Goal: Answer question/provide support

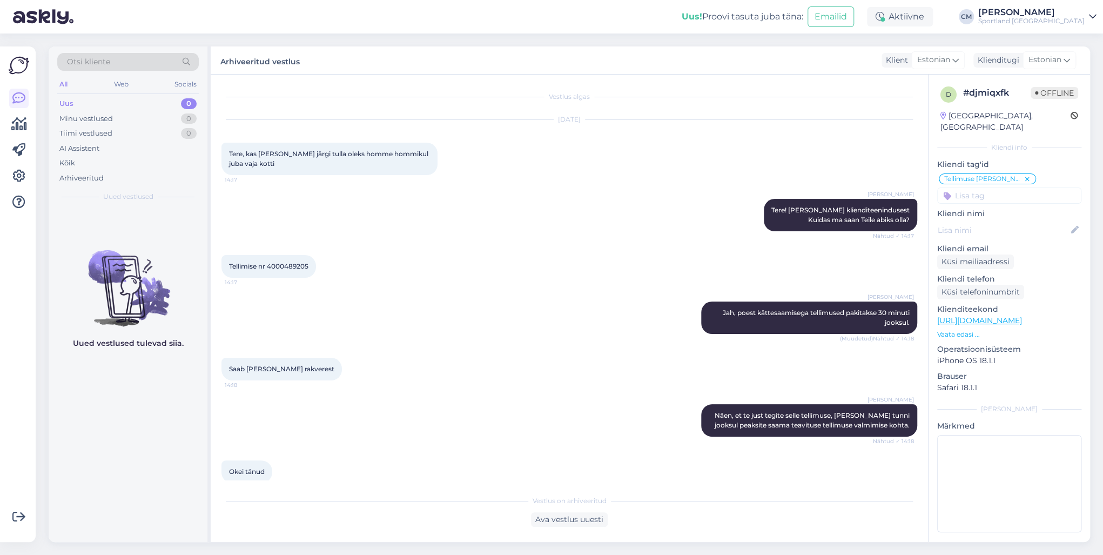
scroll to position [64, 0]
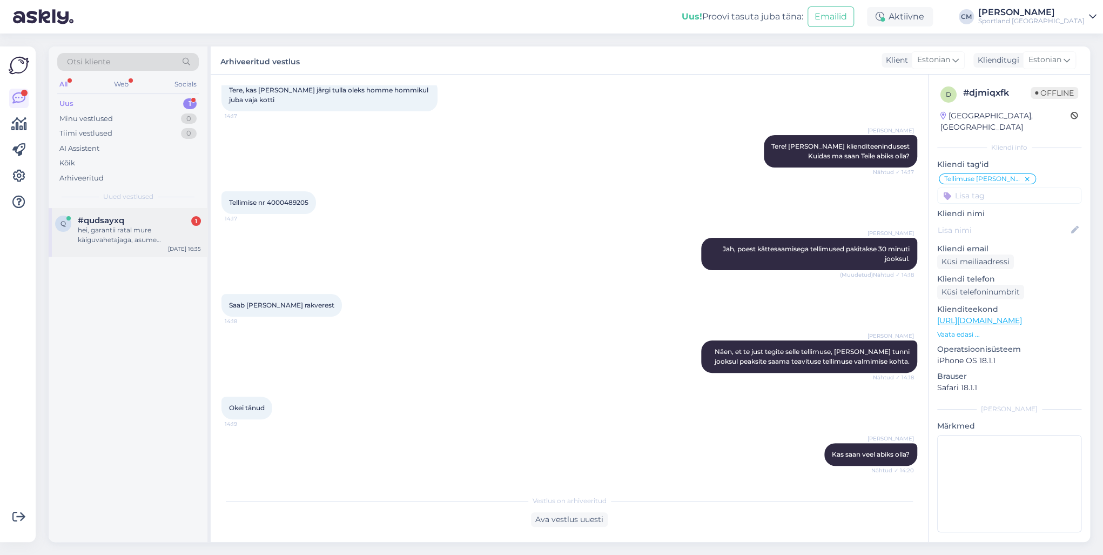
click at [106, 242] on div "hei, garantii ratal mure käiguvahetajaga, asume [GEOGRAPHIC_DATA] kuhu garantii…" at bounding box center [139, 234] width 123 height 19
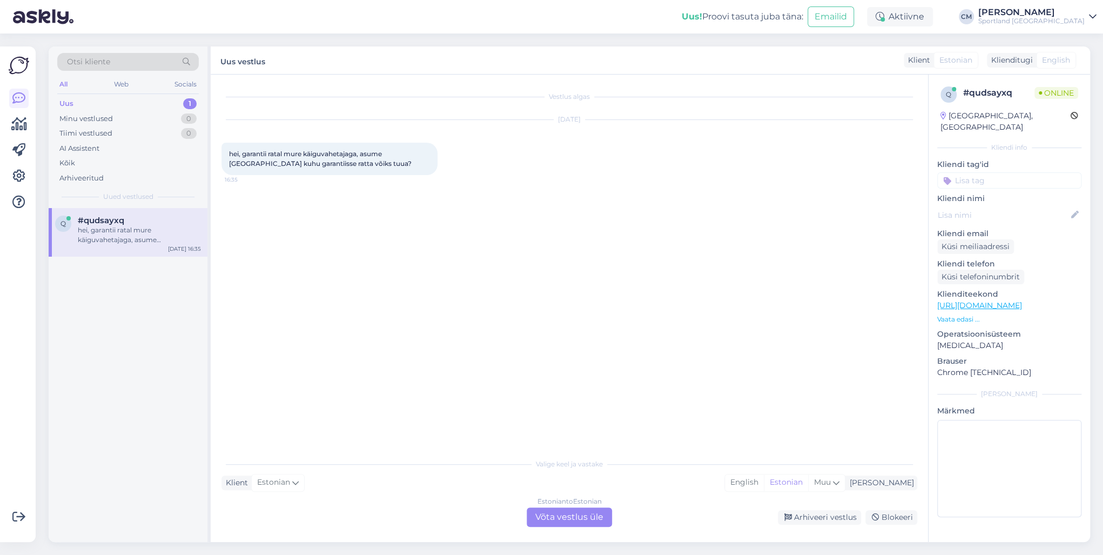
click at [557, 517] on div "Estonian to Estonian Võta vestlus üle" at bounding box center [569, 516] width 85 height 19
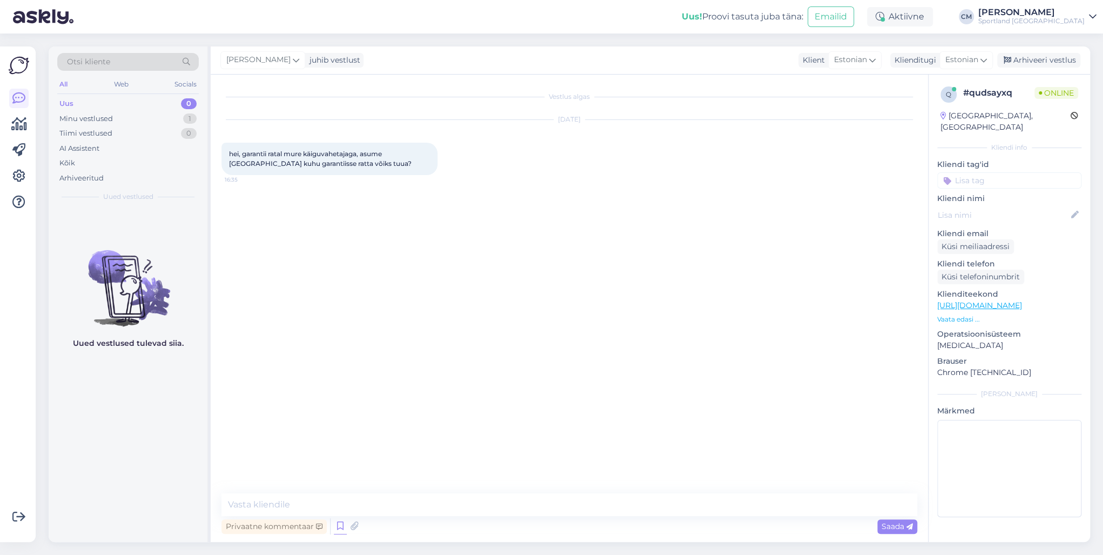
click at [337, 521] on icon at bounding box center [340, 526] width 13 height 16
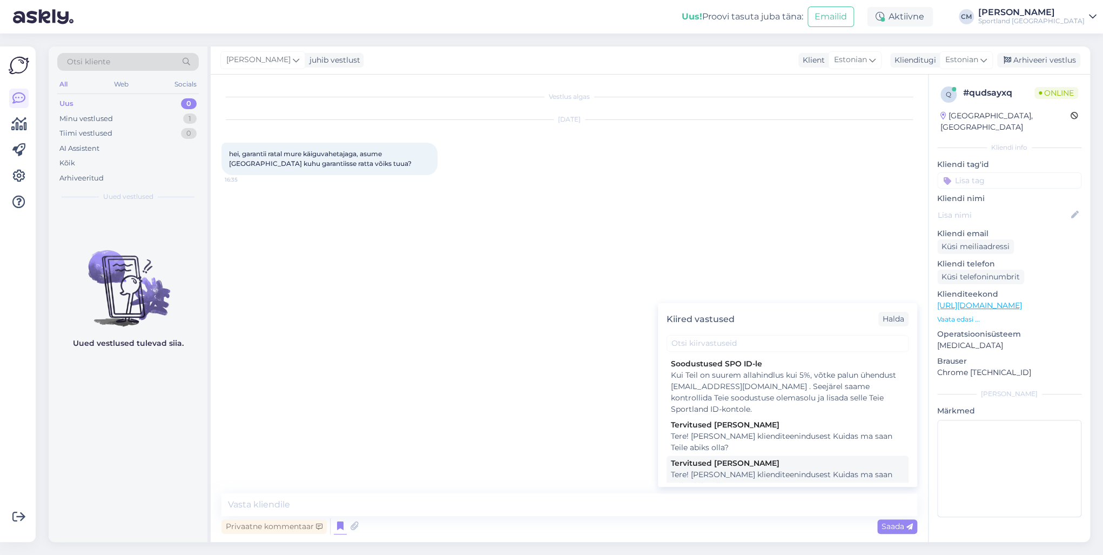
click at [670, 461] on div "Tervitused [PERSON_NAME] Tere! [PERSON_NAME] klienditeenindusest Kuidas ma saan…" at bounding box center [788, 474] width 242 height 38
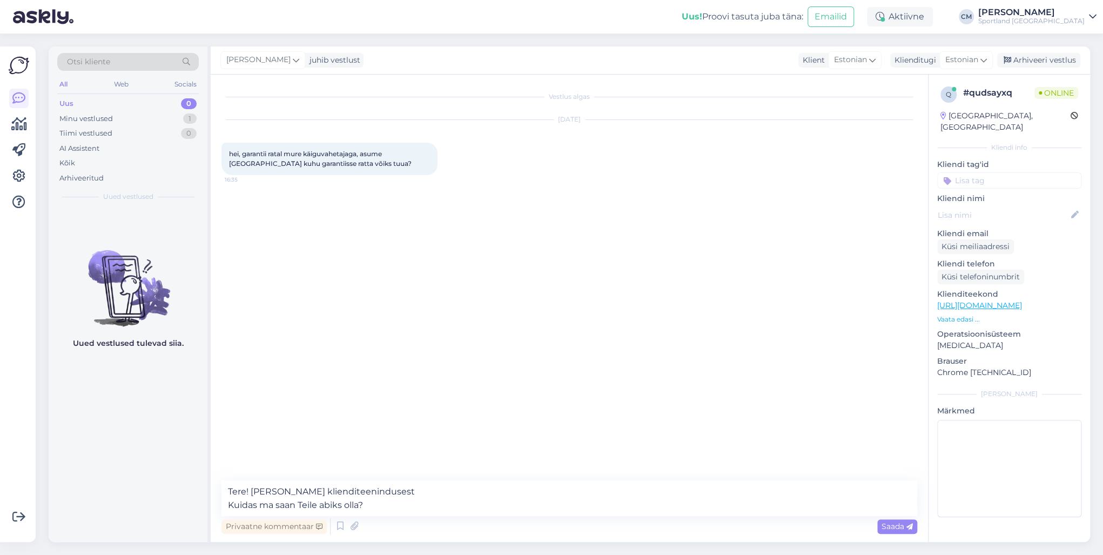
click at [387, 516] on div "Privaatne kommentaar Saada" at bounding box center [569, 526] width 696 height 21
drag, startPoint x: 374, startPoint y: 514, endPoint x: 194, endPoint y: 532, distance: 180.3
click at [194, 532] on div "Otsi kliente All Web Socials Uus 0 Minu vestlused 1 Tiimi vestlused 0 AI Assist…" at bounding box center [569, 293] width 1041 height 495
type textarea "Tere! [PERSON_NAME] klienditeenindusest"
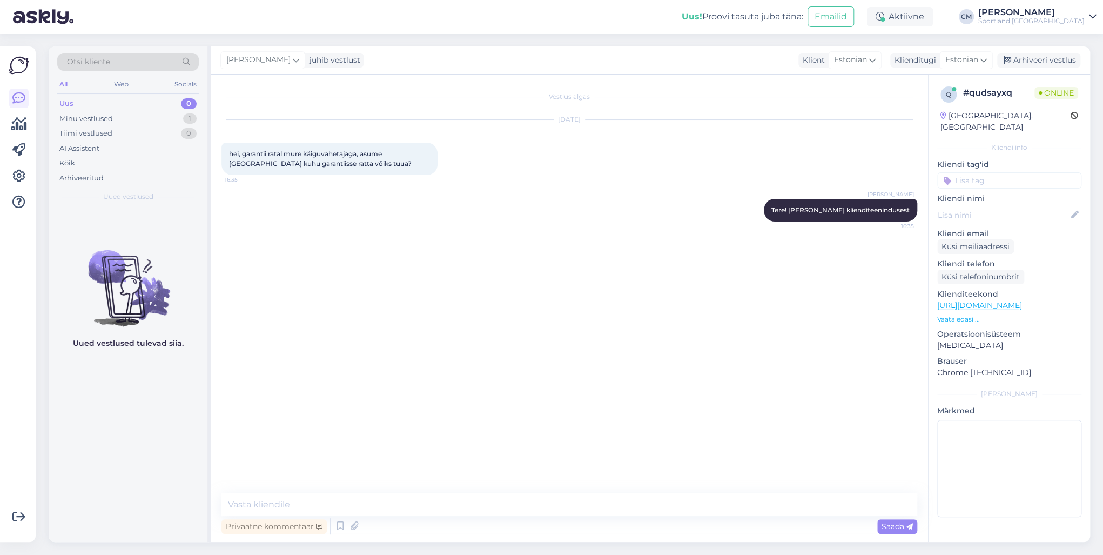
click at [981, 172] on input at bounding box center [1009, 180] width 144 height 16
type input "rata"
click at [1004, 206] on span "Ratas" at bounding box center [1009, 209] width 18 height 6
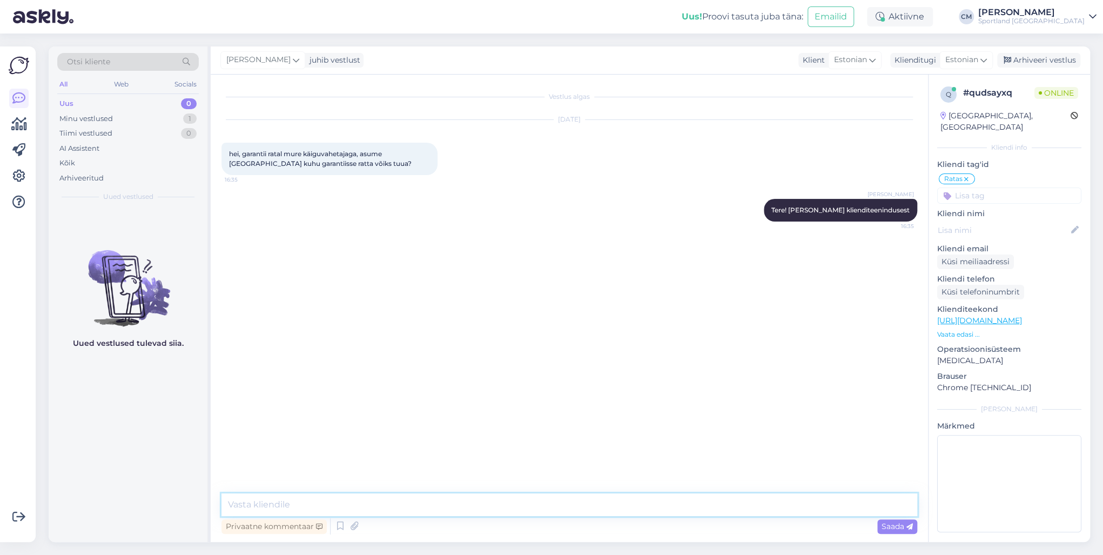
click at [367, 496] on textarea at bounding box center [569, 504] width 696 height 23
click at [321, 504] on textarea "Teile lähim Sportland hoolduskeskus ratastele on Lõunakeskuse kaupluses." at bounding box center [569, 504] width 696 height 23
click at [476, 506] on textarea "Teile lähim Sportland, kus on hoolduskeskus ratastele on Lõunakeskuse kaupluses." at bounding box center [569, 504] width 696 height 23
type textarea "Teile lähim Sportland, kus on hoolduskeskus ratastele, asub Lõunakeskuse kauplu…"
click at [621, 503] on textarea "Teile lähim Sportland, kus on hoolduskeskus ratastele, asub Lõunakeskuse kauplu…" at bounding box center [569, 504] width 696 height 23
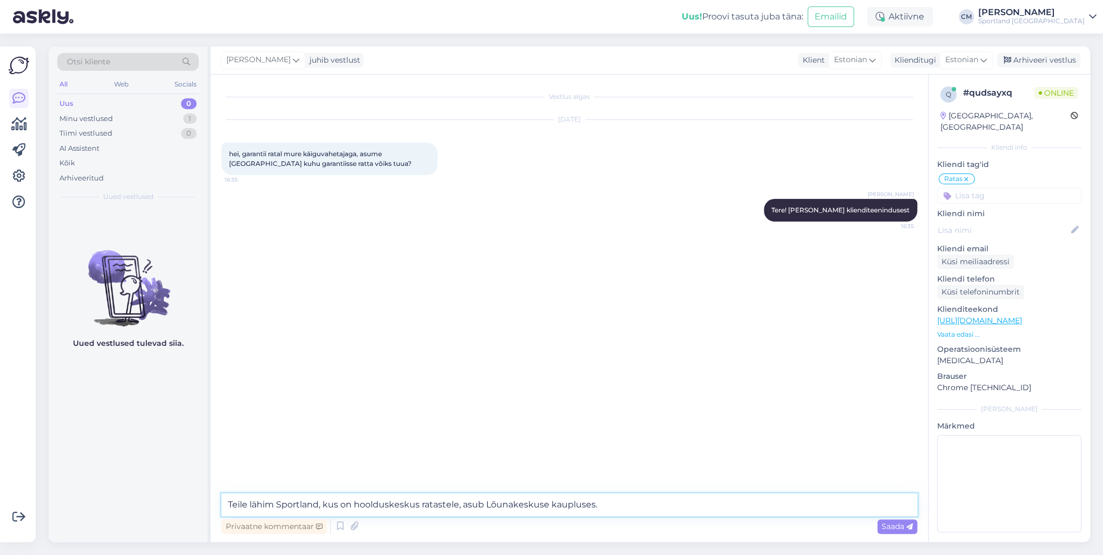
click at [346, 505] on textarea "Teile lähim Sportland, kus on hoolduskeskus ratastele, asub Lõunakeskuse kauplu…" at bounding box center [569, 504] width 696 height 23
click at [632, 508] on textarea "Teile lähim Sportland, kus on hoolduskeskus ratastele, asub Lõunakeskuse kauplu…" at bounding box center [569, 504] width 696 height 23
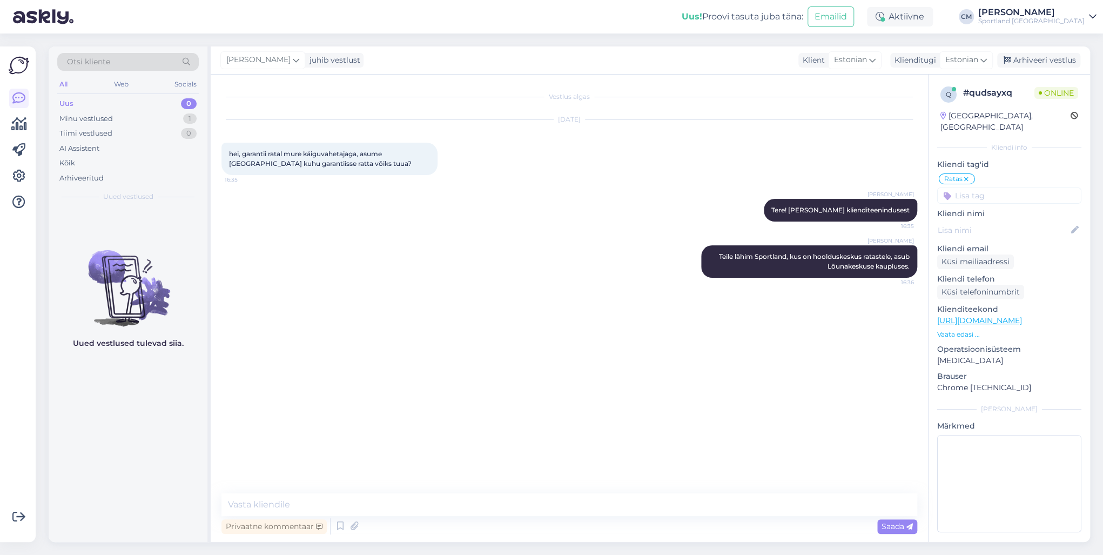
click at [985, 188] on input at bounding box center [1009, 195] width 144 height 16
type input "hoold"
click at [1001, 221] on span "Hooldus" at bounding box center [1009, 224] width 28 height 6
click at [475, 495] on textarea at bounding box center [569, 504] width 696 height 23
type textarea "Kena õhtut Teilegi!"
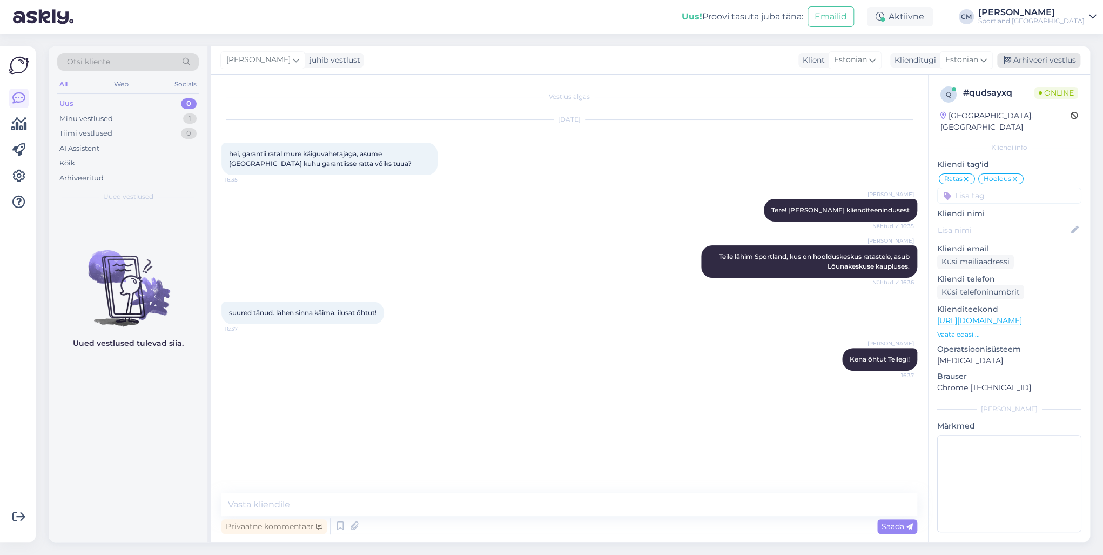
click at [1033, 60] on div "Arhiveeri vestlus" at bounding box center [1038, 60] width 83 height 15
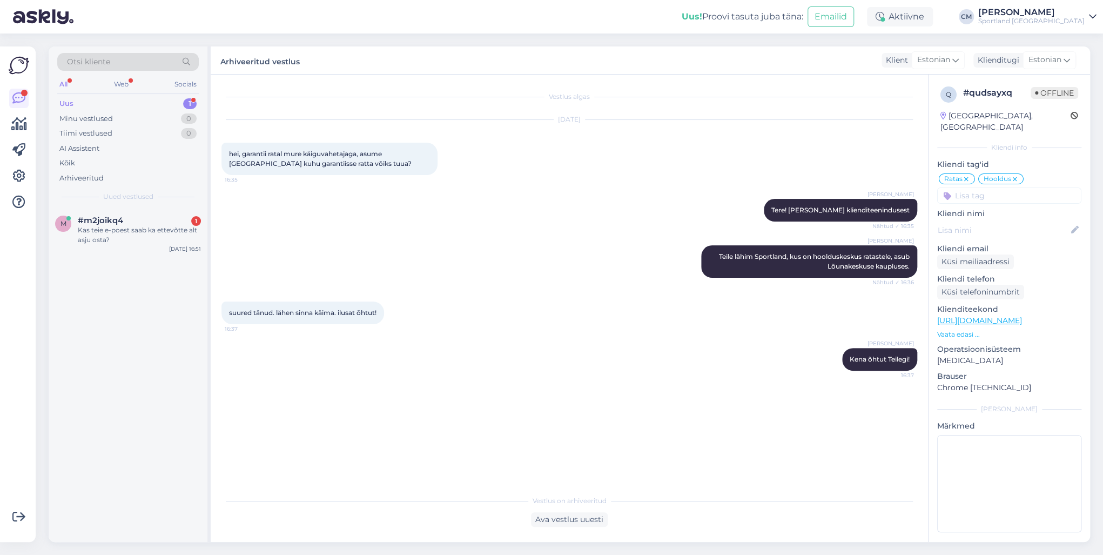
click at [190, 203] on div "Otsi kliente All Web Socials Uus 1 Minu vestlused 0 Tiimi vestlused 0 AI Assist…" at bounding box center [128, 126] width 159 height 161
click at [187, 210] on div "m #m2joikq4 1 Kas teie e-poest saab ka ettevõtte alt asju osta? [DATE] 16:51" at bounding box center [128, 232] width 159 height 49
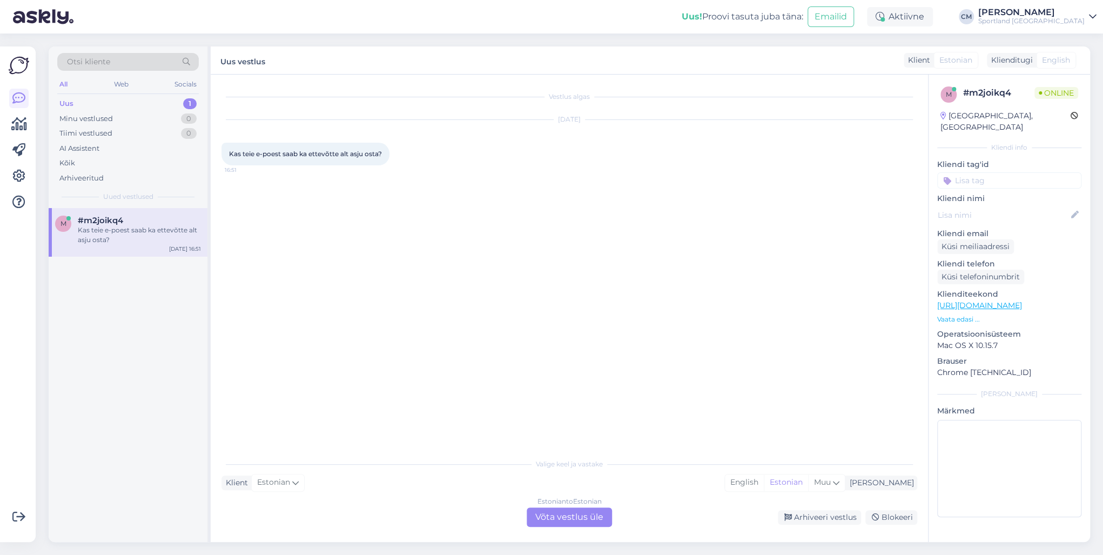
click at [595, 507] on div "Valige [PERSON_NAME] vastake Klient Estonian Mina English Estonian Muu Estonian…" at bounding box center [569, 490] width 696 height 74
click at [585, 513] on div "Estonian to Estonian Võta vestlus üle" at bounding box center [569, 516] width 85 height 19
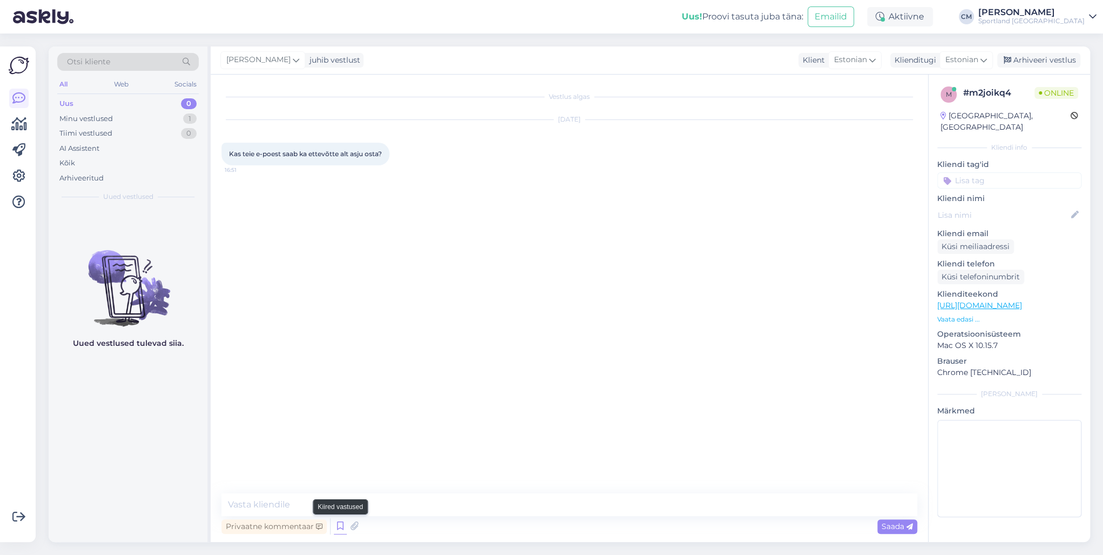
click at [337, 527] on icon at bounding box center [340, 526] width 13 height 16
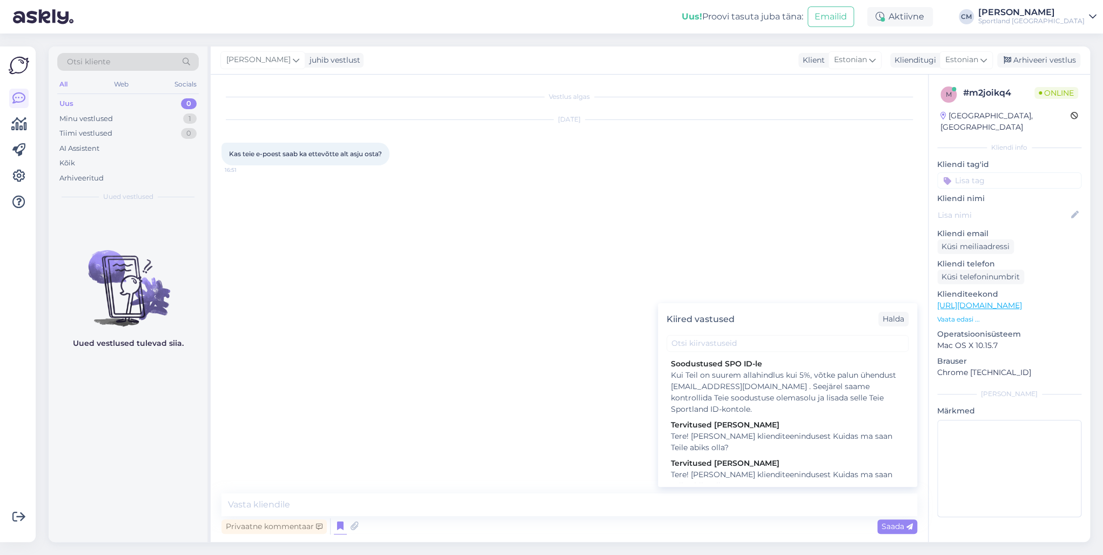
click at [755, 470] on div "Tere! [PERSON_NAME] klienditeenindusest Kuidas ma saan Teile abiks olla?" at bounding box center [787, 480] width 233 height 23
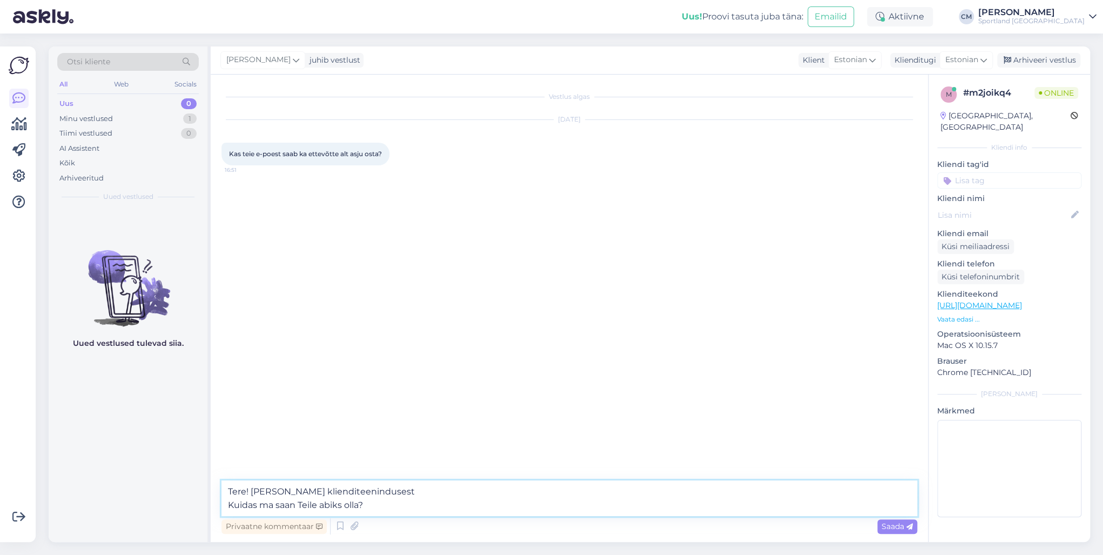
drag, startPoint x: 379, startPoint y: 502, endPoint x: 217, endPoint y: 506, distance: 162.1
click at [217, 506] on div "Vestlus algas [DATE] Kas teie e-poest saab ka ettevõtte alt asju osta? 16:51 Te…" at bounding box center [569, 308] width 717 height 467
type textarea "Tere! [PERSON_NAME] klienditeenindusest"
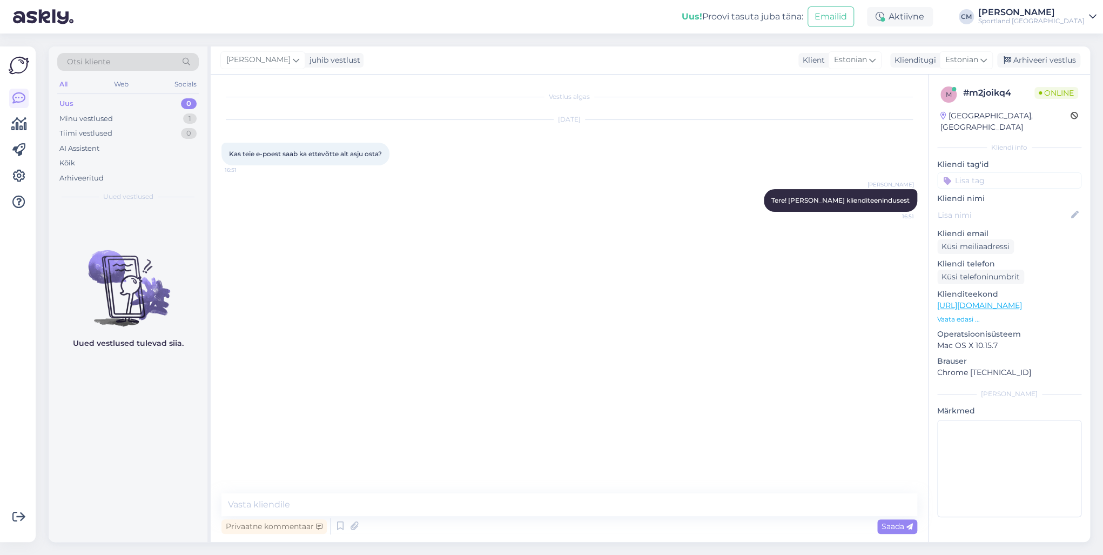
click at [106, 71] on div "Otsi kliente" at bounding box center [128, 65] width 142 height 24
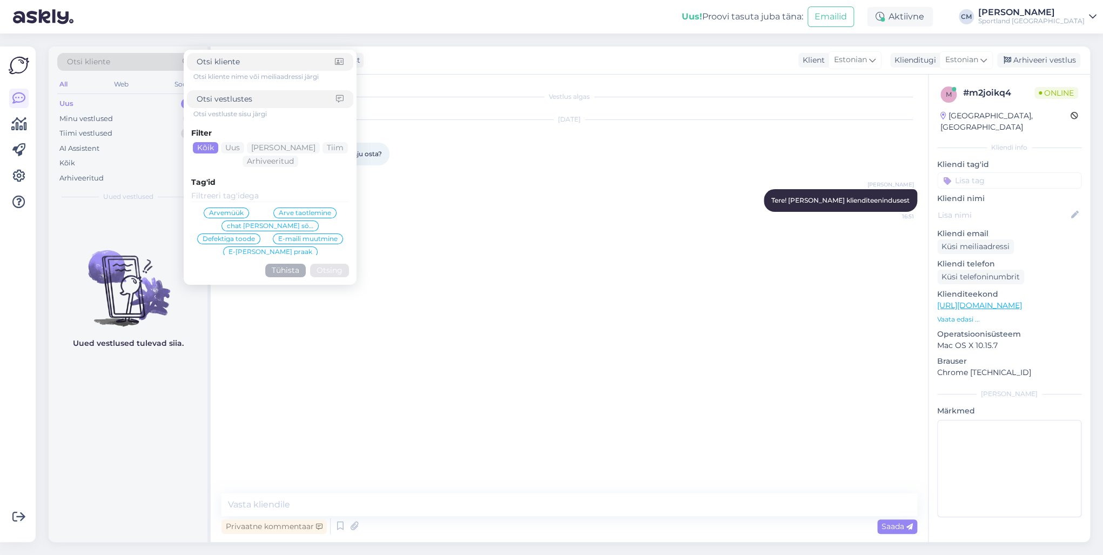
click at [113, 65] on div "Otsi kliente" at bounding box center [128, 62] width 142 height 18
click at [223, 106] on div at bounding box center [270, 99] width 166 height 18
click at [231, 102] on input at bounding box center [266, 98] width 139 height 11
type input "arve"
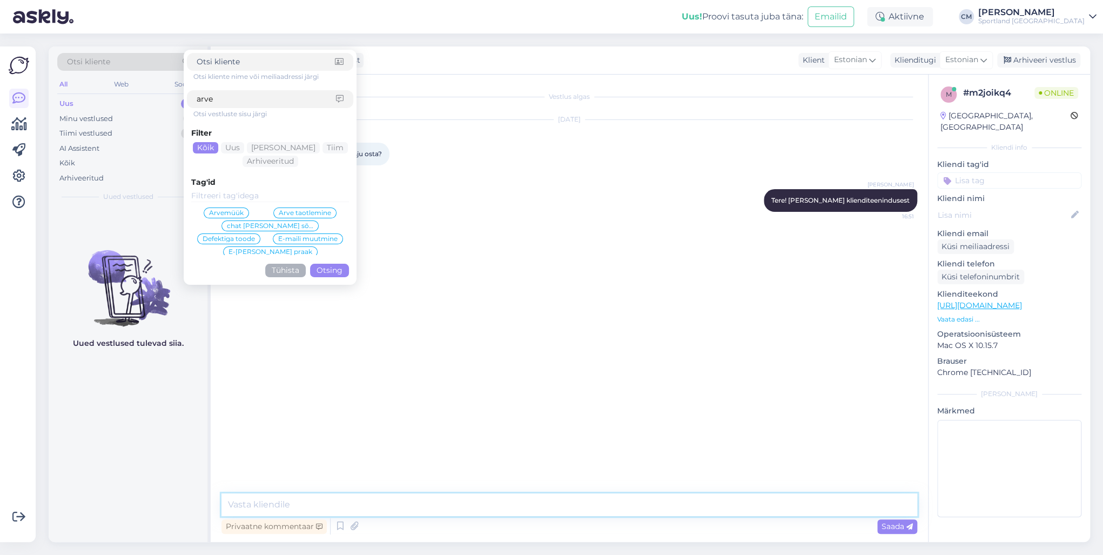
click at [398, 500] on textarea at bounding box center [569, 504] width 696 height 23
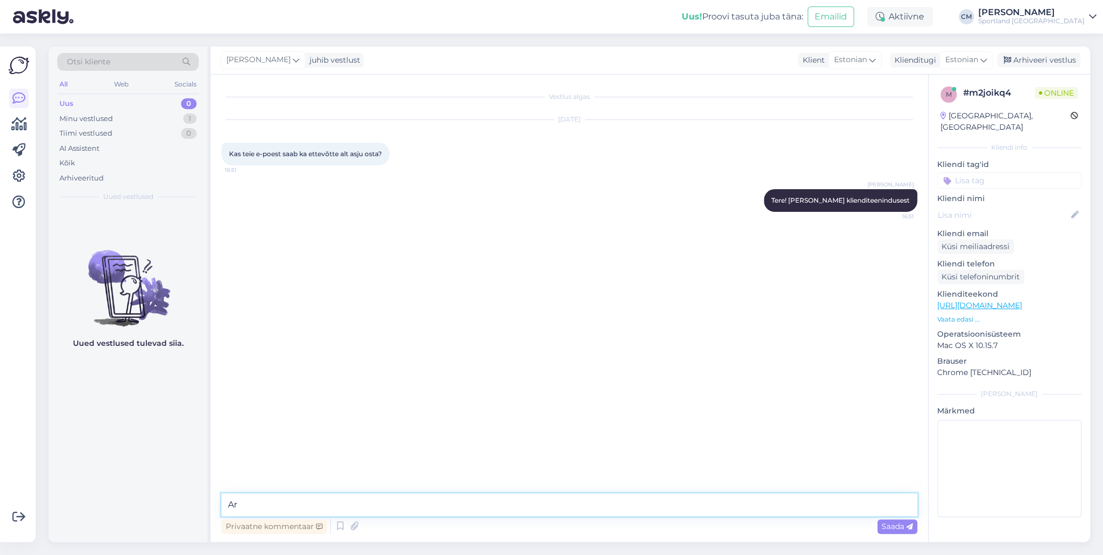
type textarea "A"
click at [163, 49] on div "Otsi kliente All Web Socials Uus 0 Minu vestlused 1 Tiimi vestlused 0 AI Assist…" at bounding box center [128, 126] width 159 height 161
click at [162, 55] on div "Otsi kliente" at bounding box center [128, 62] width 142 height 18
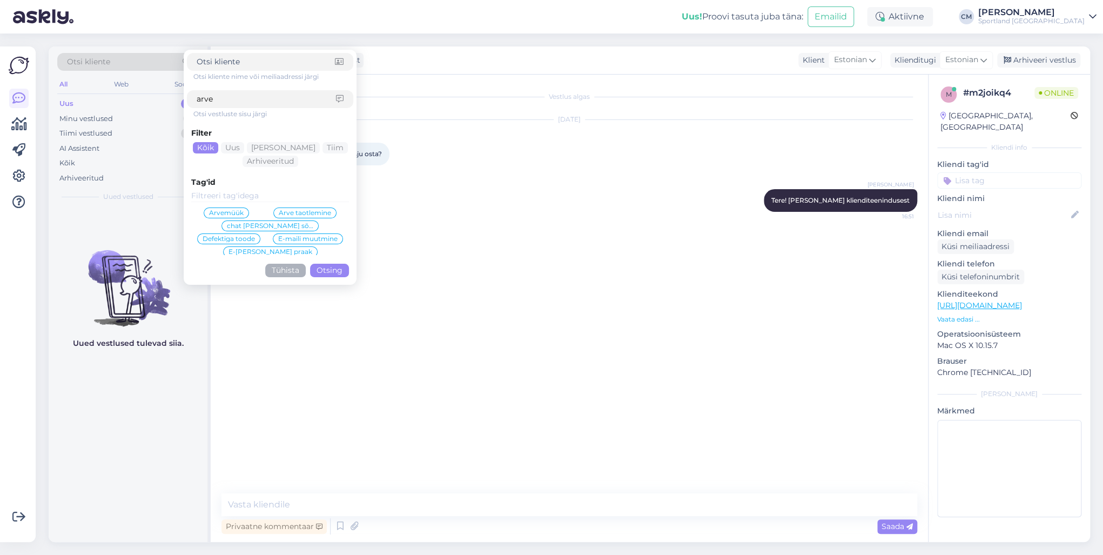
click at [265, 111] on div "Otsi vestluste sisu järgi" at bounding box center [273, 114] width 160 height 10
click at [254, 106] on div "arve" at bounding box center [270, 99] width 166 height 18
click at [240, 99] on input "arve" at bounding box center [266, 98] width 139 height 11
type input "a"
type input "eraisiku"
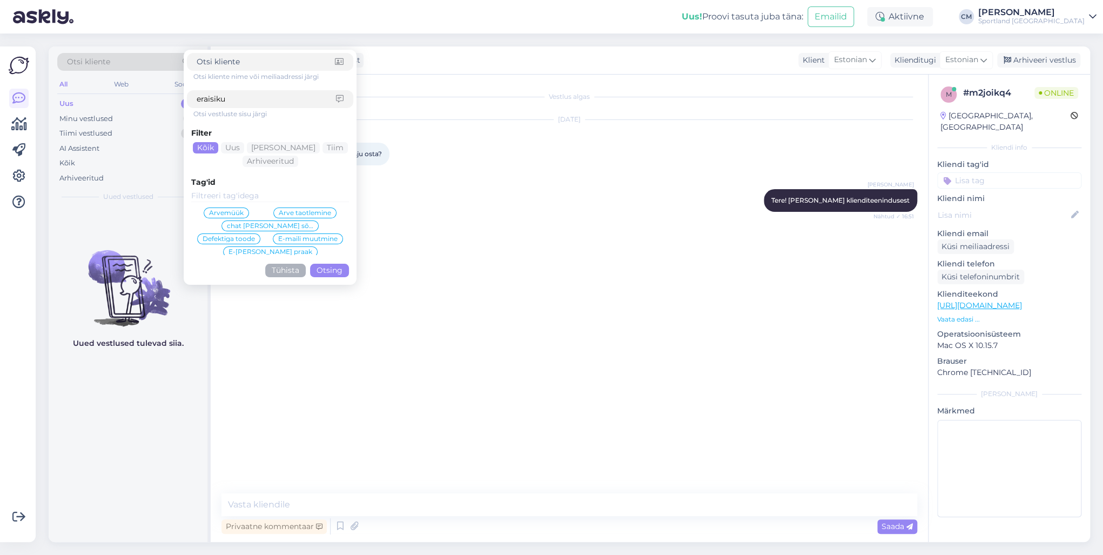
click at [335, 266] on button "Otsing" at bounding box center [329, 271] width 39 height 14
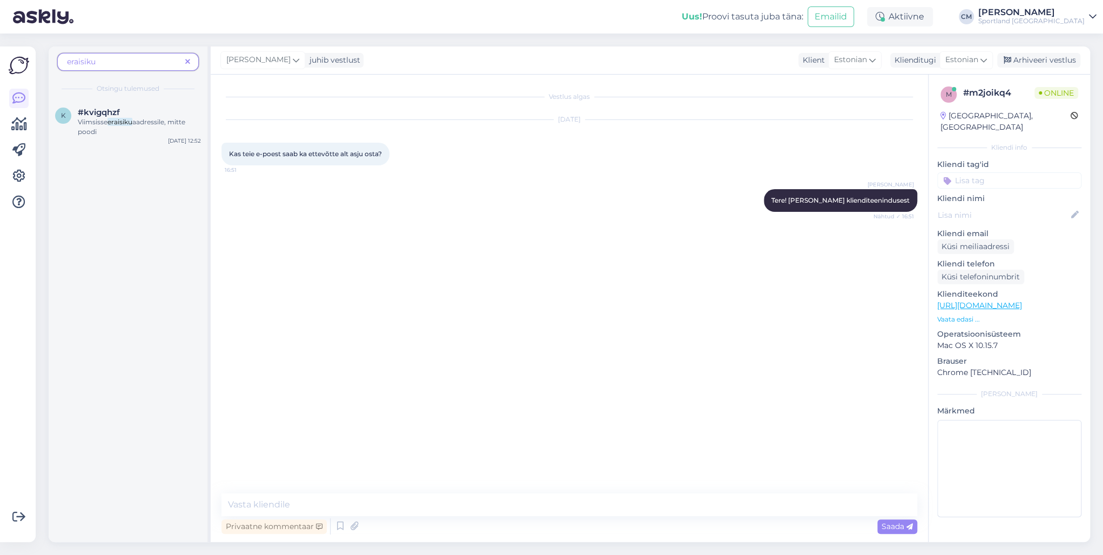
click at [179, 60] on span "eraisiku" at bounding box center [124, 61] width 114 height 11
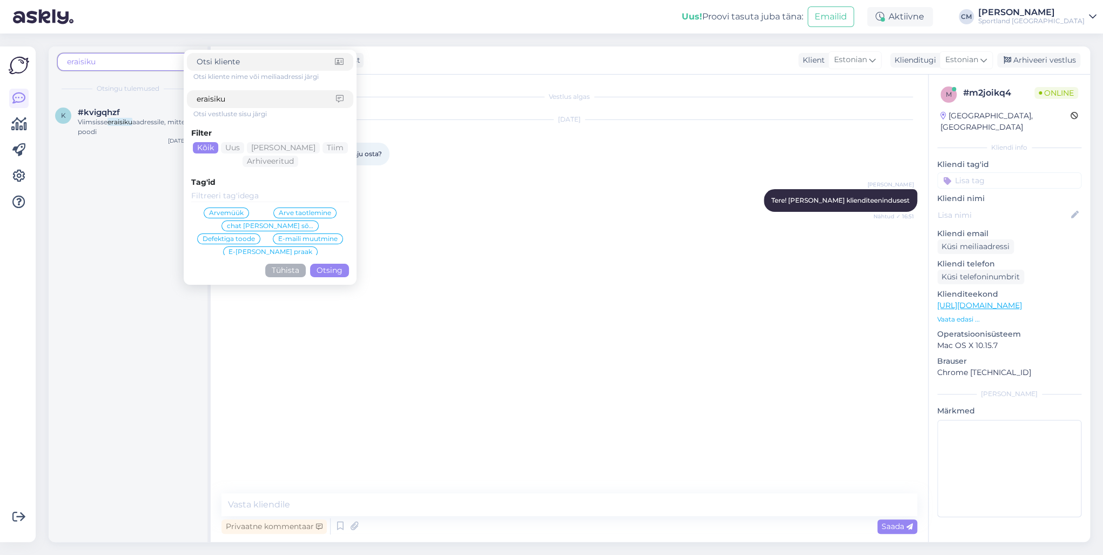
drag, startPoint x: 232, startPoint y: 96, endPoint x: 178, endPoint y: 95, distance: 53.5
click at [178, 95] on div "eraisiku Otsi kliente nime või meiliaadressi järgi eraisiku Otsi vestluste sisu…" at bounding box center [128, 72] width 159 height 53
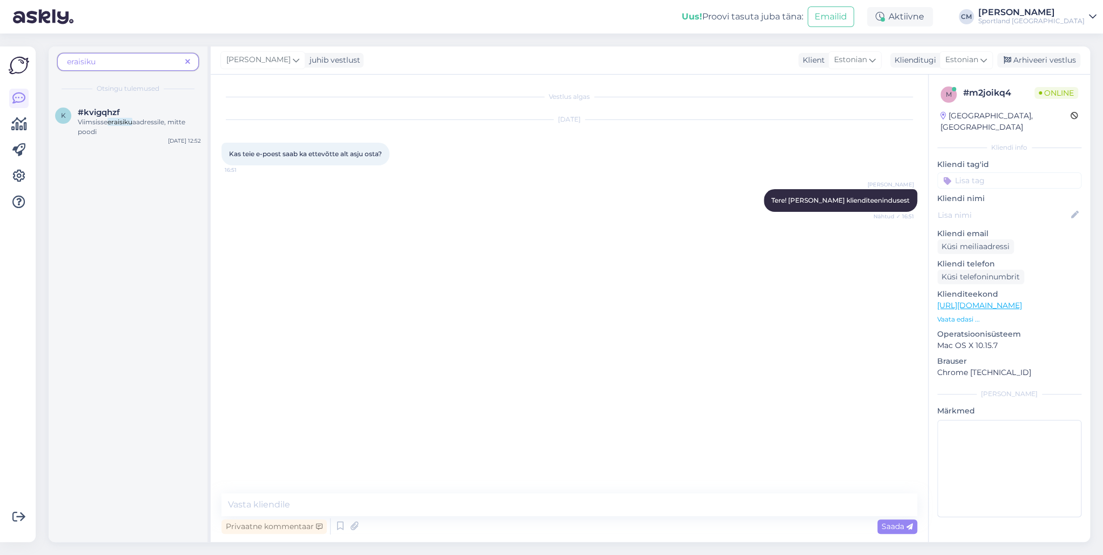
click at [124, 71] on div "eraisiku" at bounding box center [128, 65] width 142 height 24
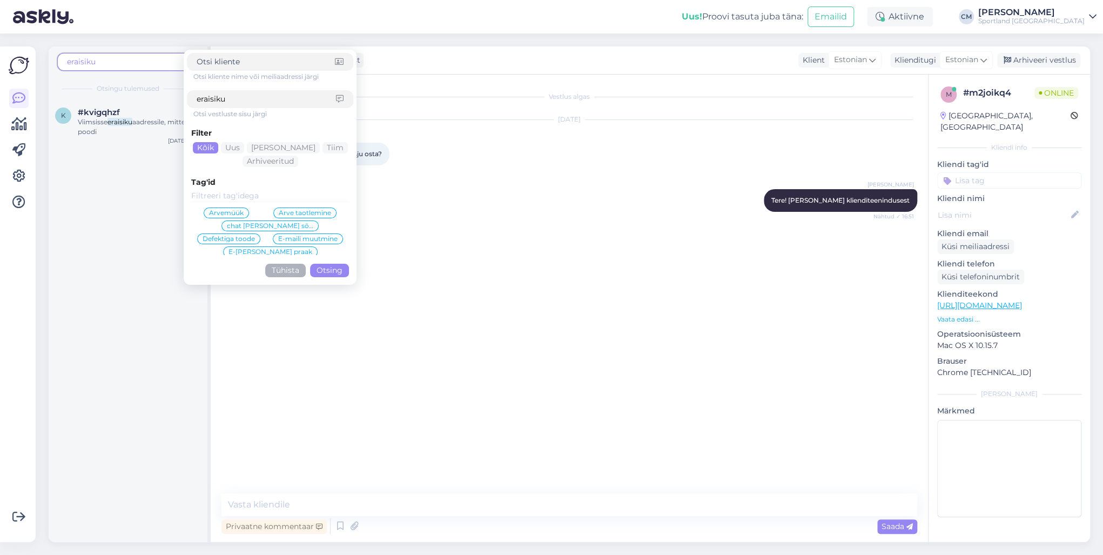
drag, startPoint x: 235, startPoint y: 102, endPoint x: 196, endPoint y: 99, distance: 39.5
click at [196, 99] on div "eraisiku" at bounding box center [270, 99] width 166 height 18
type input "ümber vormistada"
click at [346, 277] on div "Filter Kõik Uus Mina Tiim Arhiveeritud Tag'id Arvemüük Arve taotlemine chat [PE…" at bounding box center [270, 200] width 166 height 163
click at [335, 270] on button "Otsing" at bounding box center [329, 271] width 39 height 14
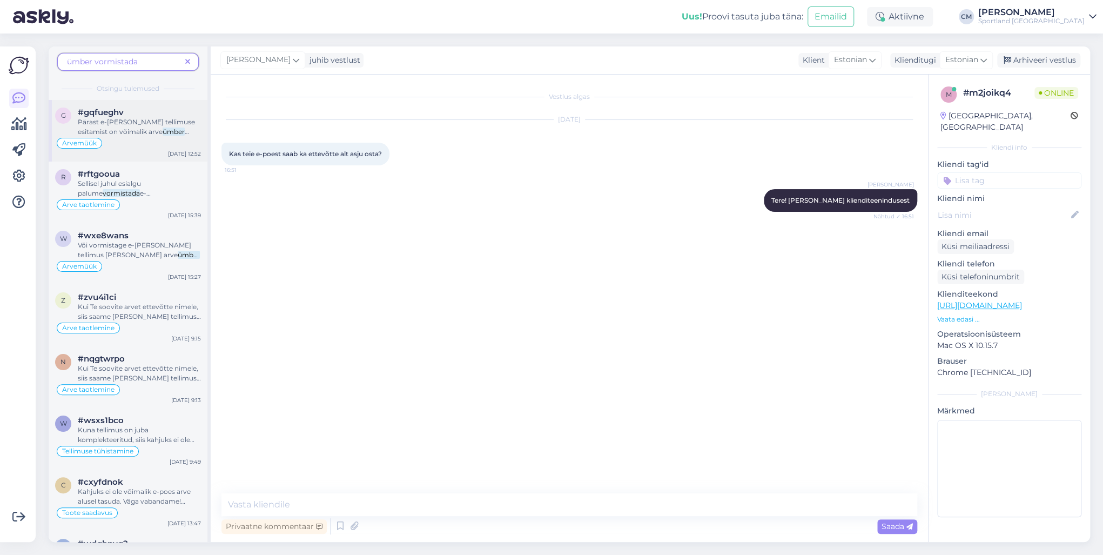
click at [163, 130] on mark "ümber" at bounding box center [174, 131] width 22 height 8
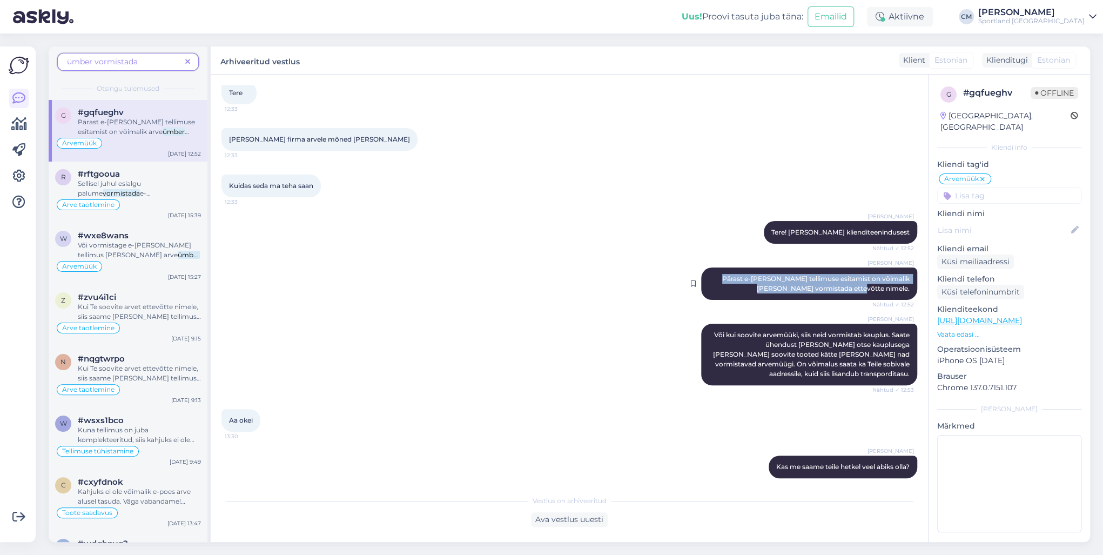
drag, startPoint x: 717, startPoint y: 272, endPoint x: 904, endPoint y: 288, distance: 187.5
click at [904, 288] on div "[PERSON_NAME] Pärast e-[PERSON_NAME] tellimuse esitamist on võimalik [PERSON_NA…" at bounding box center [809, 283] width 216 height 32
copy span "Pärast e-[PERSON_NAME] tellimuse esitamist on võimalik [PERSON_NAME] vormistada…"
click at [165, 210] on div "Arve taotlemine" at bounding box center [128, 204] width 146 height 13
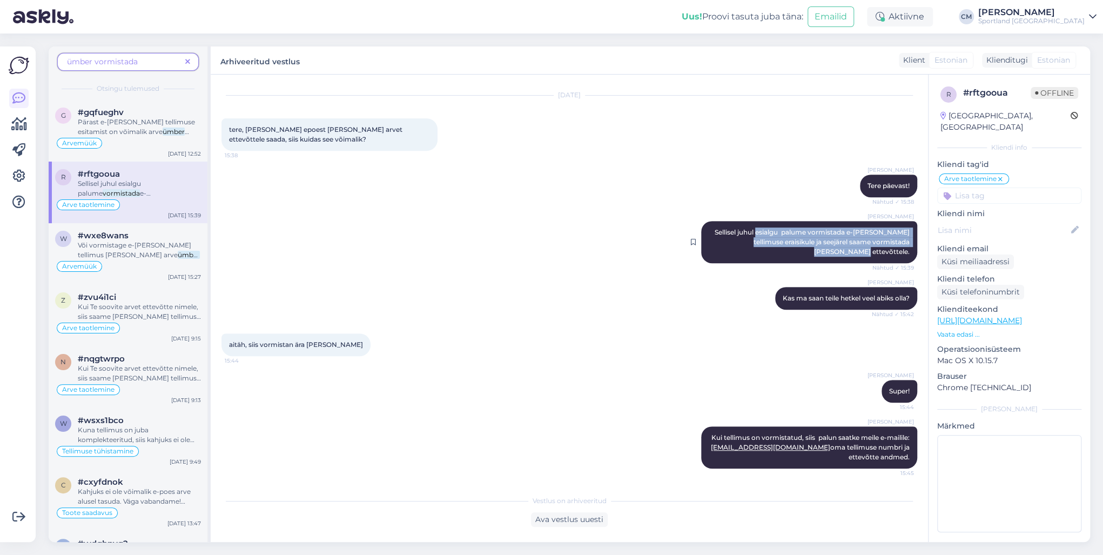
drag, startPoint x: 758, startPoint y: 231, endPoint x: 903, endPoint y: 251, distance: 145.6
click at [903, 251] on span "Sellisel juhul esialgu palume vormistada e-[PERSON_NAME] tellimuse eraisikule j…" at bounding box center [813, 242] width 197 height 28
copy span "esialgu palume vormistada e-[PERSON_NAME] tellimuse eraisikule ja seejärel saam…"
click at [191, 65] on span at bounding box center [188, 61] width 14 height 11
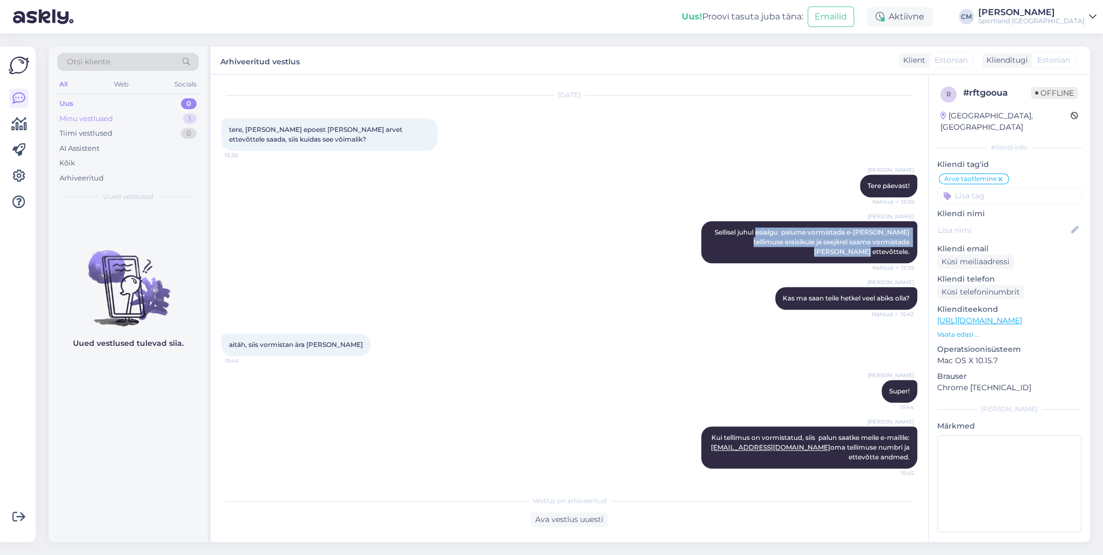
click at [184, 112] on div "Minu vestlused 1" at bounding box center [128, 118] width 142 height 15
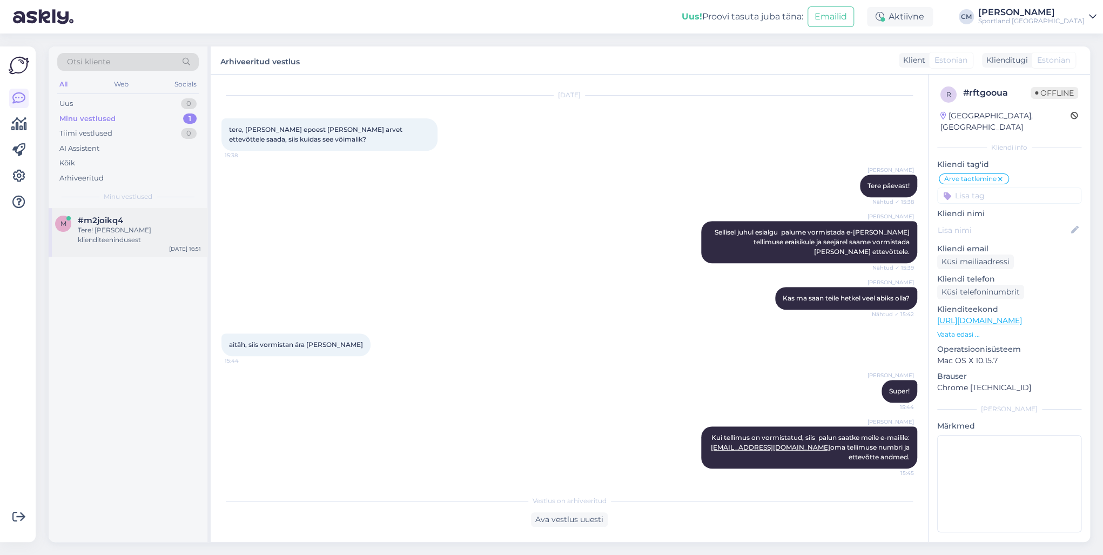
click at [156, 244] on div "m #m2joikq4 Tere! [PERSON_NAME] klienditeenindusest [DATE] 16:51" at bounding box center [128, 232] width 159 height 49
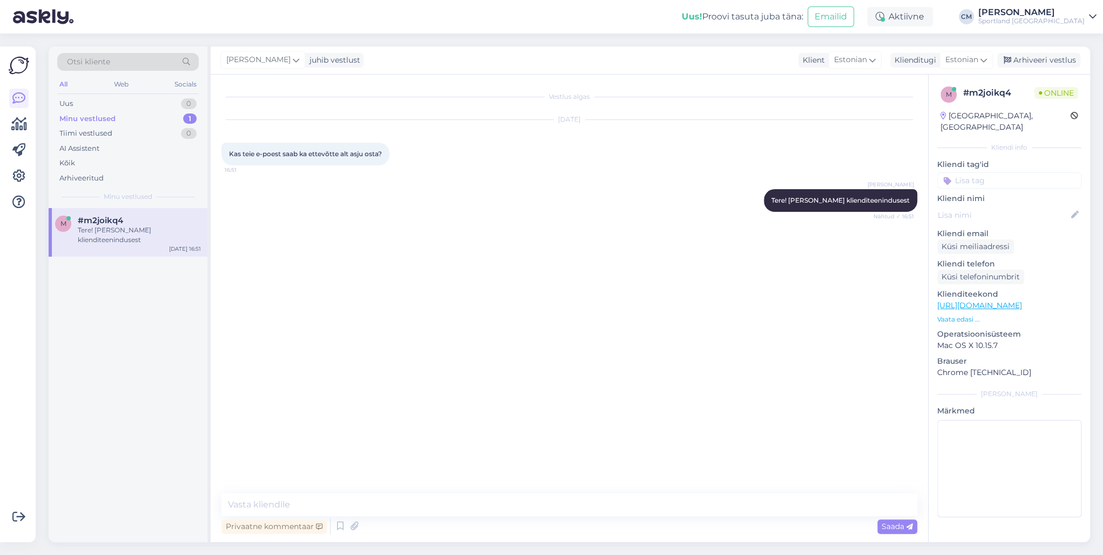
scroll to position [0, 0]
drag, startPoint x: 400, startPoint y: 502, endPoint x: 384, endPoint y: 500, distance: 15.7
click at [400, 501] on textarea at bounding box center [569, 504] width 696 height 23
paste textarea "esialgu palume vormistada e-[PERSON_NAME] tellimuse eraisikule ja seejärel saam…"
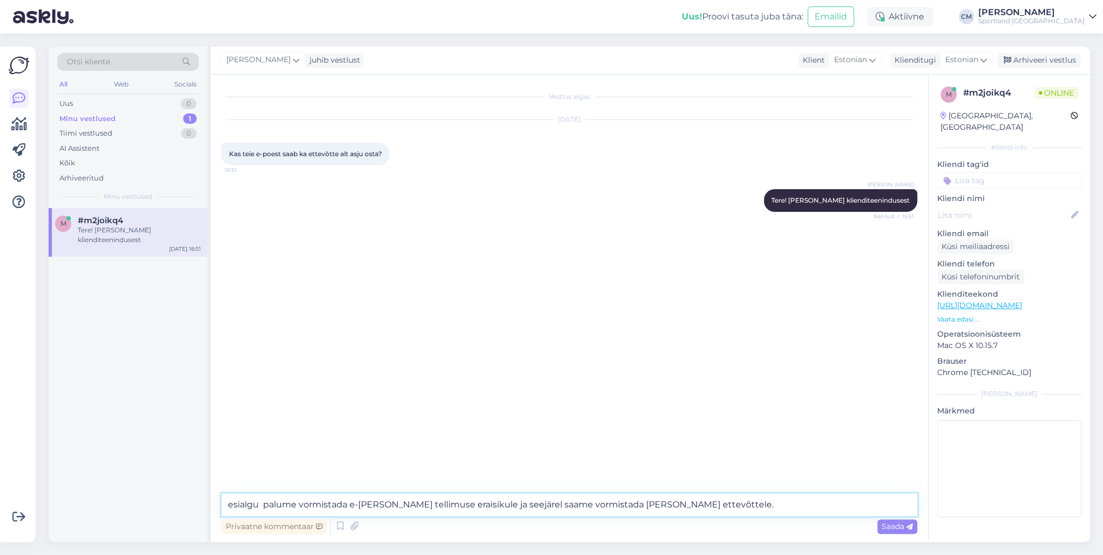
click at [261, 506] on textarea "esialgu palume vormistada e-[PERSON_NAME] tellimuse eraisikule ja seejärel saam…" at bounding box center [569, 504] width 696 height 23
click at [232, 504] on textarea "esialgu palume vormistada e-[PERSON_NAME] tellimuse eraisikule ja seejärel saam…" at bounding box center [569, 504] width 696 height 23
click at [413, 507] on textarea "Esialgu palume vormistada e-[PERSON_NAME] tellimuse eraisikule ja seejärel saam…" at bounding box center [569, 504] width 696 height 23
click at [415, 507] on textarea "Esialgu palume vormistada e-[PERSON_NAME] tellimuse eraisikule ja seejärel saam…" at bounding box center [569, 504] width 696 height 23
type textarea "Esialgu palume vormistada e-[PERSON_NAME] tellimus eraisikule ja seejärel saame…"
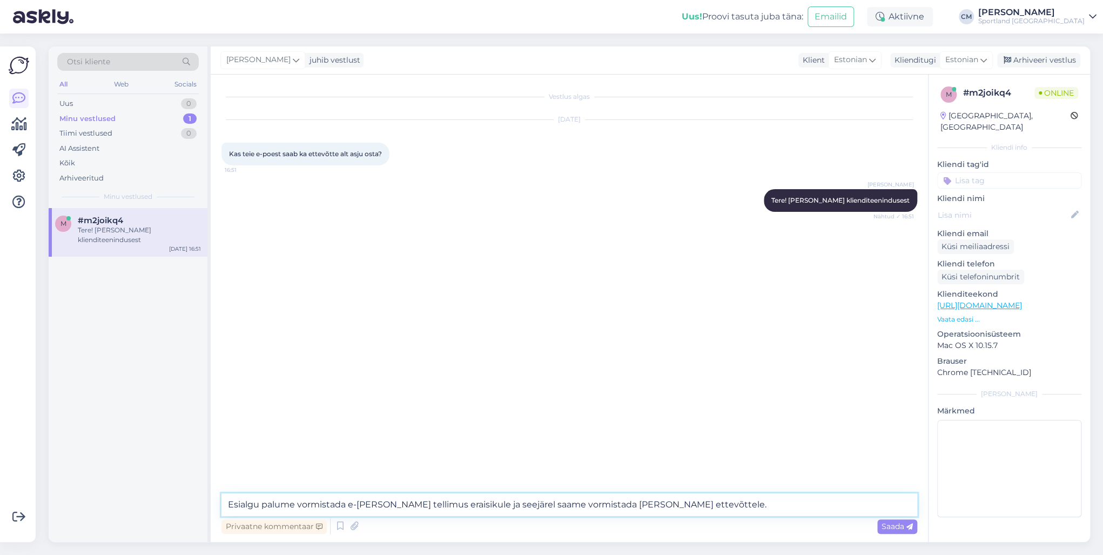
click at [687, 506] on textarea "Esialgu palume vormistada e-[PERSON_NAME] tellimus eraisikule ja seejärel saame…" at bounding box center [569, 504] width 696 height 23
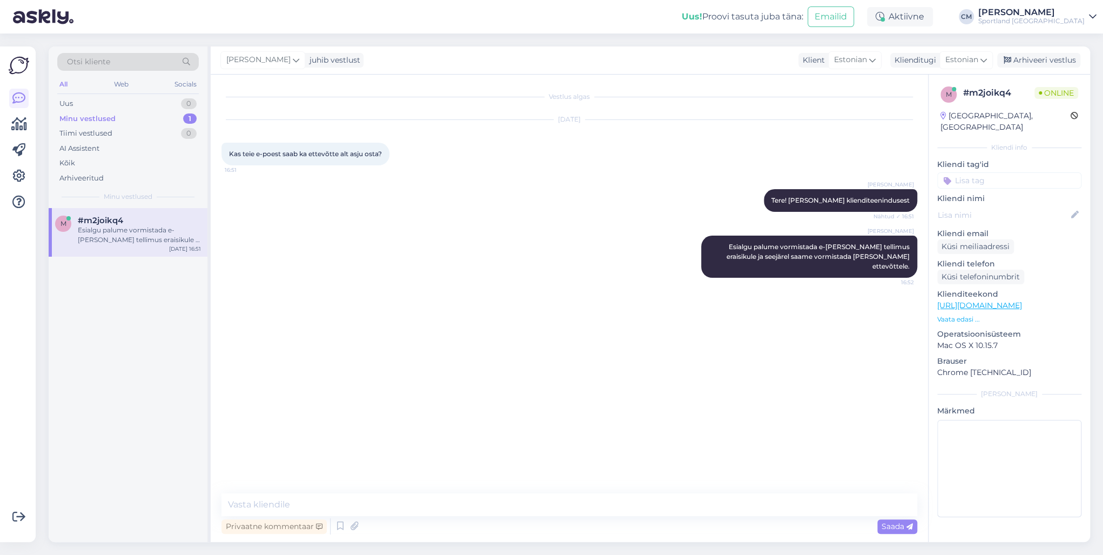
click at [1013, 159] on div "Kliendi tag'id Võidu lunastamine Vaba aeg Vaata saadavust - leitavus Üritused U…" at bounding box center [1009, 174] width 144 height 30
click at [1018, 172] on input at bounding box center [1009, 180] width 144 height 16
type input "arv"
click at [1036, 206] on span "Arvemüük" at bounding box center [1042, 209] width 35 height 6
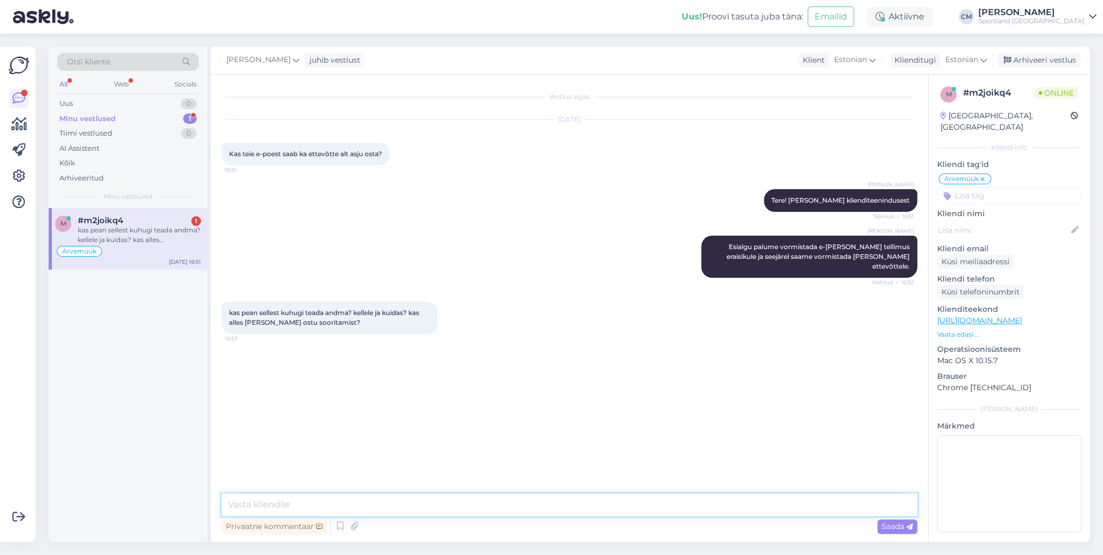
click at [304, 503] on textarea at bounding box center [569, 504] width 696 height 23
type textarea "Tellimuse numbri ja rekvisiidid saate edastada: [EMAIL_ADDRESS][DOMAIN_NAME]"
click at [596, 508] on textarea "Tellimuse numbri ja rekvisiidid saate edastada: [EMAIL_ADDRESS][DOMAIN_NAME]" at bounding box center [569, 504] width 696 height 23
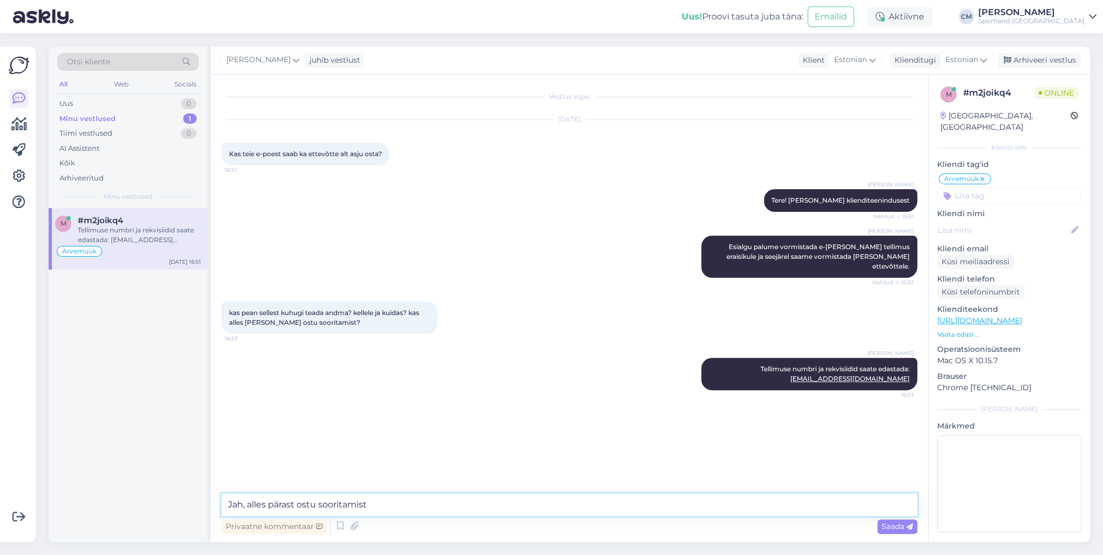
type textarea "Jah, alles pärast ostu sooritamist."
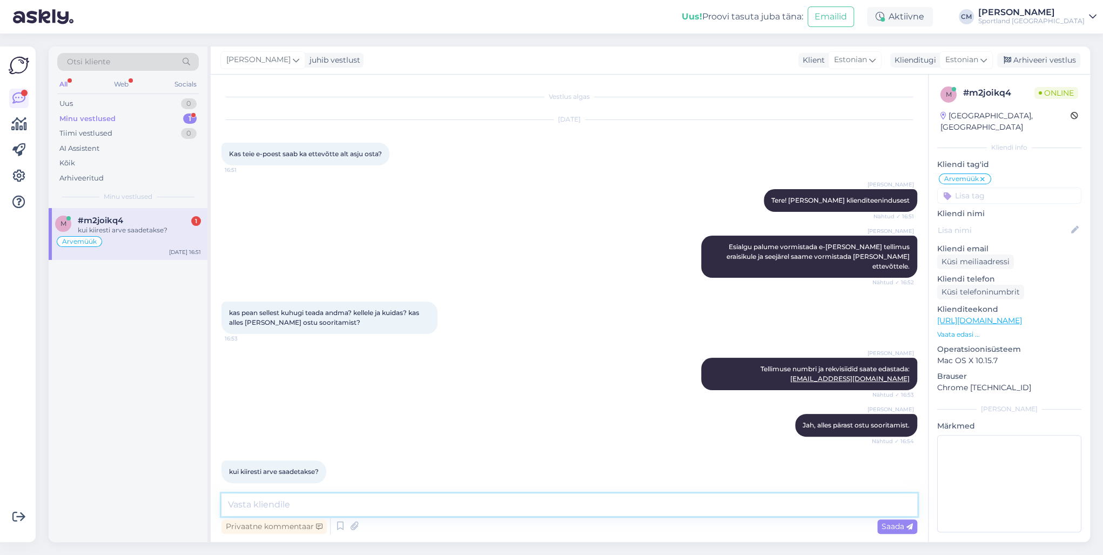
scroll to position [1, 0]
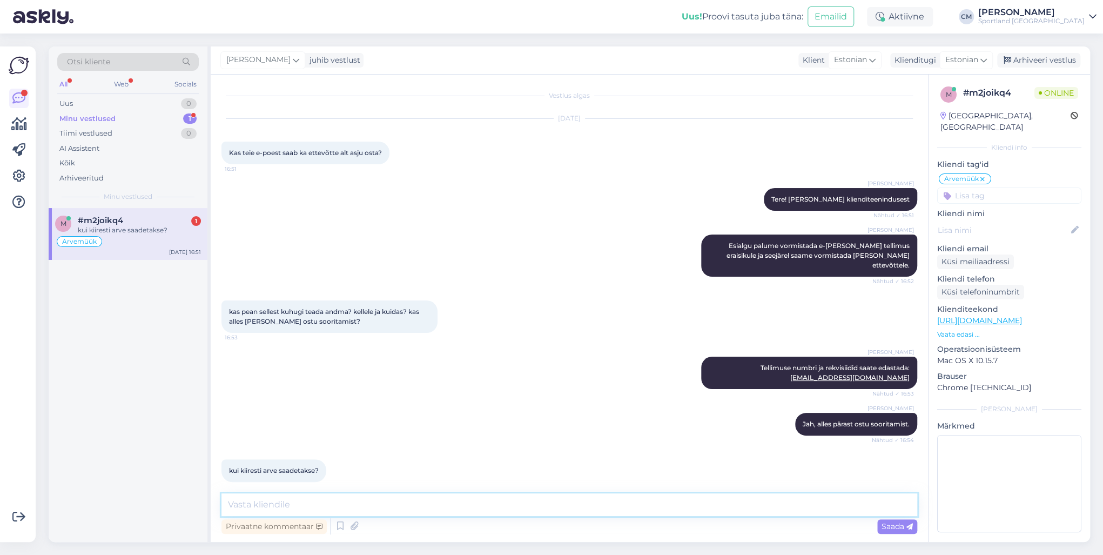
click at [358, 509] on textarea at bounding box center [569, 504] width 696 height 23
click at [346, 501] on textarea "Kogu tellimus peab olema komplekteeritus, pärast [PERSON_NAME] tööpäeva jooksul…" at bounding box center [569, 504] width 696 height 23
click at [455, 507] on textarea "Kogu tellimus peab olema täielikult komplekteeritus, pärast [PERSON_NAME] tööpä…" at bounding box center [569, 504] width 696 height 23
click at [312, 503] on textarea "Kogu tellimus peab olema täielikult komplekteeritud, pärast [PERSON_NAME] tööpä…" at bounding box center [569, 504] width 696 height 23
click at [382, 503] on textarea "Kogu tellimus peab enne ümber kitjutamist olema täielikult komplekteeritud, pär…" at bounding box center [569, 504] width 696 height 23
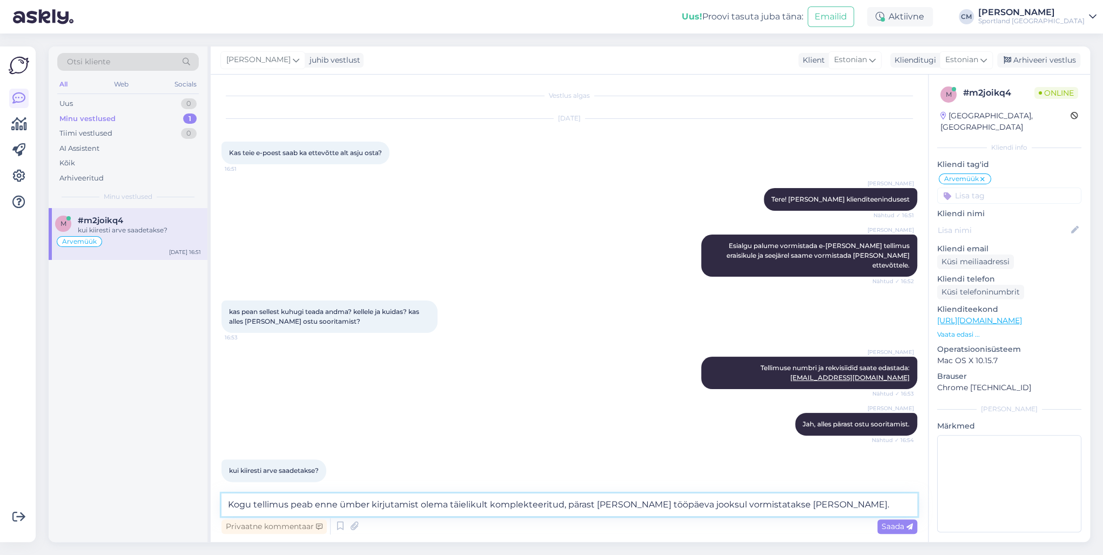
click at [381, 507] on textarea "Kogu tellimus peab enne ümber kirjutamist olema täielikult komplekteeritud, pär…" at bounding box center [569, 504] width 696 height 23
click at [442, 504] on textarea "Kogu tellimus peab enne ümber vormistamist olema täielikult komplekteeritud, pä…" at bounding box center [569, 504] width 696 height 23
drag, startPoint x: 847, startPoint y: 507, endPoint x: 725, endPoint y: 510, distance: 122.1
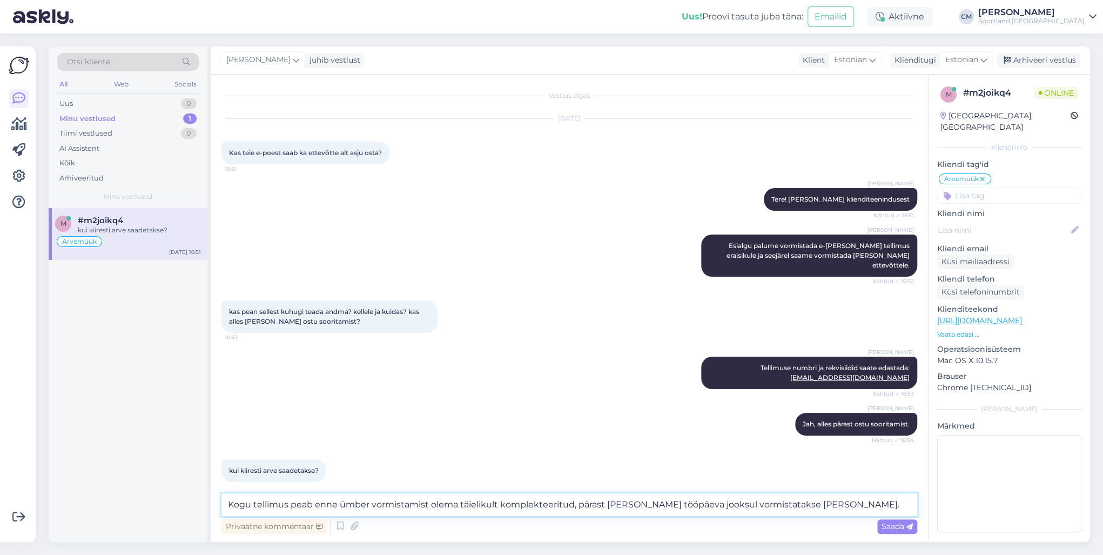
click at [725, 510] on textarea "Kogu tellimus peab enne ümber vormistamist olema täielikult komplekteeritud, pä…" at bounding box center [569, 504] width 696 height 23
drag, startPoint x: 795, startPoint y: 503, endPoint x: 576, endPoint y: 509, distance: 218.8
click at [576, 509] on textarea "Kogu tellimus peab enne ümber vormistamist olema täielikult komplekteeritud, pä…" at bounding box center [569, 504] width 696 height 23
click at [247, 503] on textarea "Kogu tellimus peab enne ümber vormistamist olema täielikult komplekteeritud." at bounding box center [569, 504] width 696 height 23
drag, startPoint x: 255, startPoint y: 504, endPoint x: 210, endPoint y: 499, distance: 45.2
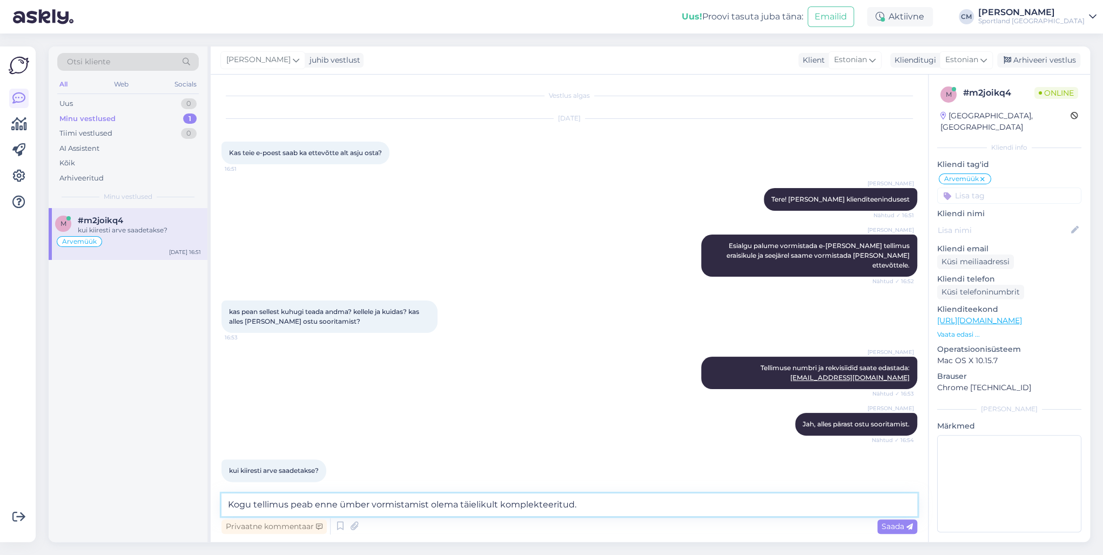
click at [211, 499] on div "Vestlus algas [DATE] Kas teie e-poest saab ka ettevõtte alt asju osta? 16:51 [P…" at bounding box center [569, 308] width 717 height 467
click at [567, 501] on textarea "Tellimus peab enne ümber vormistamist olema täielikult komplekteeritud." at bounding box center [569, 504] width 696 height 23
type textarea "Tellimus peab enne ümber vormistamist olema täielikult komplekteeritud. Siis pa…"
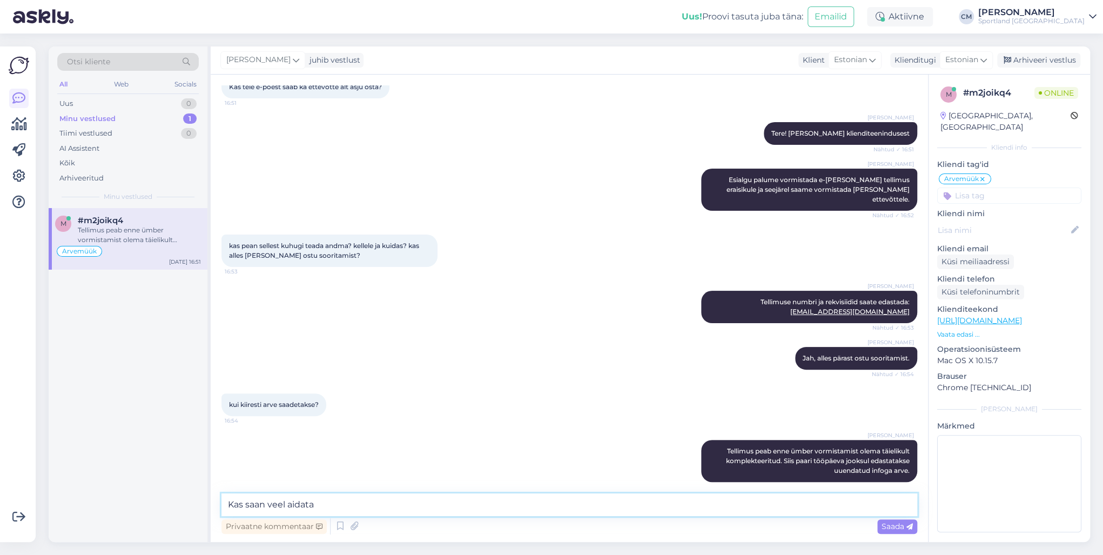
type textarea "Kas saan veel aidata?"
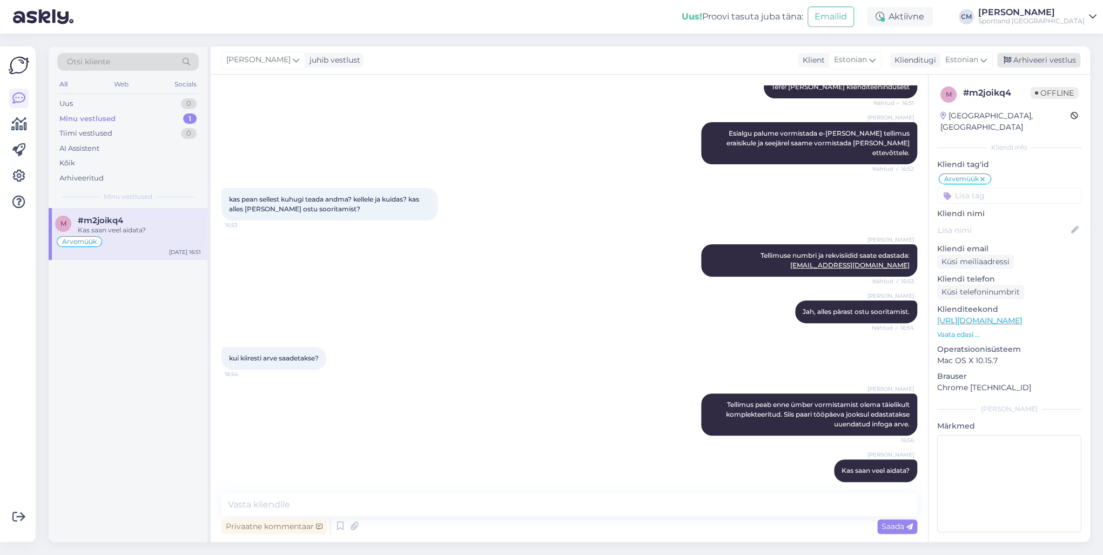
click at [1020, 63] on div "Arhiveeri vestlus" at bounding box center [1038, 60] width 83 height 15
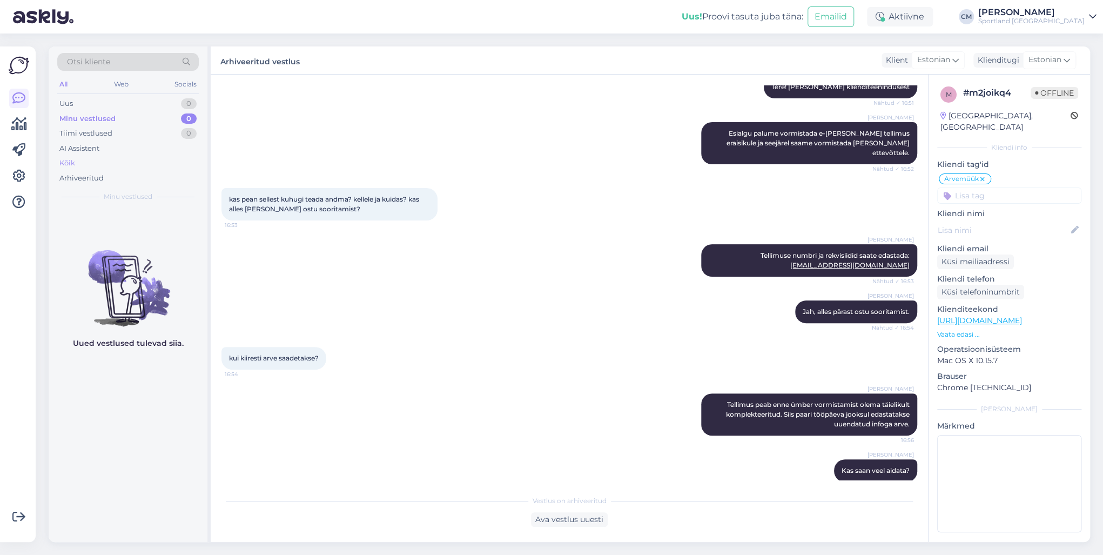
click at [92, 157] on div "Kõik" at bounding box center [128, 163] width 142 height 15
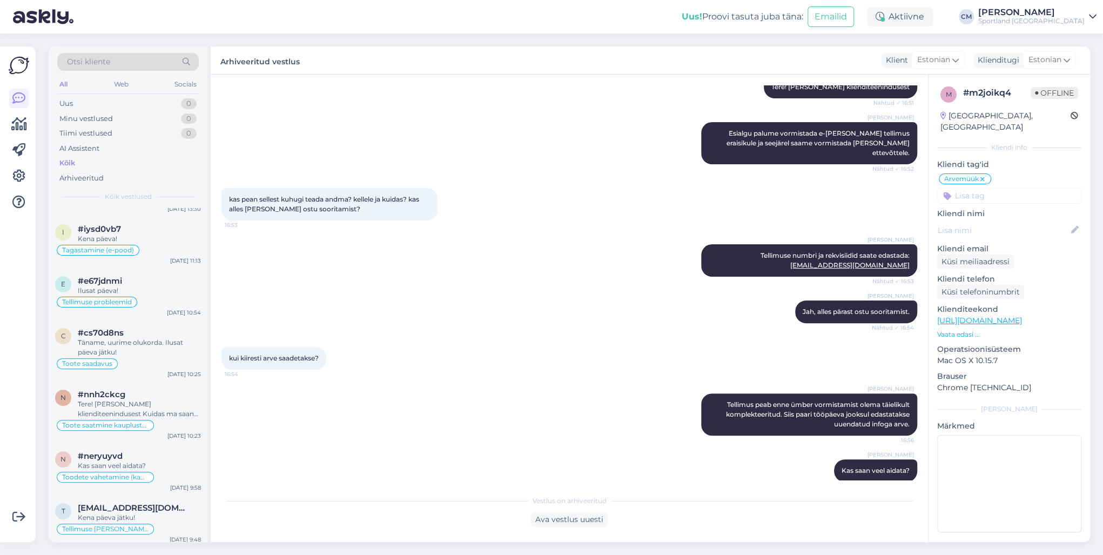
scroll to position [302, 0]
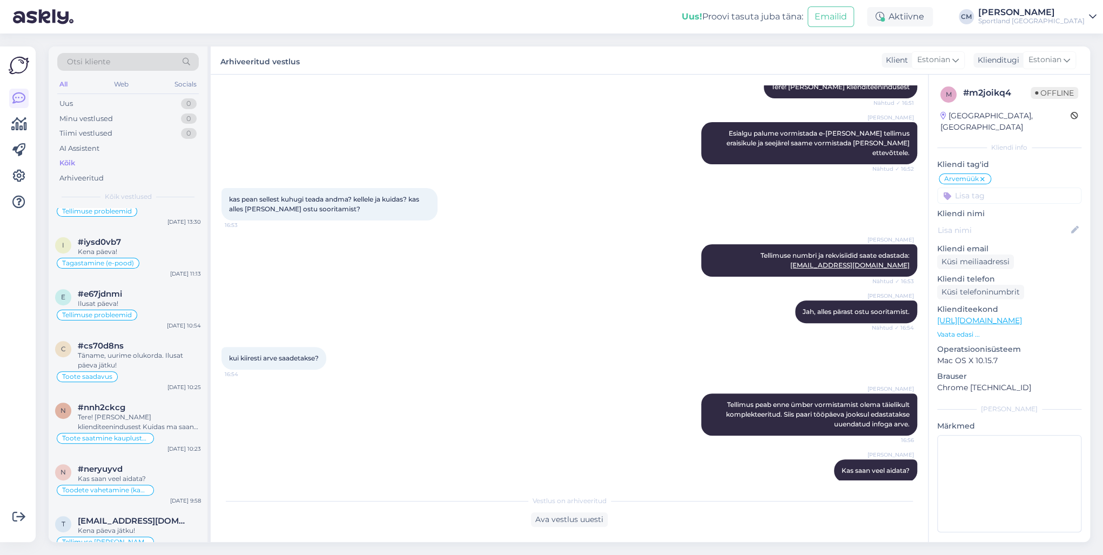
click at [150, 402] on div "#nnh2ckcg" at bounding box center [139, 407] width 123 height 10
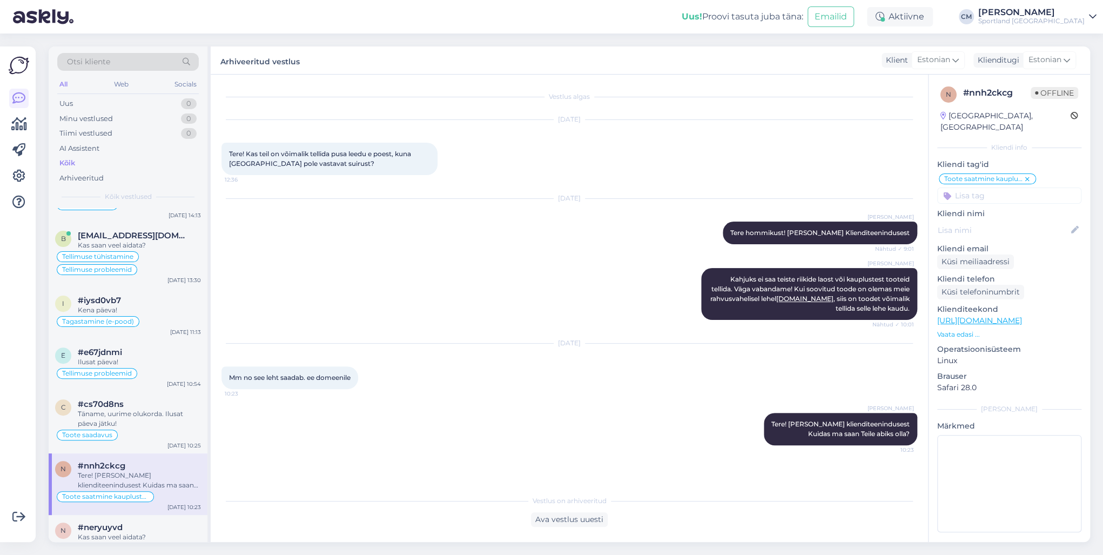
scroll to position [216, 0]
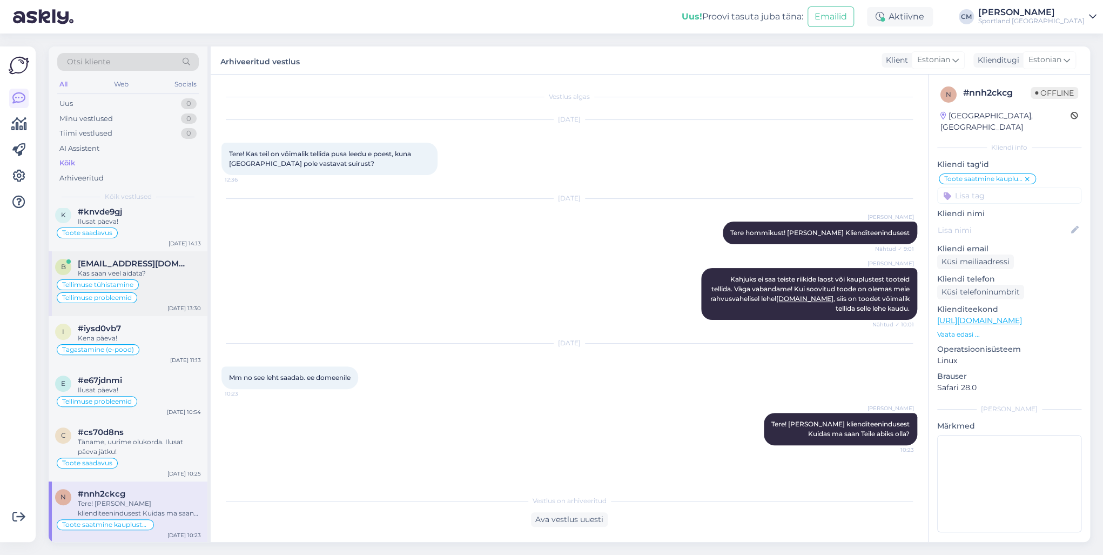
click at [172, 282] on div "Tellimuse tühistamine Tellimuse probleemid" at bounding box center [128, 291] width 146 height 26
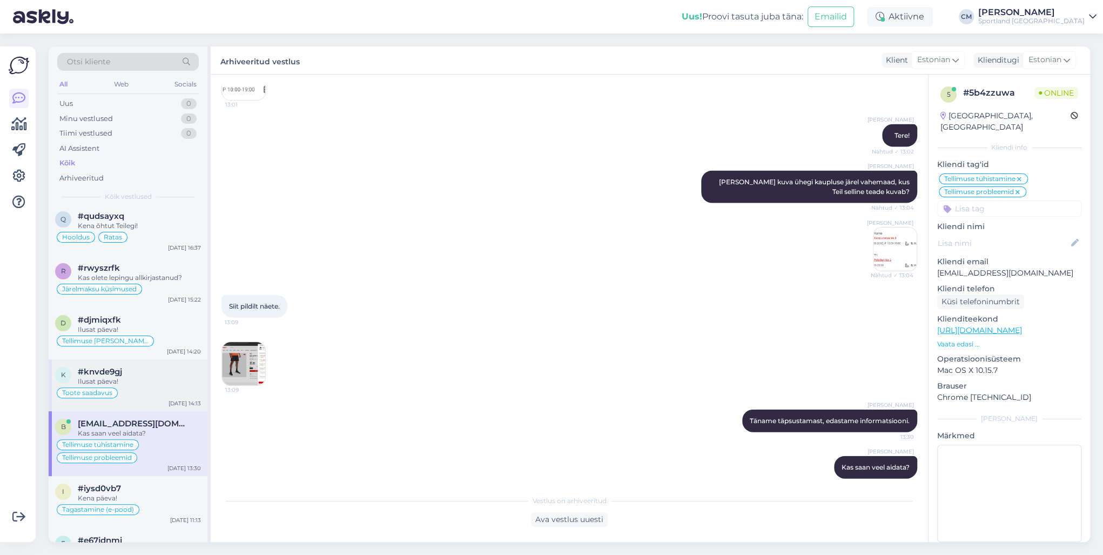
scroll to position [0, 0]
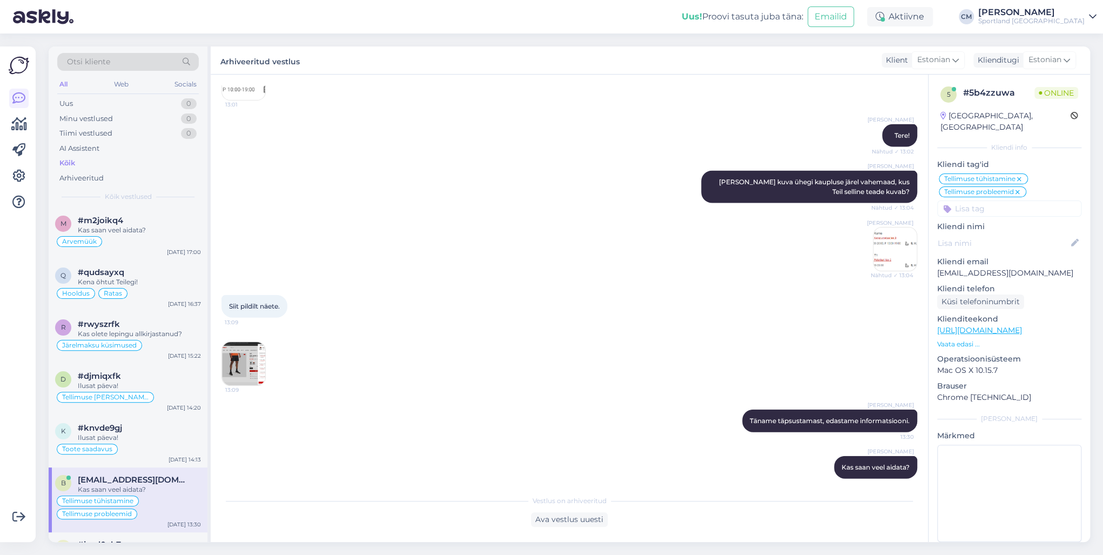
click at [1003, 200] on input at bounding box center [1009, 208] width 144 height 16
type input "tehn"
click at [1022, 234] on span "Tagasiside ( tehniline)" at bounding box center [1009, 237] width 69 height 6
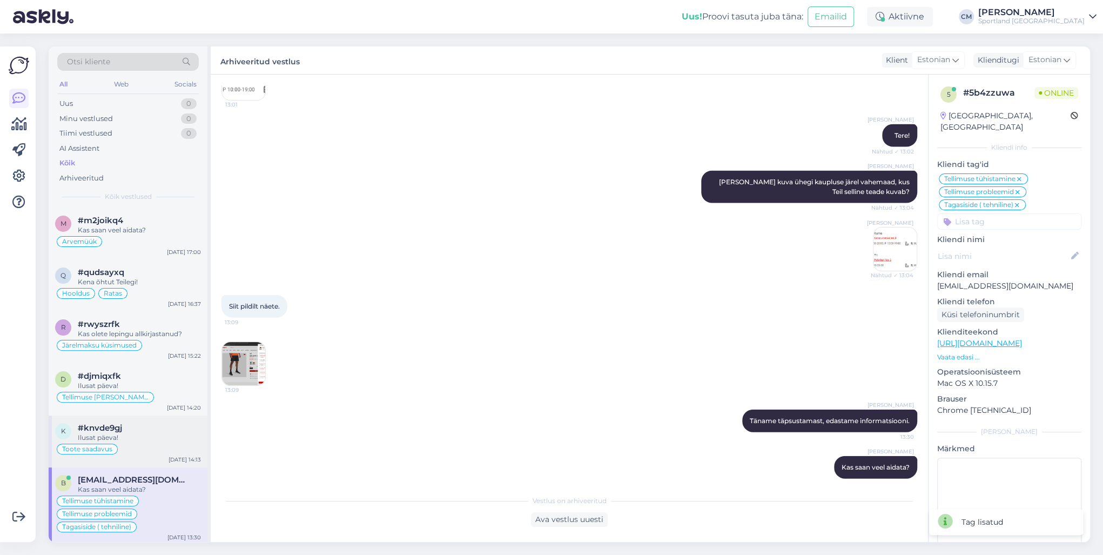
click at [174, 442] on div "Toote saadavus" at bounding box center [128, 448] width 146 height 13
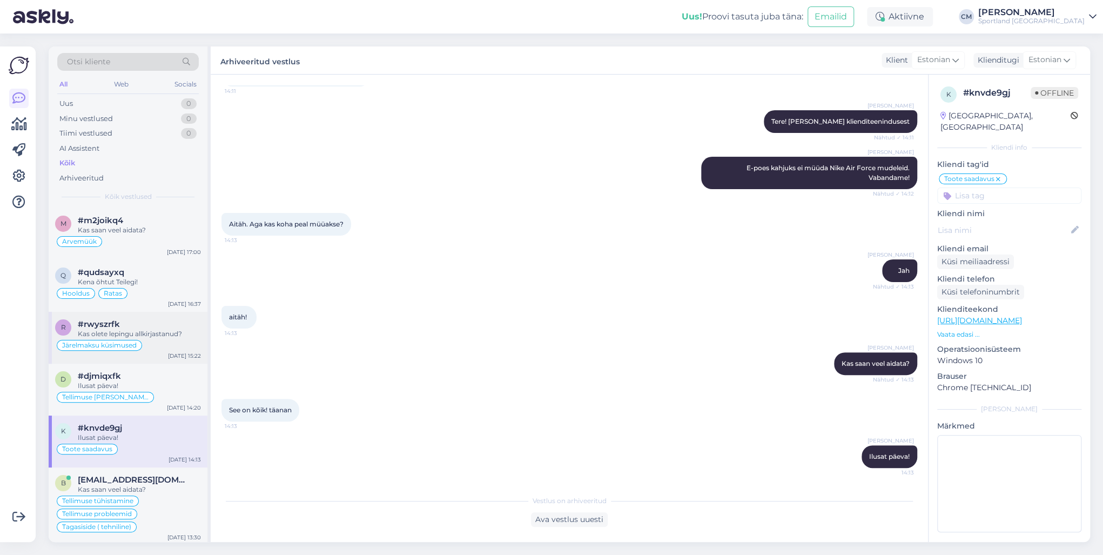
click at [125, 341] on div "Järelmaksu küsimused" at bounding box center [99, 345] width 85 height 11
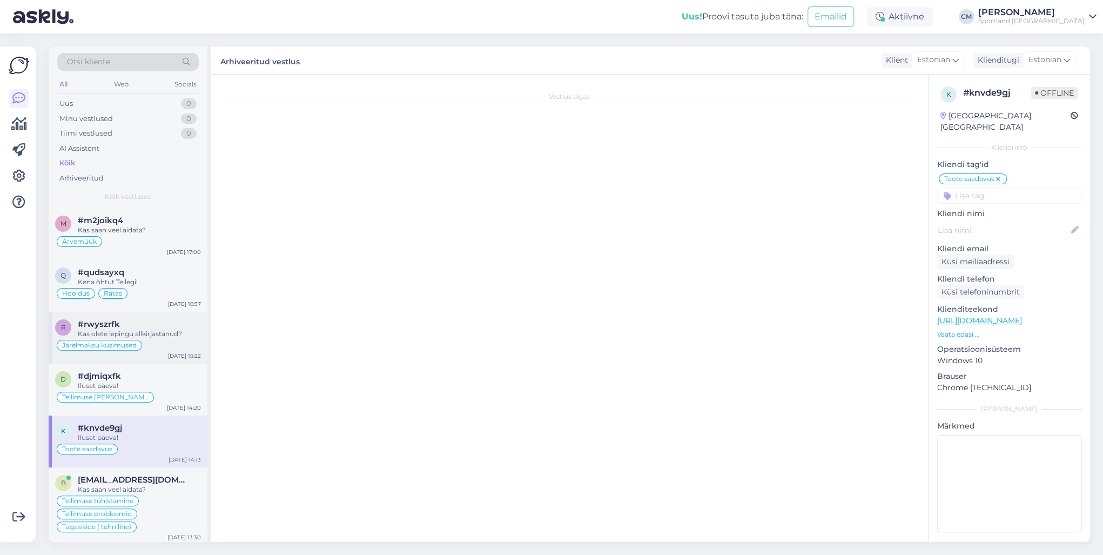
scroll to position [0, 0]
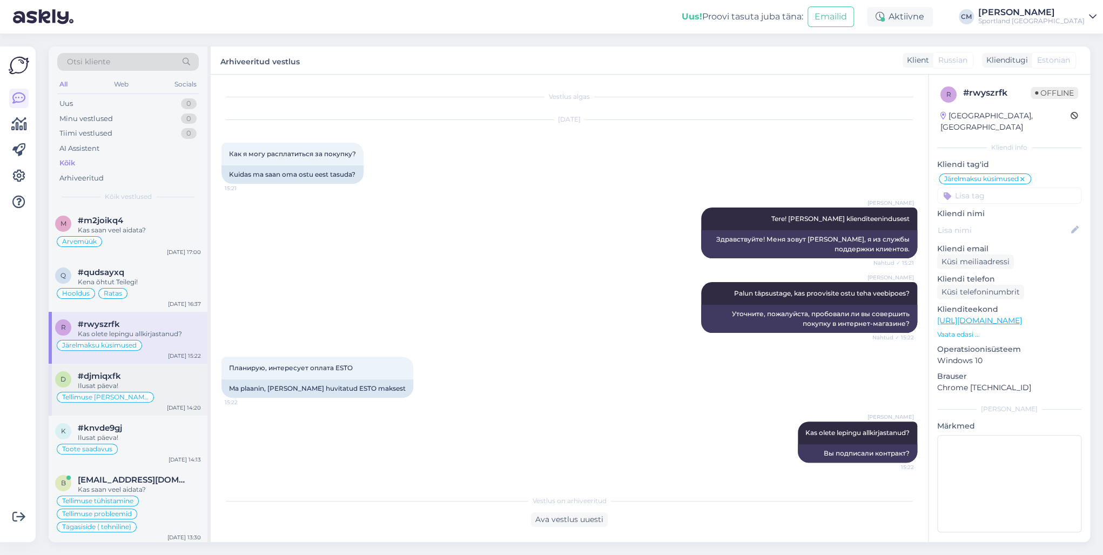
click at [132, 375] on div "#djmiqxfk" at bounding box center [139, 376] width 123 height 10
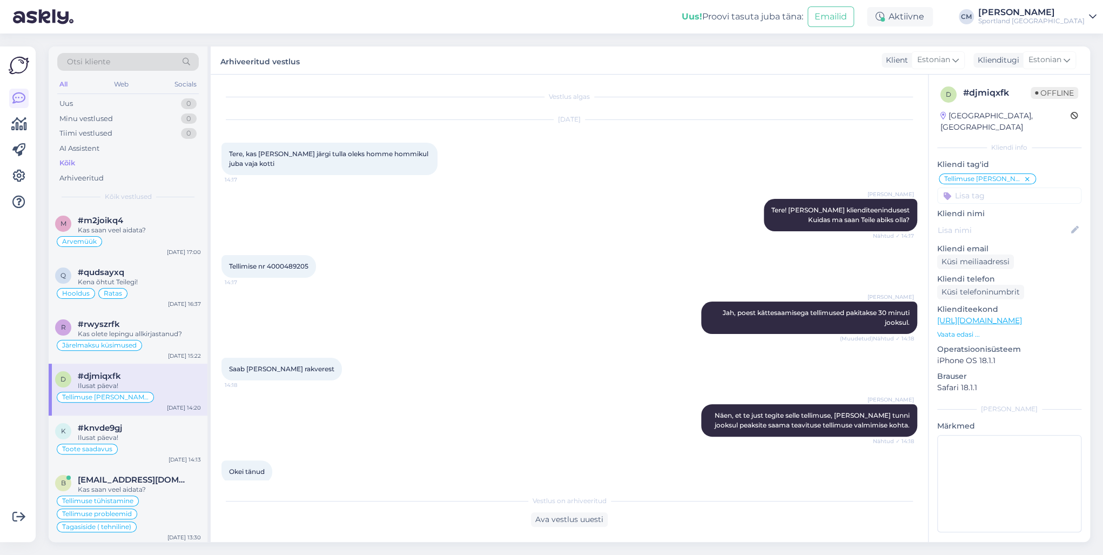
scroll to position [154, 0]
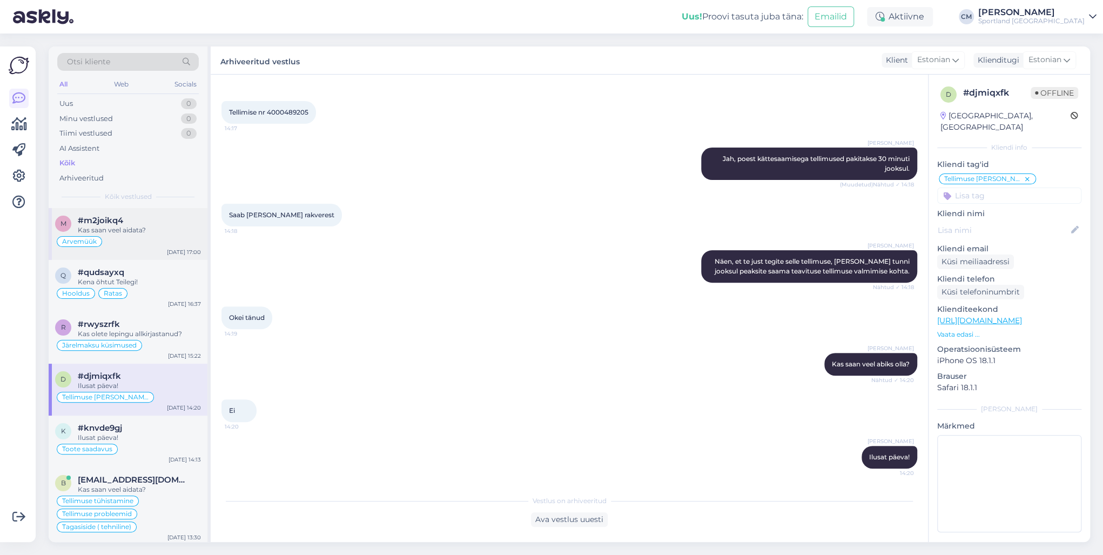
click at [148, 236] on div "Arvemüük" at bounding box center [128, 241] width 146 height 13
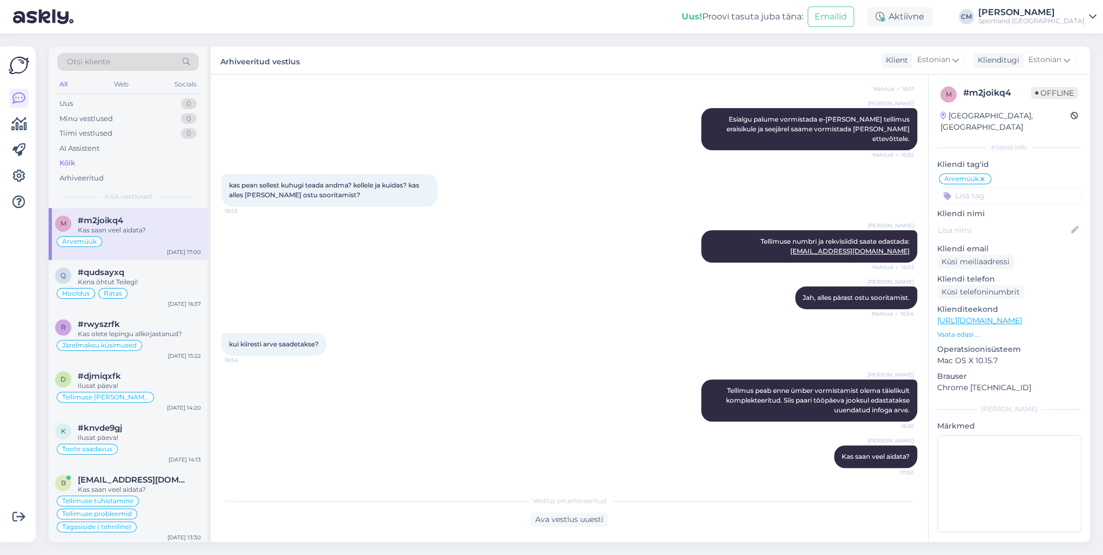
scroll to position [117, 0]
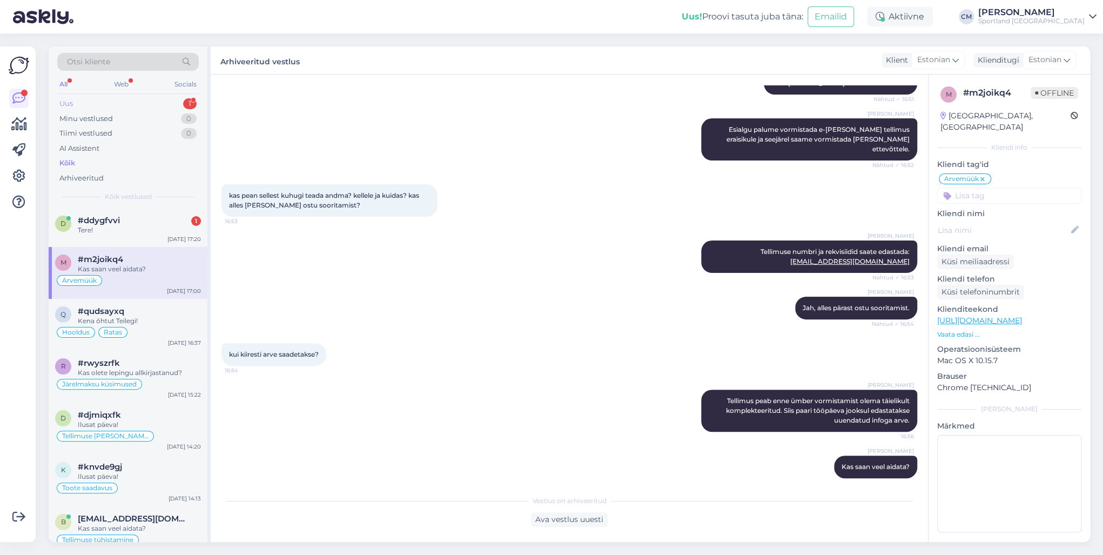
click at [173, 104] on div "Uus 1" at bounding box center [128, 103] width 142 height 15
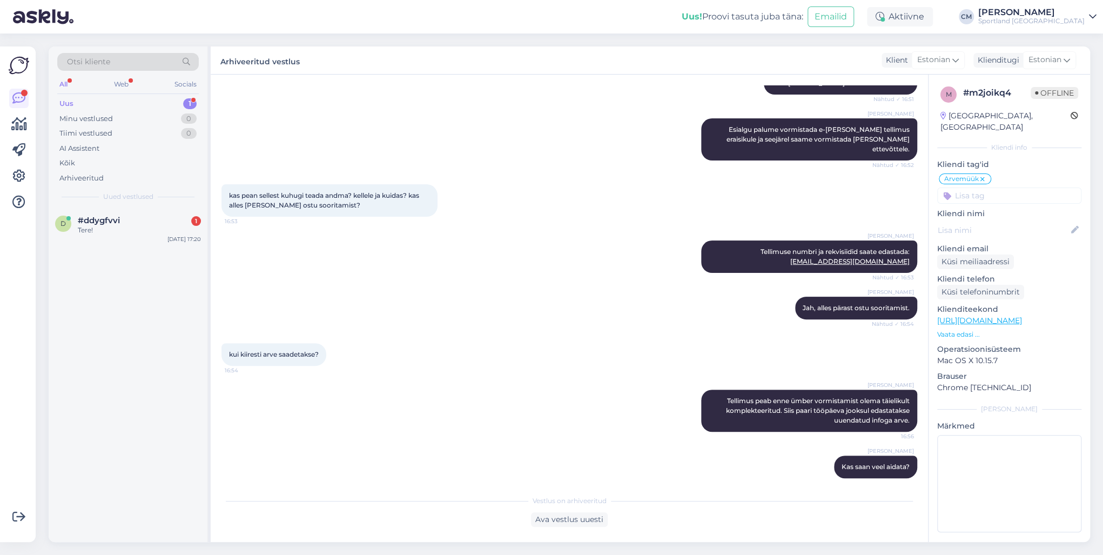
click at [160, 249] on div "d #ddygfvvi 1 Tere! [DATE] 17:20" at bounding box center [128, 375] width 159 height 334
click at [167, 248] on div "d #ddygfvvi 1 Tere! [DATE] 17:20" at bounding box center [128, 375] width 159 height 334
click at [170, 238] on div "d #ddygfvvi 1 Tere! [DATE] 17:20" at bounding box center [128, 227] width 159 height 39
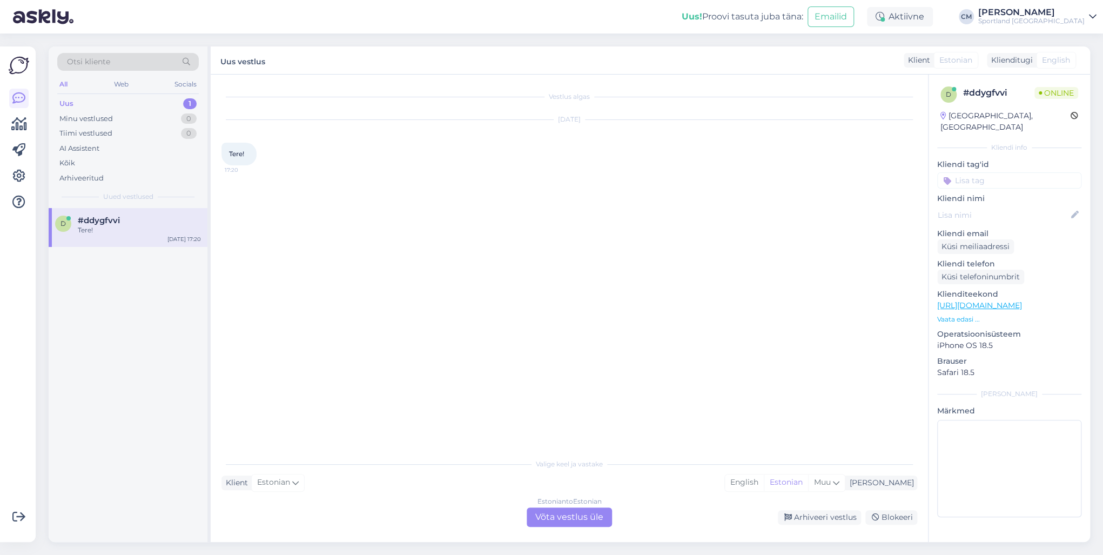
scroll to position [0, 0]
click at [589, 512] on div "Estonian to Estonian Võta vestlus üle" at bounding box center [569, 516] width 85 height 19
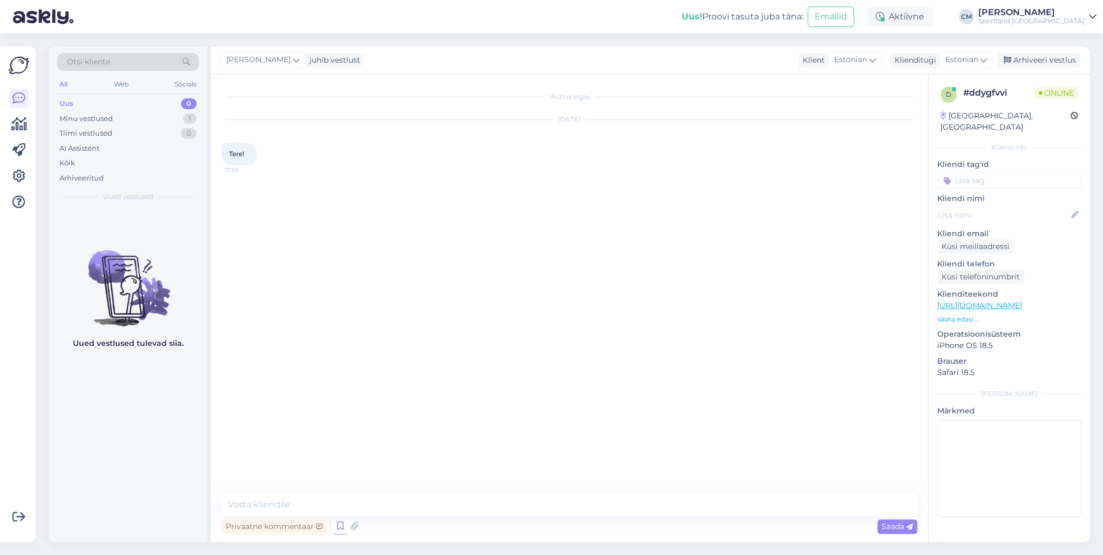
click at [337, 522] on icon at bounding box center [340, 526] width 13 height 16
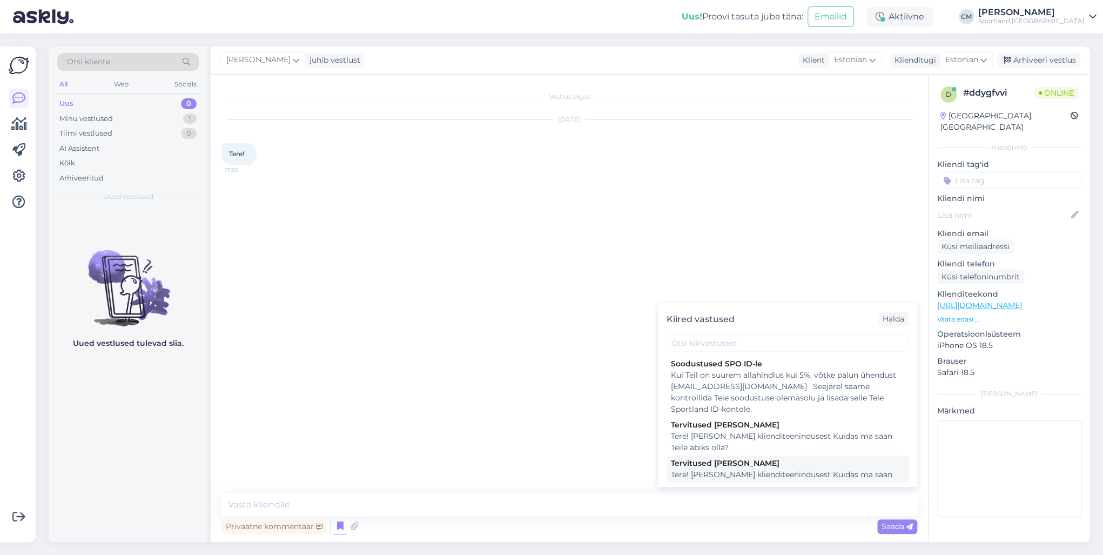
click at [719, 471] on div "Tere! [PERSON_NAME] klienditeenindusest Kuidas ma saan Teile abiks olla?" at bounding box center [787, 480] width 233 height 23
type textarea "Tere! [PERSON_NAME] klienditeenindusest Kuidas ma saan Teile abiks olla?"
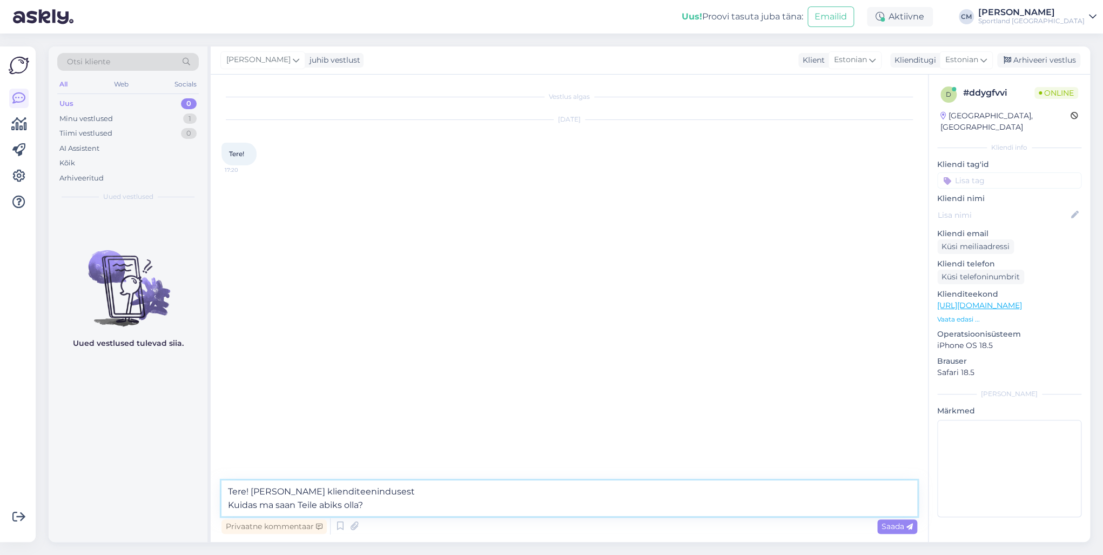
click at [529, 507] on textarea "Tere! [PERSON_NAME] klienditeenindusest Kuidas ma saan Teile abiks olla?" at bounding box center [569, 498] width 696 height 36
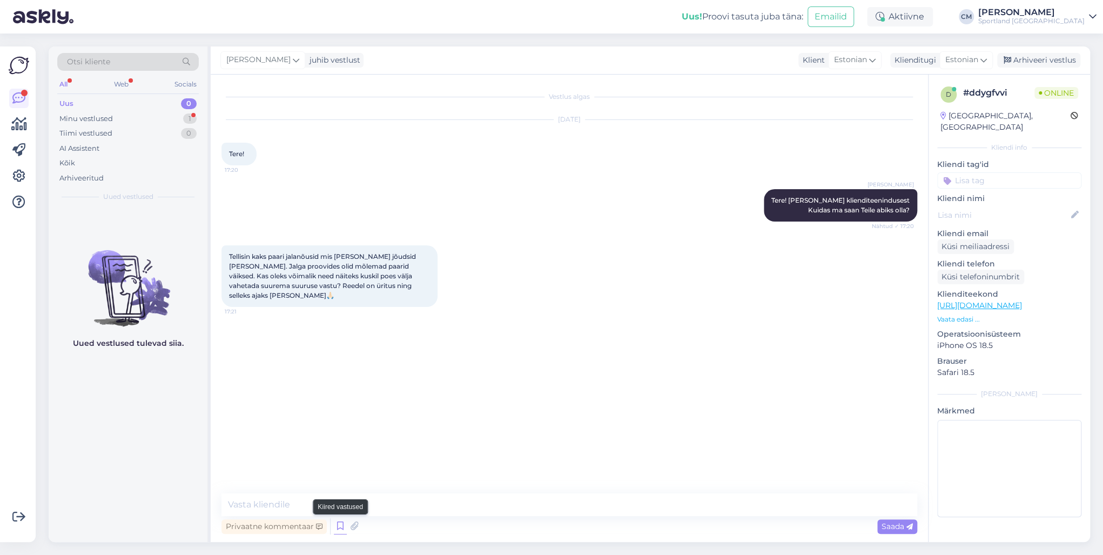
click at [341, 524] on icon at bounding box center [340, 526] width 13 height 16
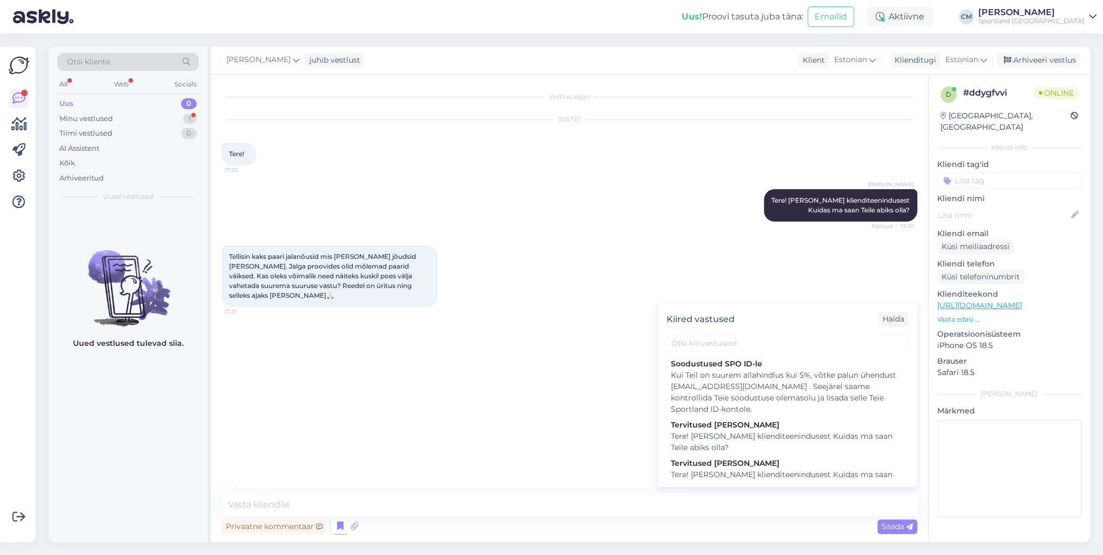
click at [713, 334] on div "Kiired vastused Halda" at bounding box center [787, 319] width 259 height 32
click at [711, 337] on input "text" at bounding box center [788, 343] width 242 height 17
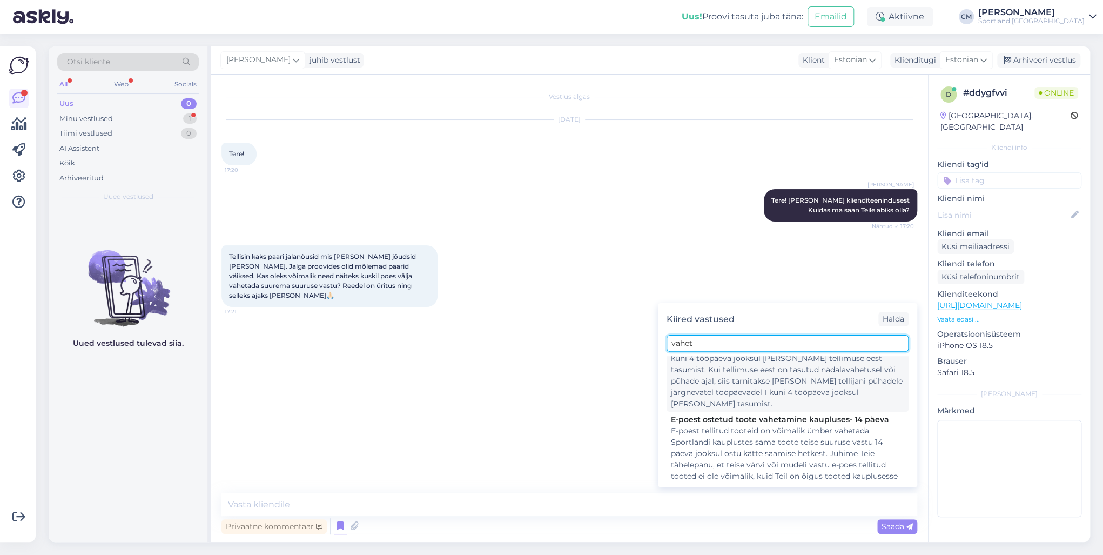
scroll to position [43, 0]
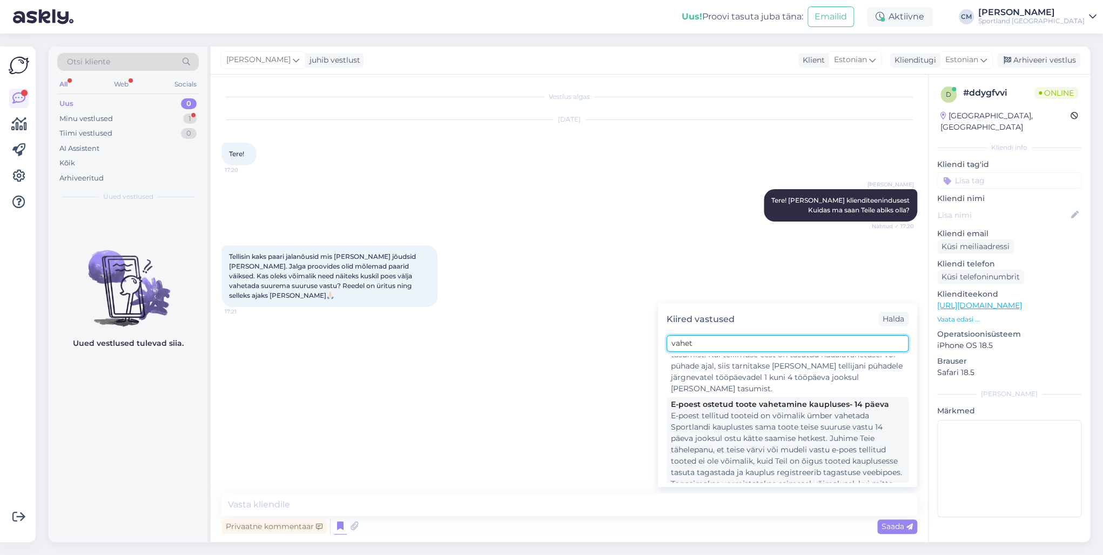
type input "vahet"
click at [732, 415] on div "E-poest tellitud tooteid on võimalik ümber vahetada Sportlandi kauplustes sama …" at bounding box center [787, 455] width 233 height 91
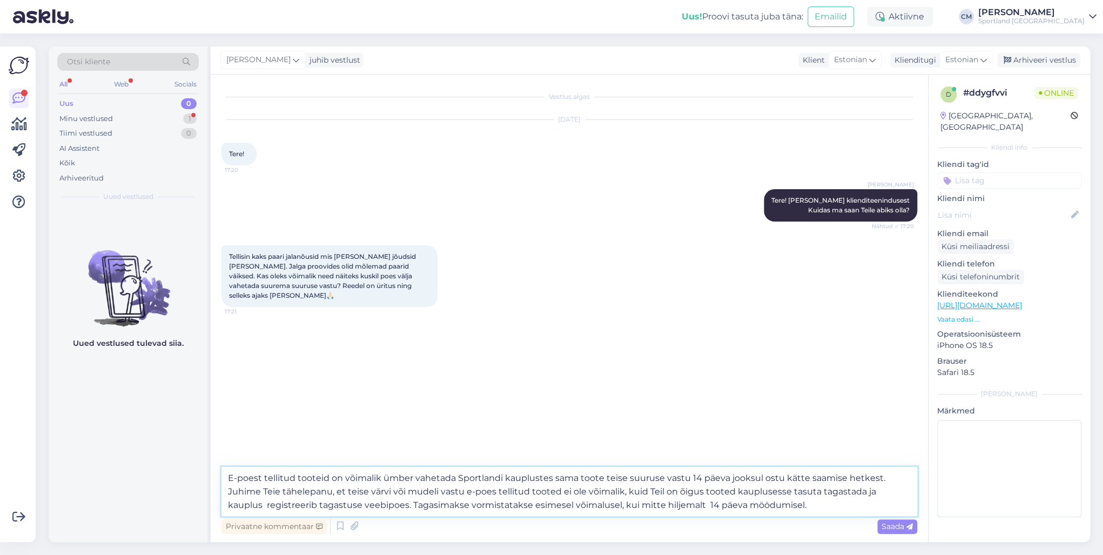
click at [789, 501] on textarea "E-poest tellitud tooteid on võimalik ümber vahetada Sportlandi kauplustes sama …" at bounding box center [569, 491] width 696 height 49
click at [229, 476] on textarea "E-poest tellitud tooteid on võimalik ümber vahetada Sportlandi kauplustes sama …" at bounding box center [569, 491] width 696 height 49
click at [898, 474] on textarea "Jah, e-poest tellitud tooteid on võimalik ümber vahetada Sportlandi kauplustes …" at bounding box center [569, 491] width 696 height 49
type textarea "Jah, e-poest tellitud tooteid on võimalik ümber vahetada Sportlandi kauplustes …"
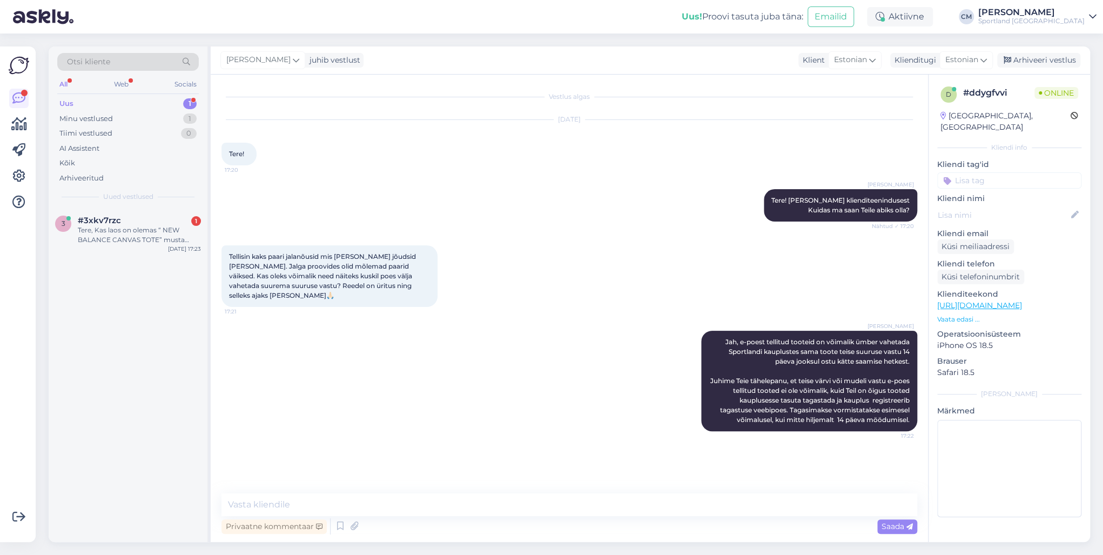
click at [139, 265] on div "3 #3xkv7rzc 1 Tere, Kas laos on olemas “ NEW BALANCE CANVAS TOTE” musta värvi? …" at bounding box center [128, 375] width 159 height 334
click at [146, 245] on div "3 #3xkv7rzc 1 Tere, Kas laos on olemas “ NEW BALANCE CANVAS TOTE” musta värvi? …" at bounding box center [128, 232] width 159 height 49
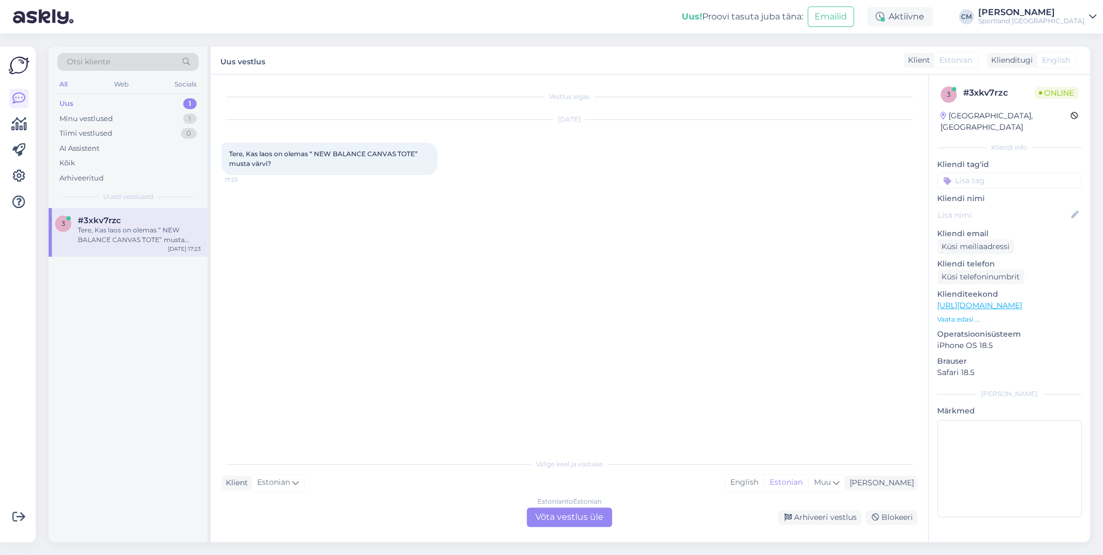
click at [558, 519] on div "Estonian to Estonian Võta vestlus üle" at bounding box center [569, 516] width 85 height 19
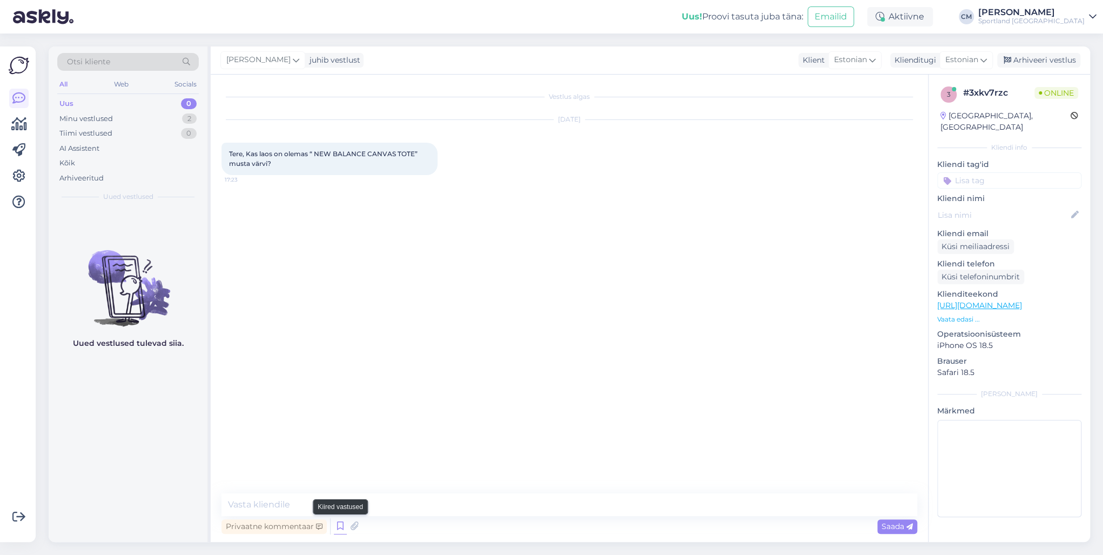
click at [337, 525] on icon at bounding box center [340, 526] width 13 height 16
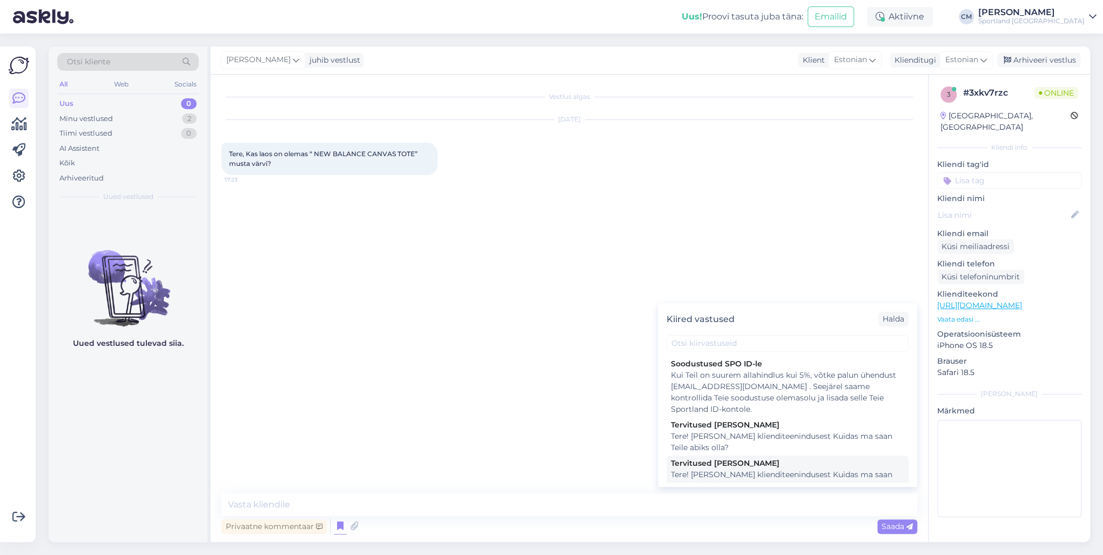
click at [716, 462] on div "Tervitused [PERSON_NAME]" at bounding box center [787, 462] width 233 height 11
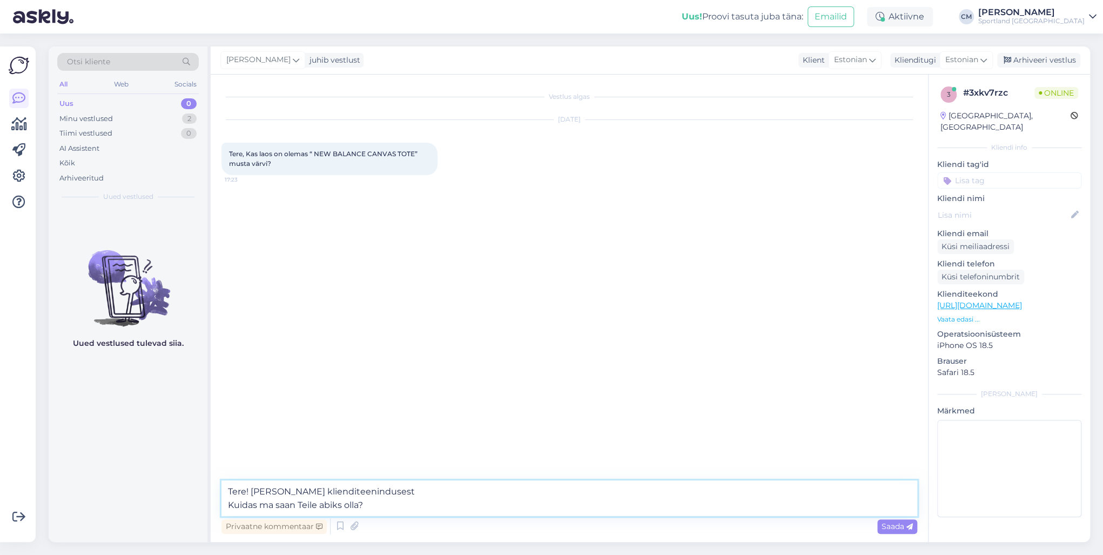
drag, startPoint x: 403, startPoint y: 510, endPoint x: 164, endPoint y: 503, distance: 238.8
click at [164, 503] on div "Otsi kliente All Web Socials Uus 0 Minu vestlused 2 Tiimi vestlused 0 AI Assist…" at bounding box center [569, 293] width 1041 height 495
type textarea "Tere! [PERSON_NAME] klienditeenindusest"
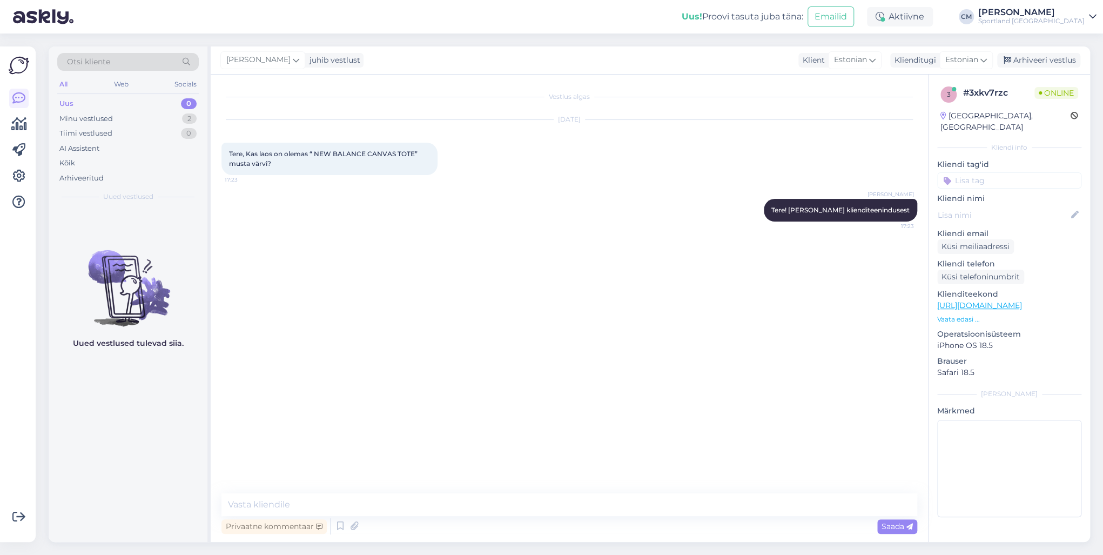
click at [1022, 300] on link "[URL][DOMAIN_NAME]" at bounding box center [979, 305] width 85 height 10
click at [268, 501] on textarea at bounding box center [569, 504] width 696 height 23
paste textarea "[URL][DOMAIN_NAME]"
type textarea "[URL][DOMAIN_NAME]"
type textarea "Seda toodet on mitmes kaupluses."
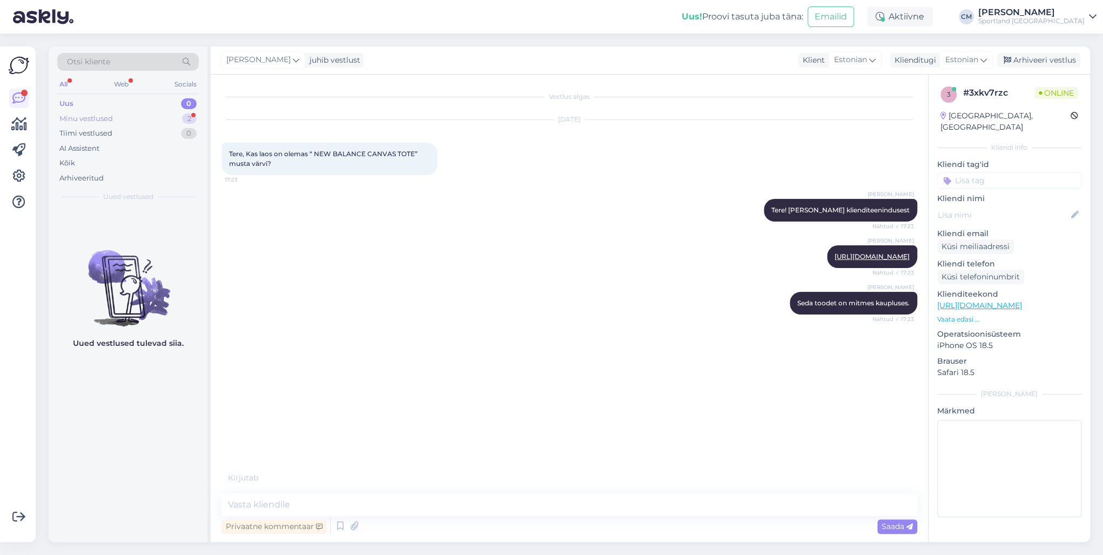
click at [173, 119] on div "Minu vestlused 2" at bounding box center [128, 118] width 142 height 15
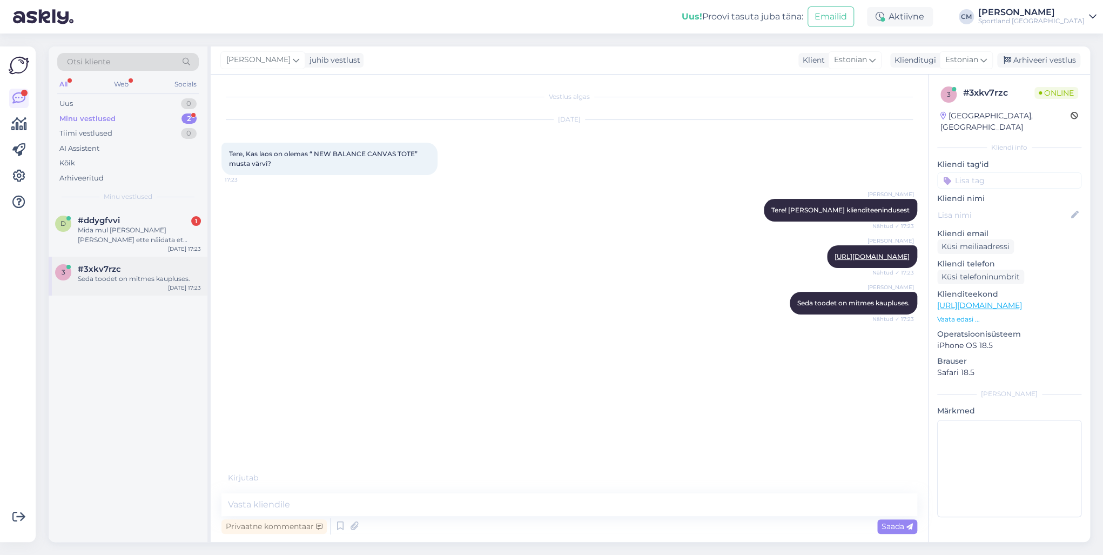
click at [145, 280] on div "Seda toodet on mitmes kaupluses." at bounding box center [139, 279] width 123 height 10
click at [140, 240] on div "Mida mul [PERSON_NAME] [PERSON_NAME] ette näidata et vahetada ümber?" at bounding box center [139, 234] width 123 height 19
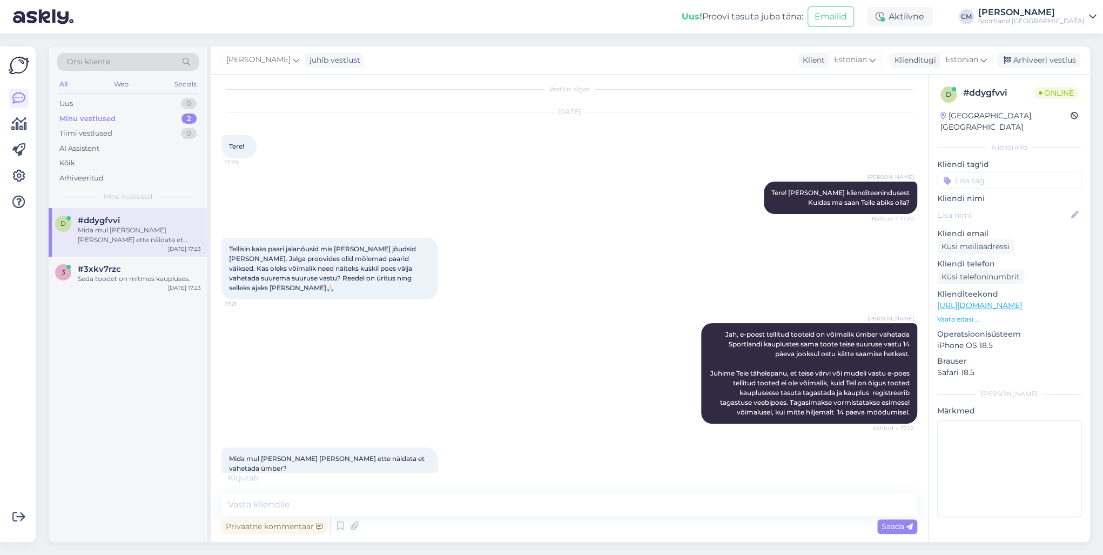
scroll to position [0, 0]
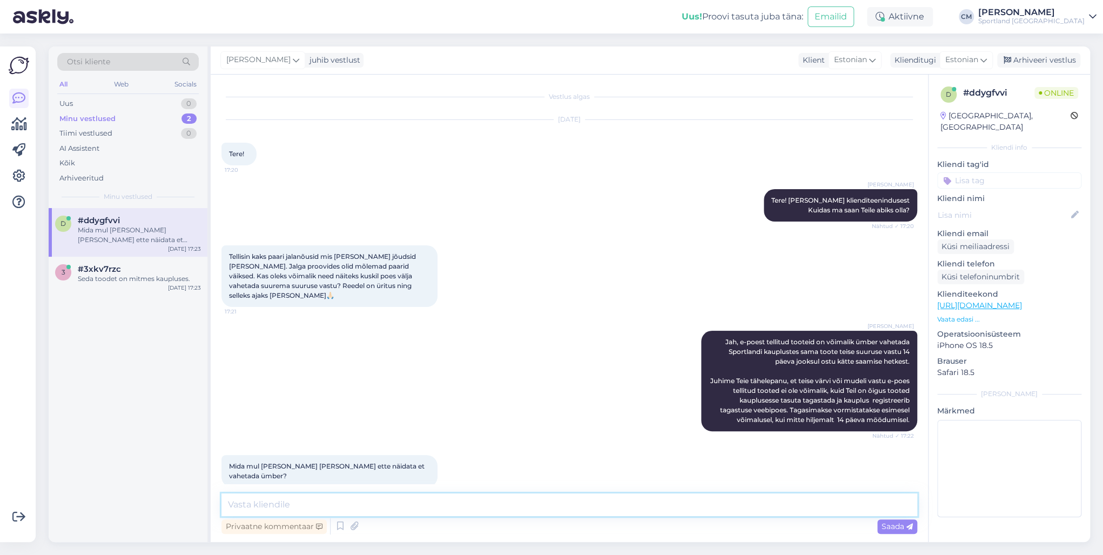
click at [413, 513] on textarea at bounding box center [569, 504] width 696 height 23
type textarea "Tellimuse kinnitust peate esitama telefonist."
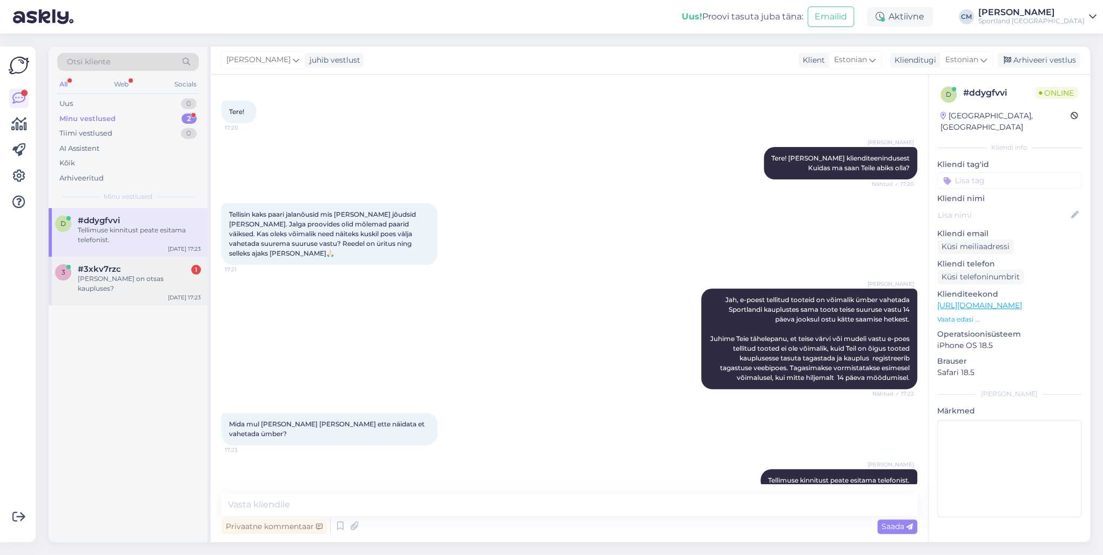
click at [111, 281] on div "[PERSON_NAME] on otsas kaupluses?" at bounding box center [139, 283] width 123 height 19
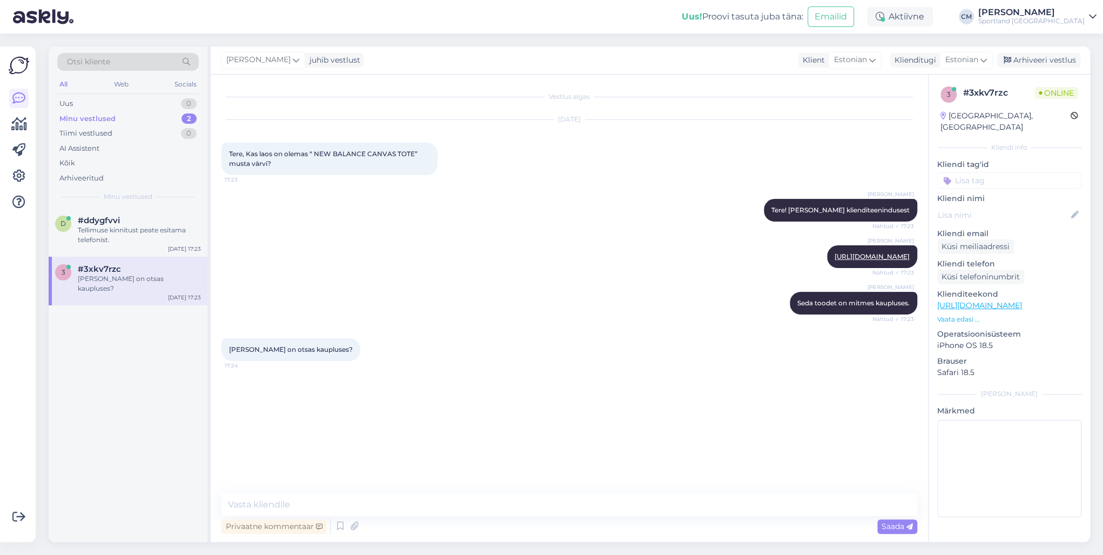
click at [308, 491] on div "Vestlus algas [DATE] Tere, Kas laos on olemas “ NEW BALANCE CANVAS TOTE” musta …" at bounding box center [569, 308] width 717 height 467
click at [301, 503] on textarea at bounding box center [569, 504] width 696 height 23
paste textarea "[URL][DOMAIN_NAME]"
type textarea "[URL][DOMAIN_NAME]"
type textarea "See toode on välja müüdud."
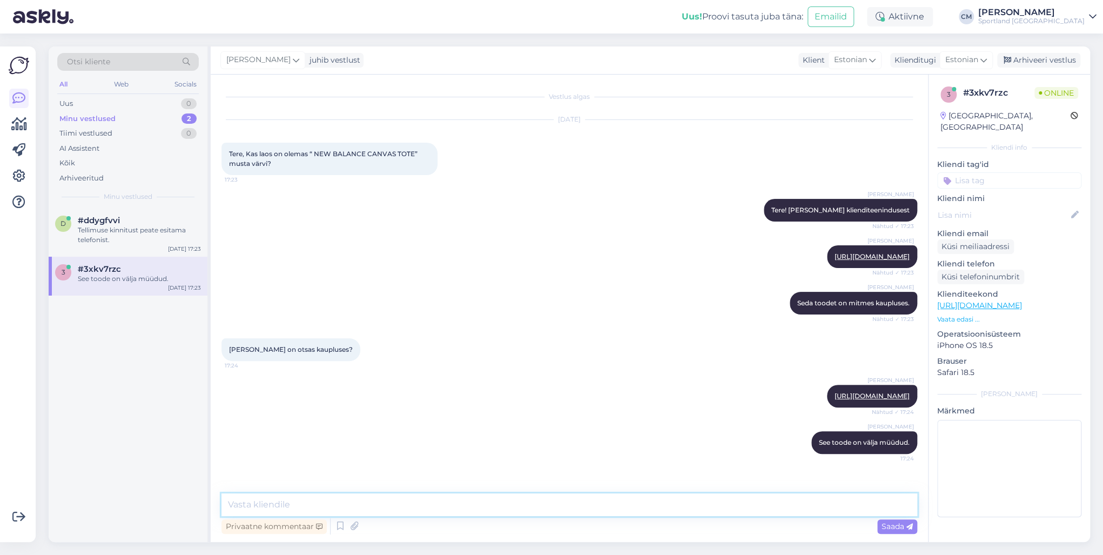
scroll to position [1, 0]
click at [131, 217] on div "#ddygfvvi" at bounding box center [139, 221] width 123 height 10
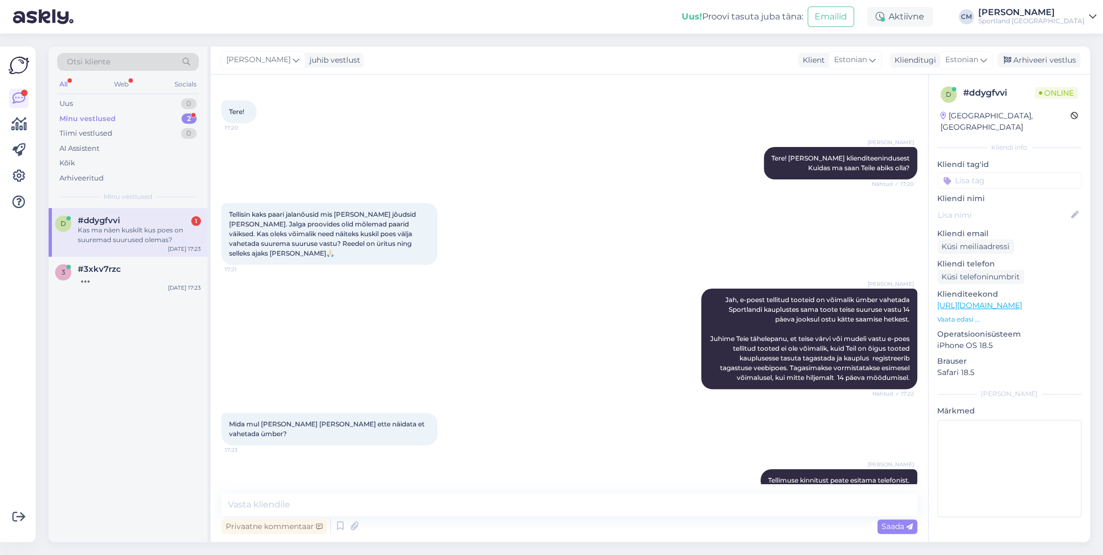
scroll to position [98, 0]
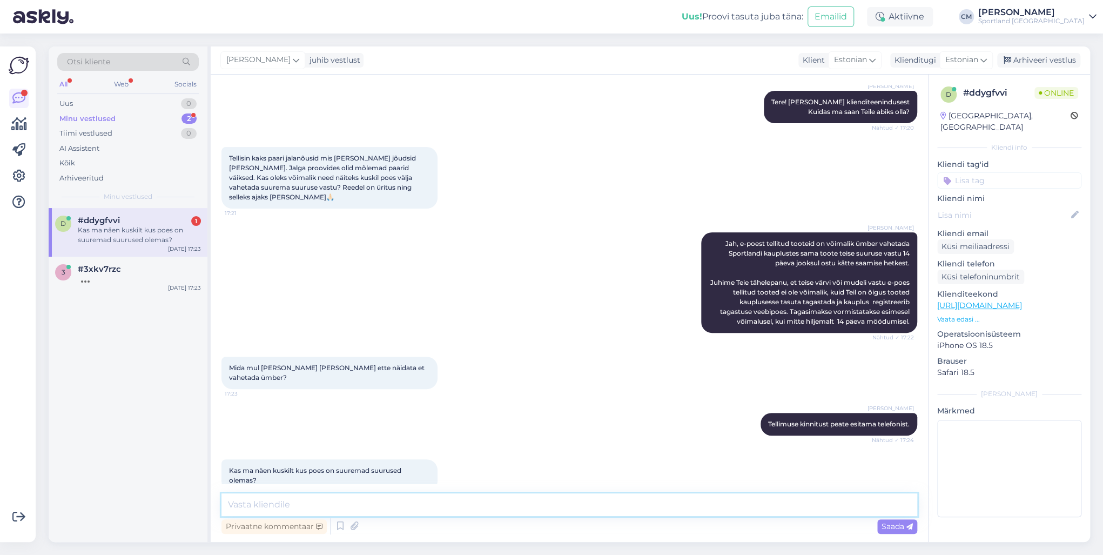
click at [317, 508] on textarea at bounding box center [569, 504] width 696 height 23
click at [992, 172] on input at bounding box center [1009, 180] width 144 height 16
type input "s"
type input "saada"
click at [1001, 206] on span "Vaata saadavust - leitavus" at bounding box center [1009, 209] width 83 height 6
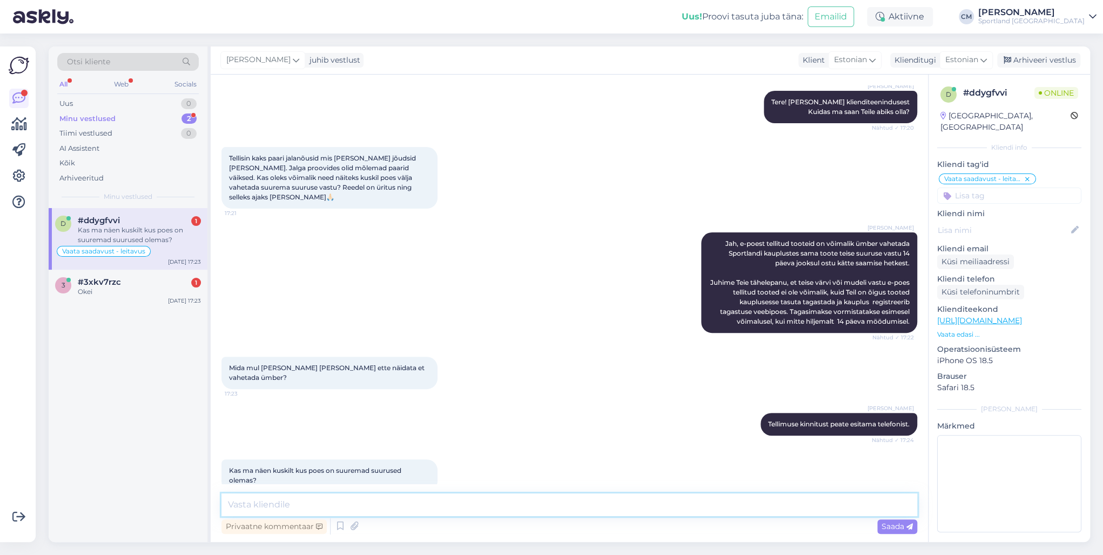
click at [281, 510] on textarea at bounding box center [569, 504] width 696 height 23
type textarea "Jah, valite suuruse [PERSON_NAME] saadavus kaupluses."
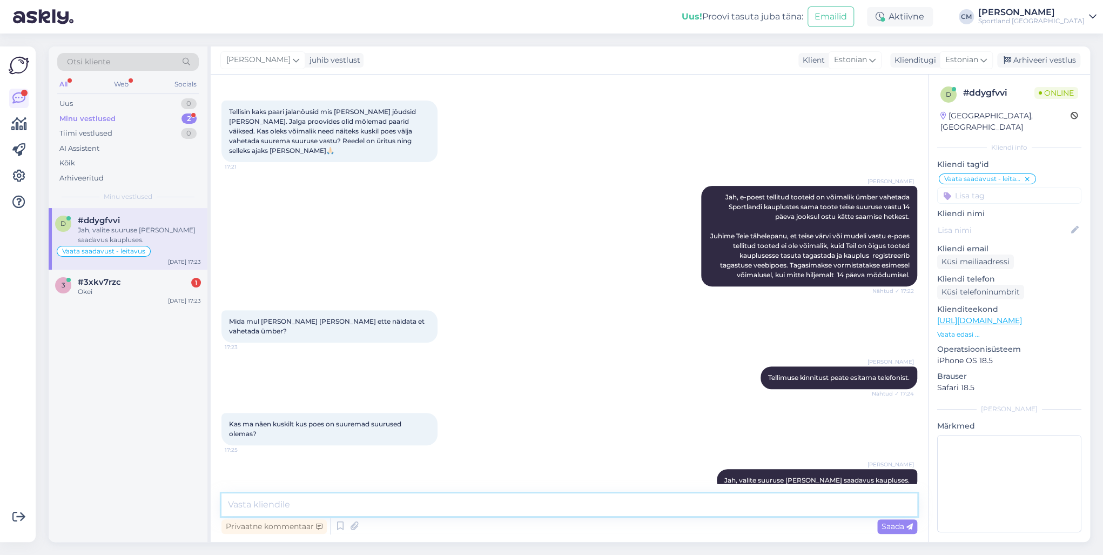
paste textarea
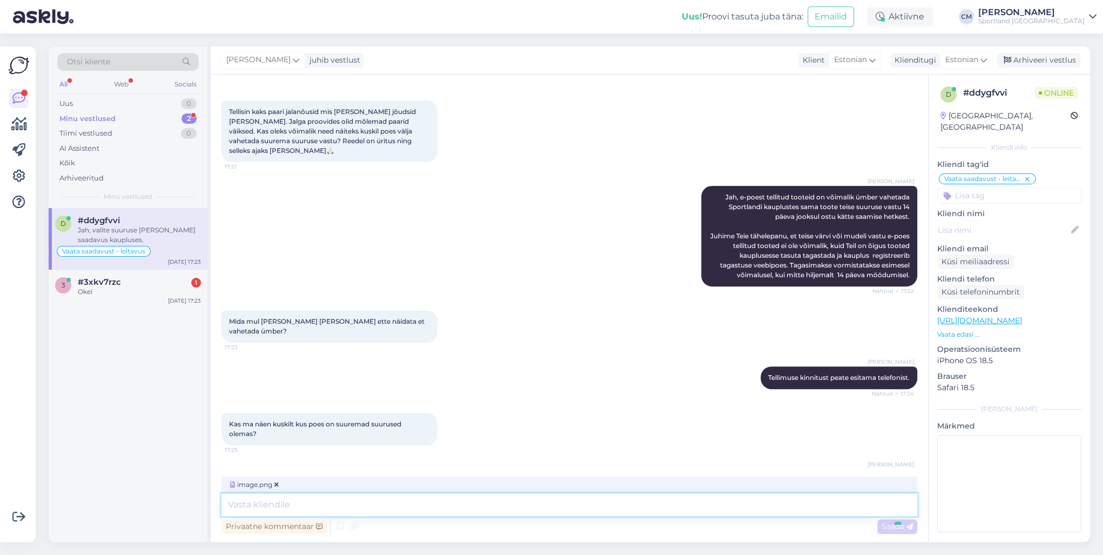
scroll to position [213, 0]
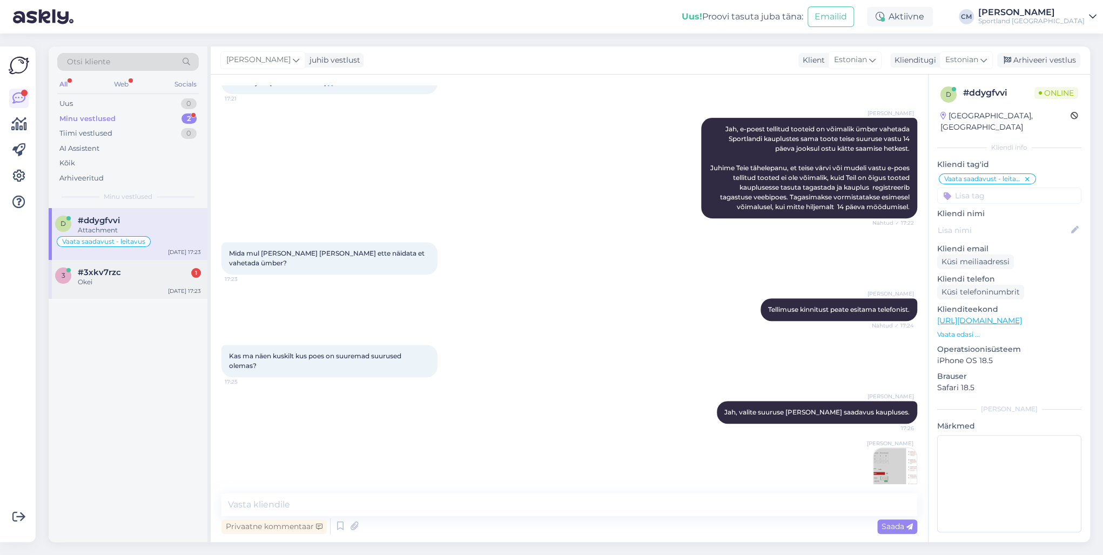
click at [126, 285] on div "Okei" at bounding box center [139, 282] width 123 height 10
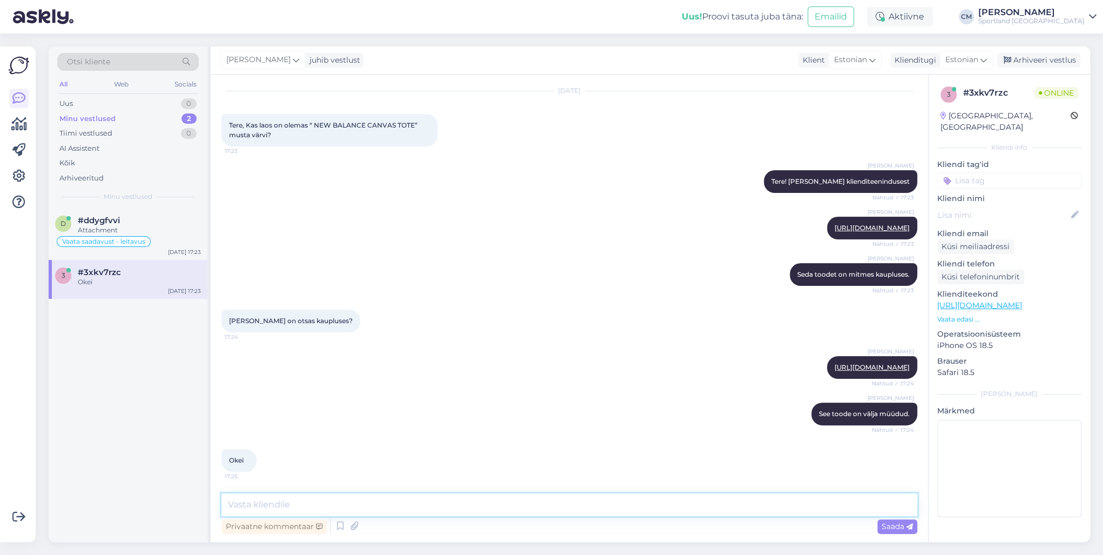
click at [327, 501] on textarea at bounding box center [569, 504] width 696 height 23
click at [181, 242] on div "Vaata saadavust - leitavus" at bounding box center [128, 241] width 146 height 13
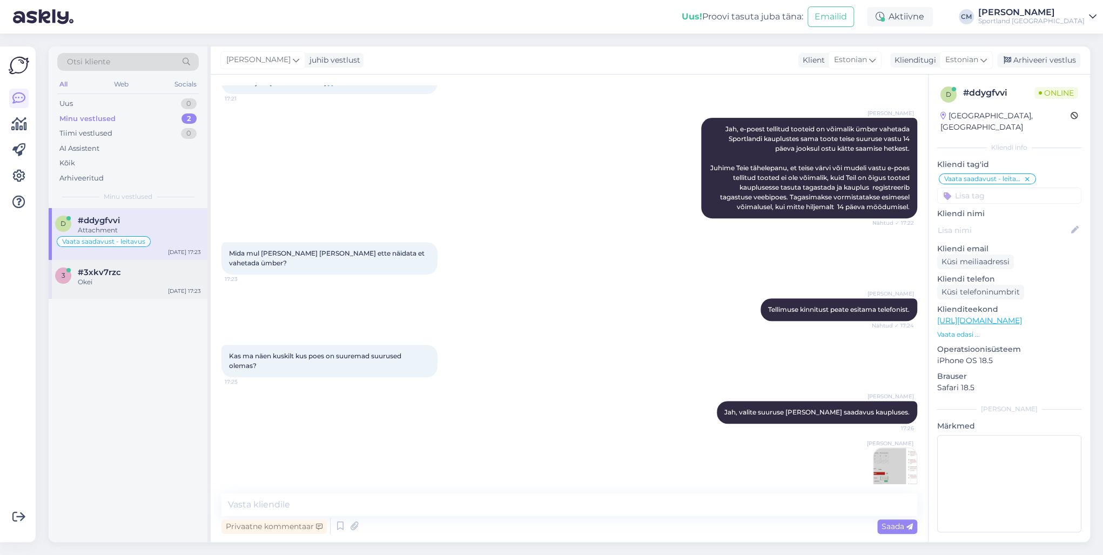
click at [154, 274] on div "#3xkv7rzc" at bounding box center [139, 272] width 123 height 10
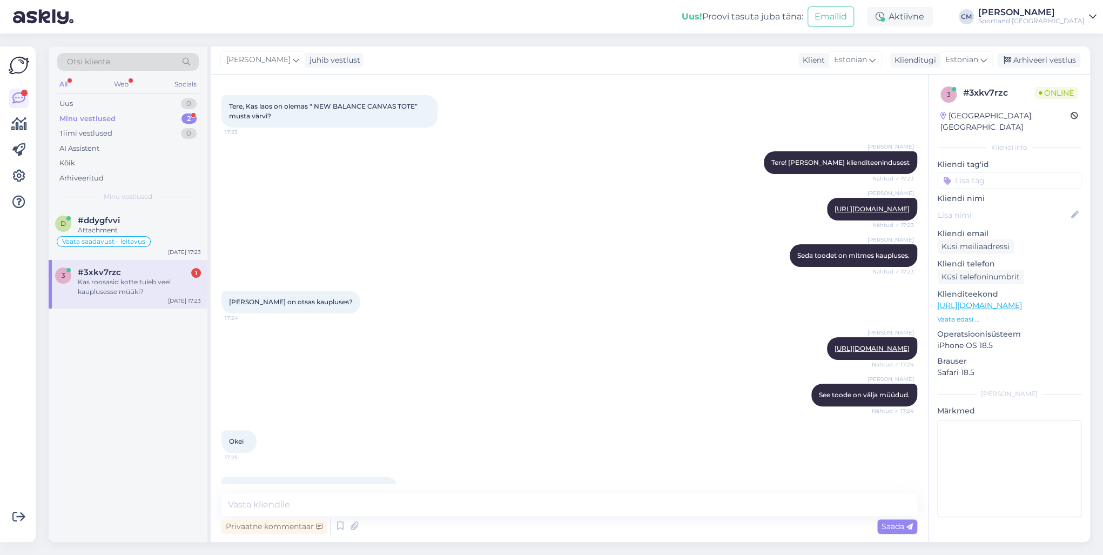
scroll to position [94, 0]
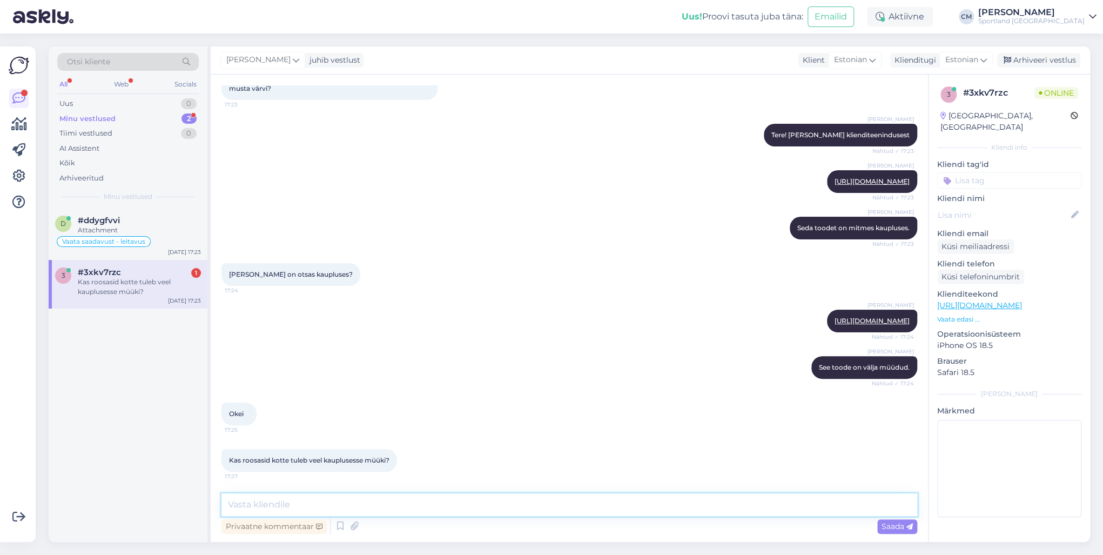
click at [306, 499] on textarea at bounding box center [569, 504] width 696 height 23
drag, startPoint x: 297, startPoint y: 506, endPoint x: 315, endPoint y: 509, distance: 19.2
click at [297, 506] on textarea at bounding box center [569, 504] width 696 height 23
click at [334, 521] on icon at bounding box center [340, 526] width 13 height 16
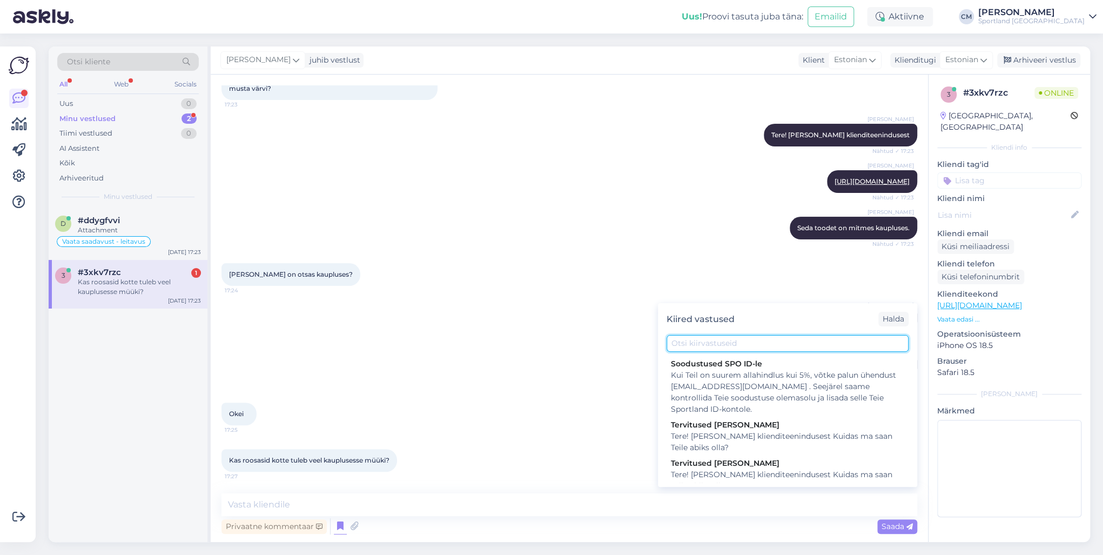
click at [739, 336] on input "text" at bounding box center [788, 343] width 242 height 17
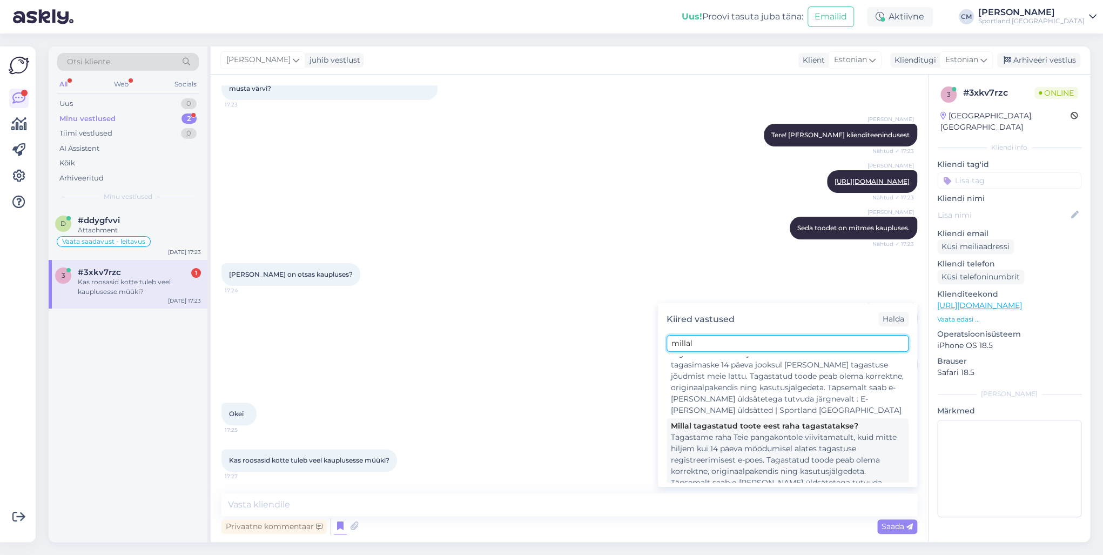
scroll to position [136, 0]
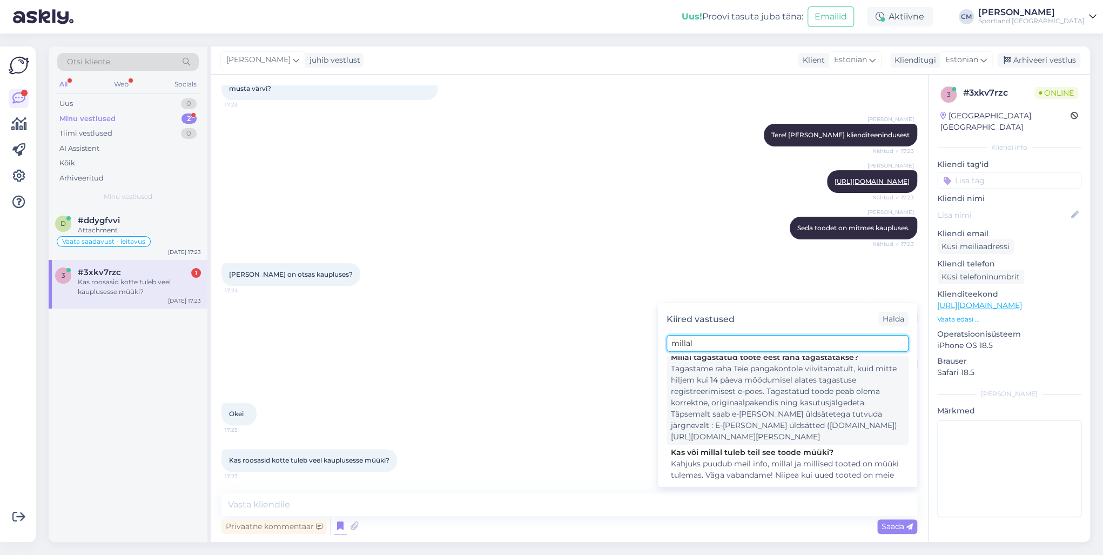
type input "millal"
click at [691, 458] on div "Kahjuks puudub meil info, millal ja millised tooted on müüki tulemas. Väga vaba…" at bounding box center [787, 480] width 233 height 45
type textarea "Kahjuks puudub meil info, millal ja millised tooted on müüki tulemas. Väga vaba…"
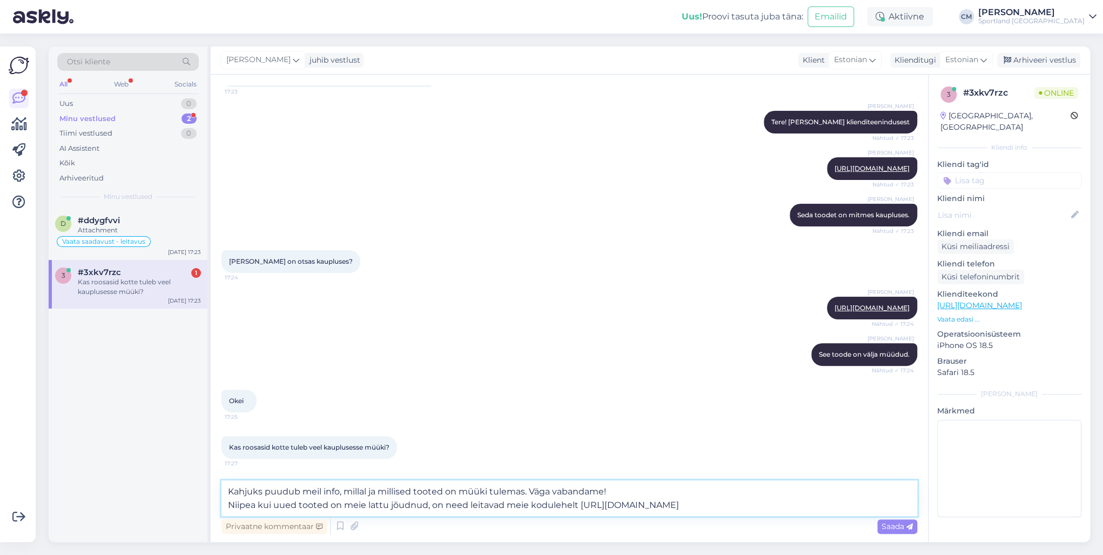
click at [633, 501] on textarea "Kahjuks puudub meil info, millal ja millised tooted on müüki tulemas. Väga vaba…" at bounding box center [569, 498] width 696 height 36
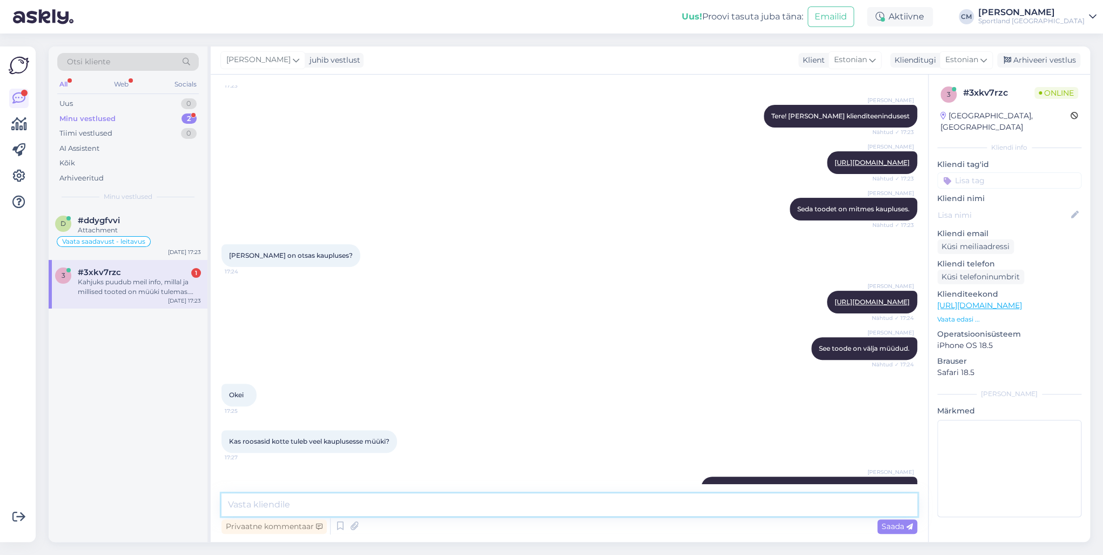
scroll to position [170, 0]
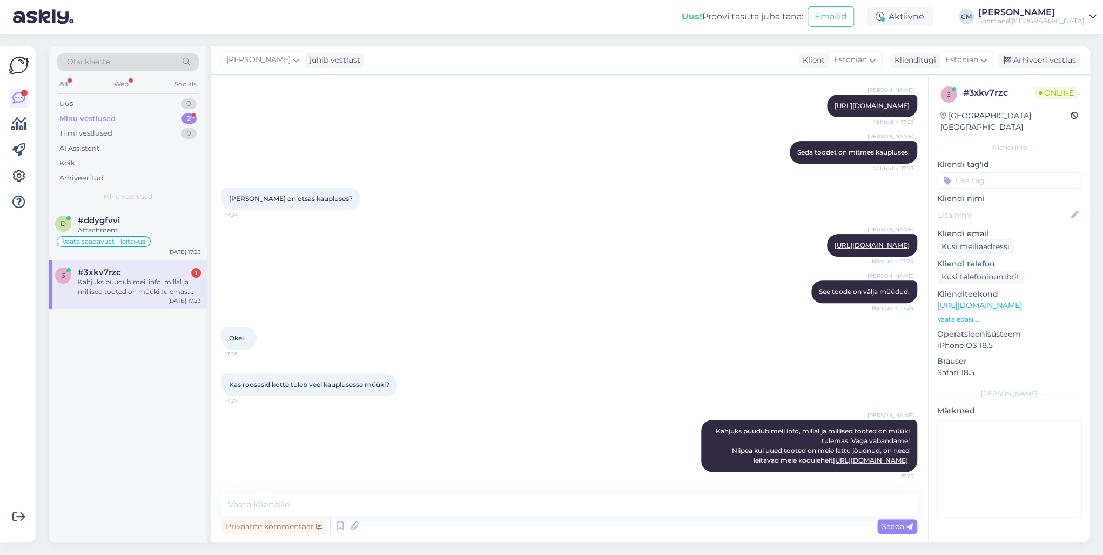
click at [1015, 172] on input at bounding box center [1009, 180] width 144 height 16
type input "saada"
click at [1000, 219] on span "Toote saadavus" at bounding box center [1009, 222] width 50 height 6
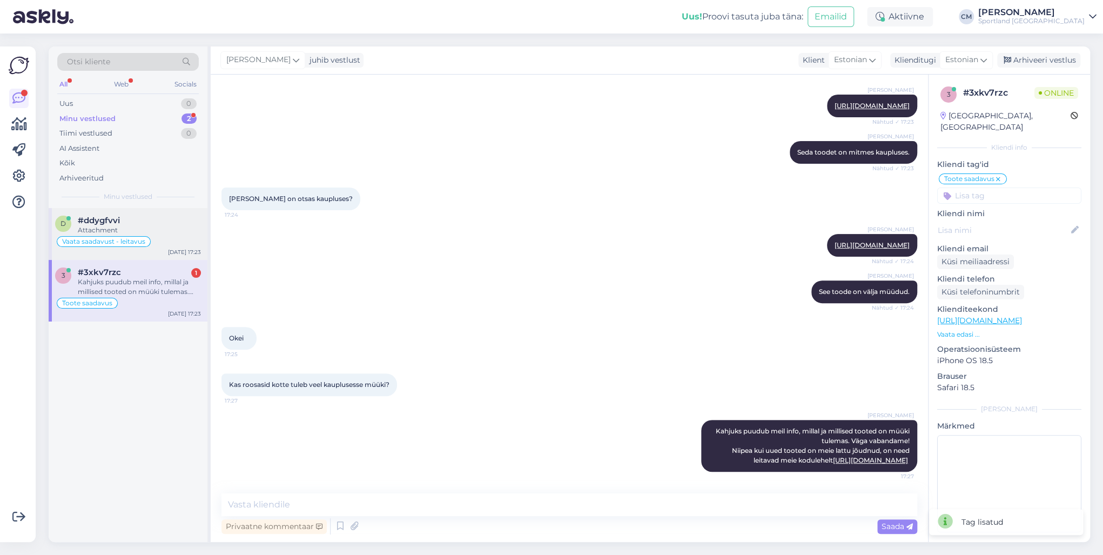
click at [165, 213] on div "d #ddygfvvi Attachment Vaata saadavust - leitavus [DATE] 17:23" at bounding box center [128, 234] width 159 height 52
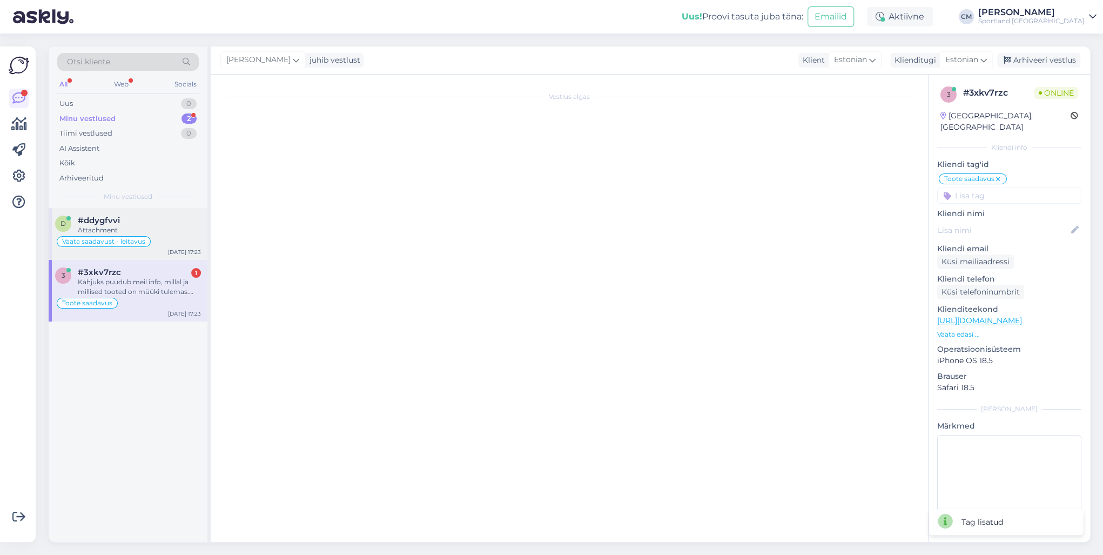
scroll to position [213, 0]
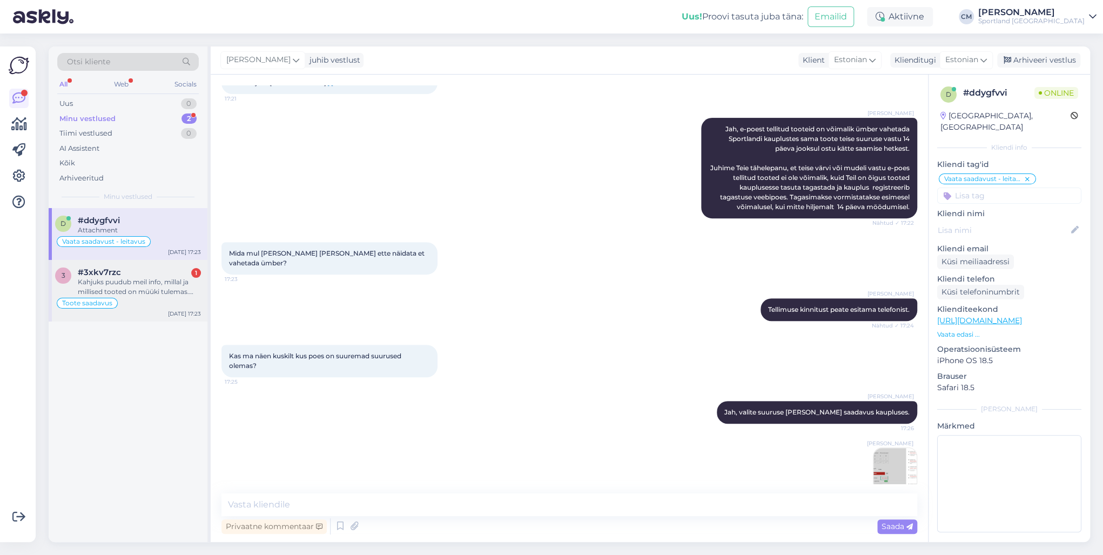
click at [146, 282] on div "Kahjuks puudub meil info, millal ja millised tooted on müüki tulemas. Väga vaba…" at bounding box center [139, 286] width 123 height 19
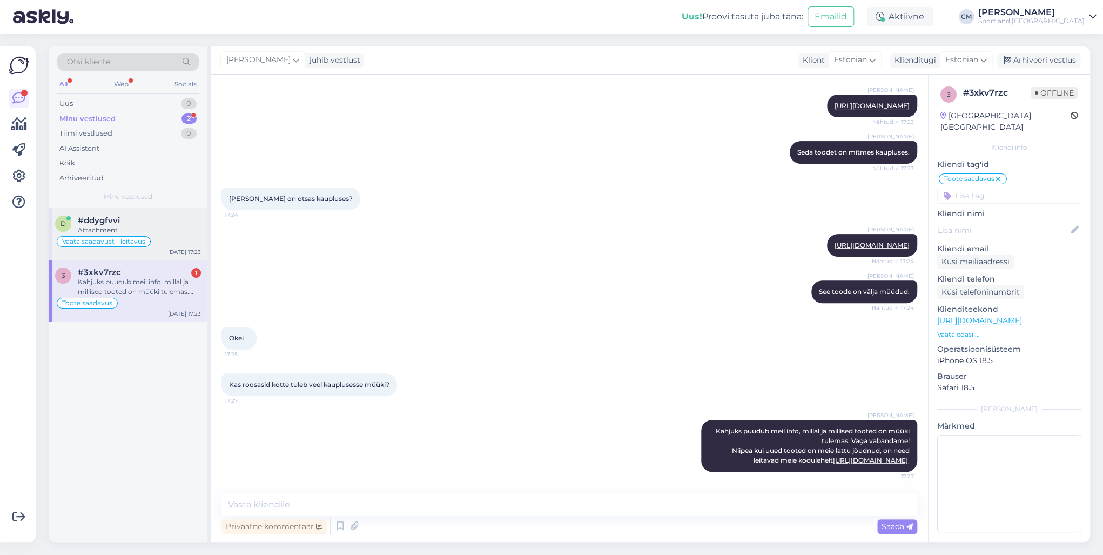
click at [163, 243] on div "Vaata saadavust - leitavus" at bounding box center [128, 241] width 146 height 13
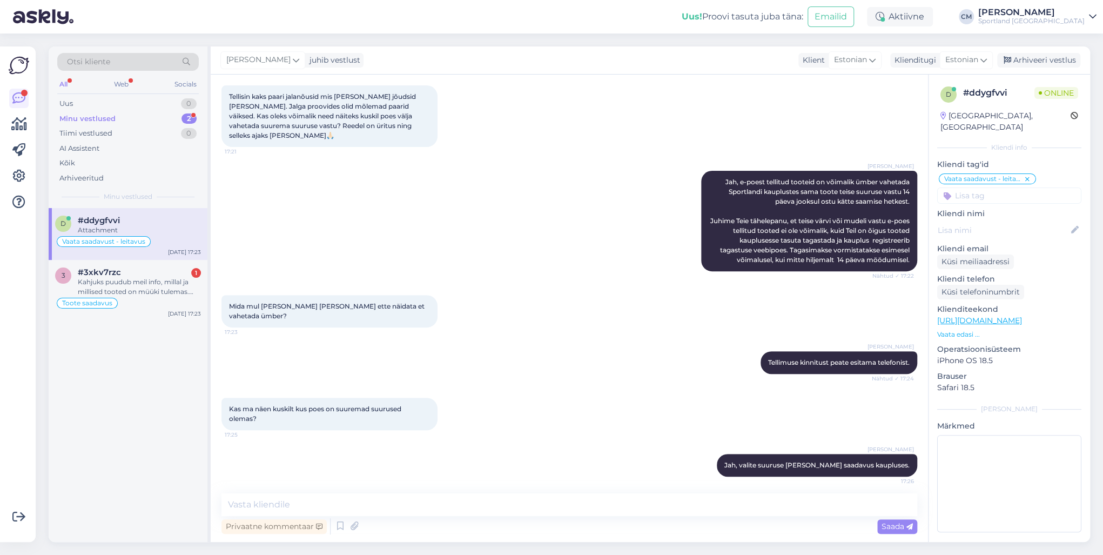
scroll to position [83, 0]
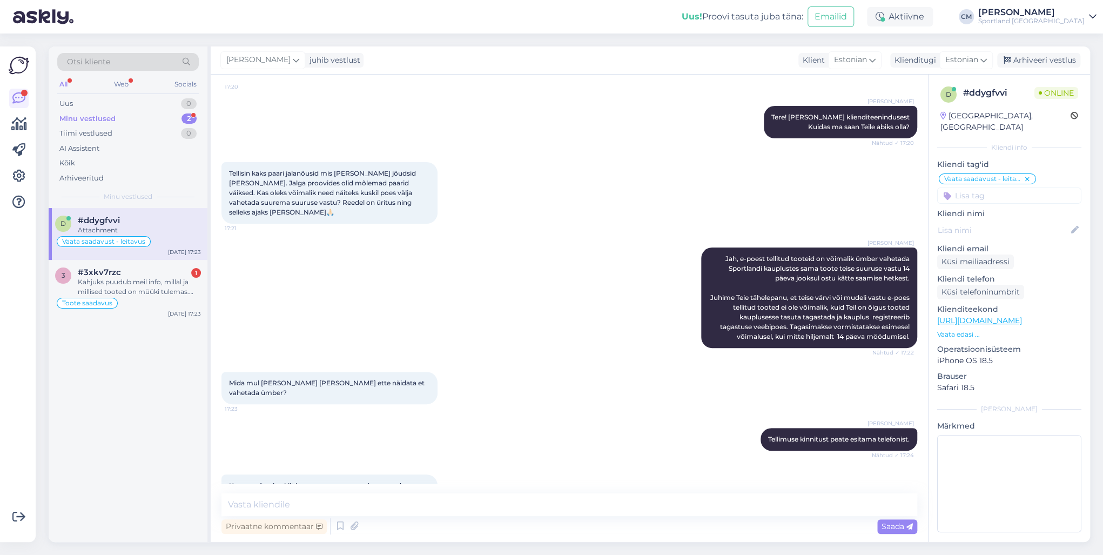
click at [1001, 187] on input at bounding box center [1009, 195] width 144 height 16
type input "c"
type input "vah"
click at [1007, 245] on div "Toodete vahetamine (e-pood)" at bounding box center [1009, 250] width 97 height 11
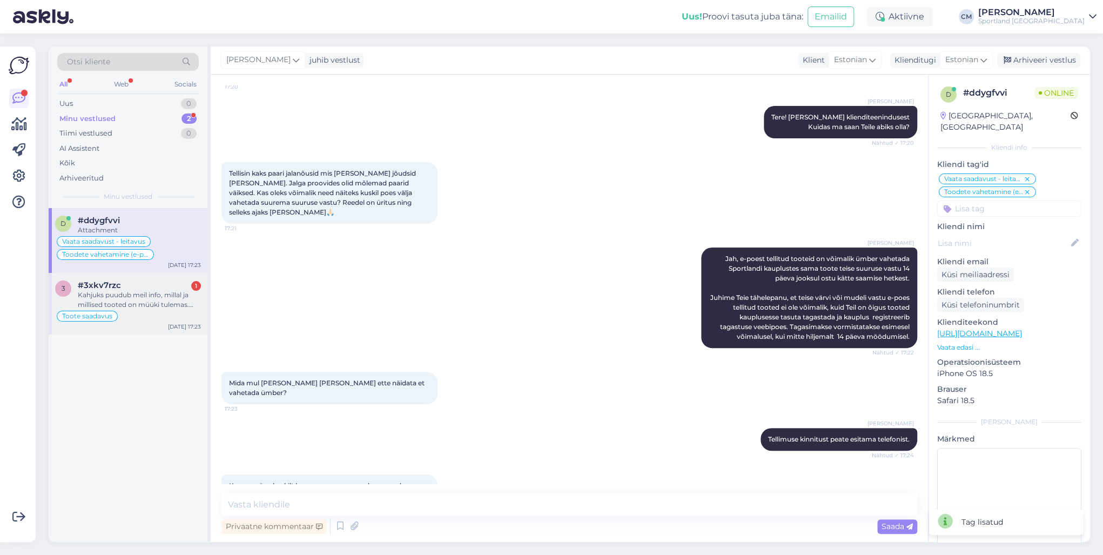
click at [138, 324] on div "3 #3xkv7rzc 1 Kahjuks puudub meil info, millal ja millised tooted on müüki tule…" at bounding box center [128, 304] width 159 height 62
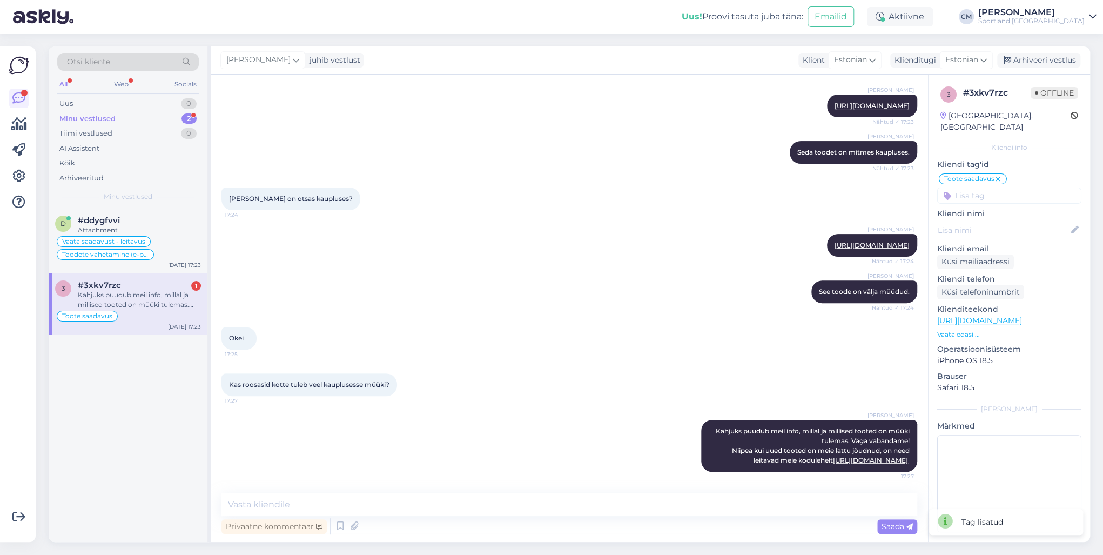
click at [160, 118] on div "Minu vestlused 2" at bounding box center [128, 118] width 142 height 15
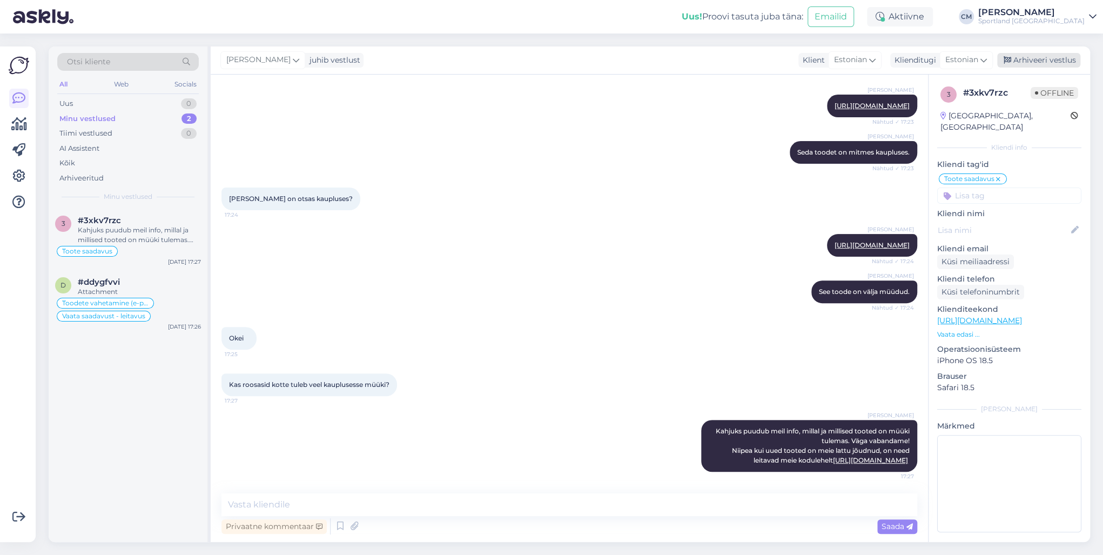
click at [1034, 65] on div "Arhiveeri vestlus" at bounding box center [1038, 60] width 83 height 15
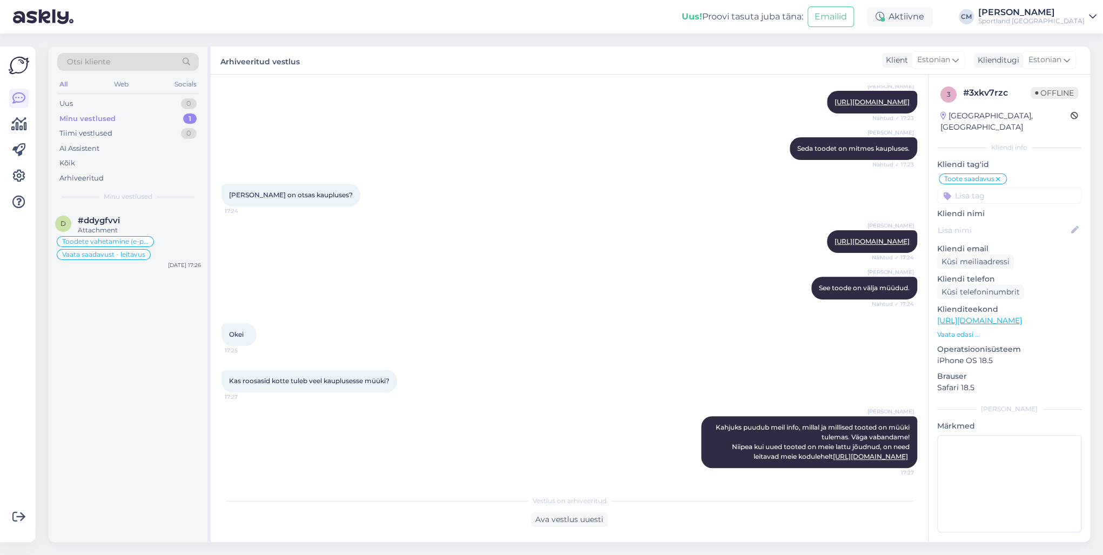
click at [1002, 187] on input at bounding box center [1009, 195] width 144 height 16
type input "lisan"
click at [1003, 209] on div "Lattu lisandumine (toode)" at bounding box center [1009, 224] width 144 height 30
click at [1002, 221] on span "Lattu lisandumine (toode)" at bounding box center [1009, 224] width 84 height 6
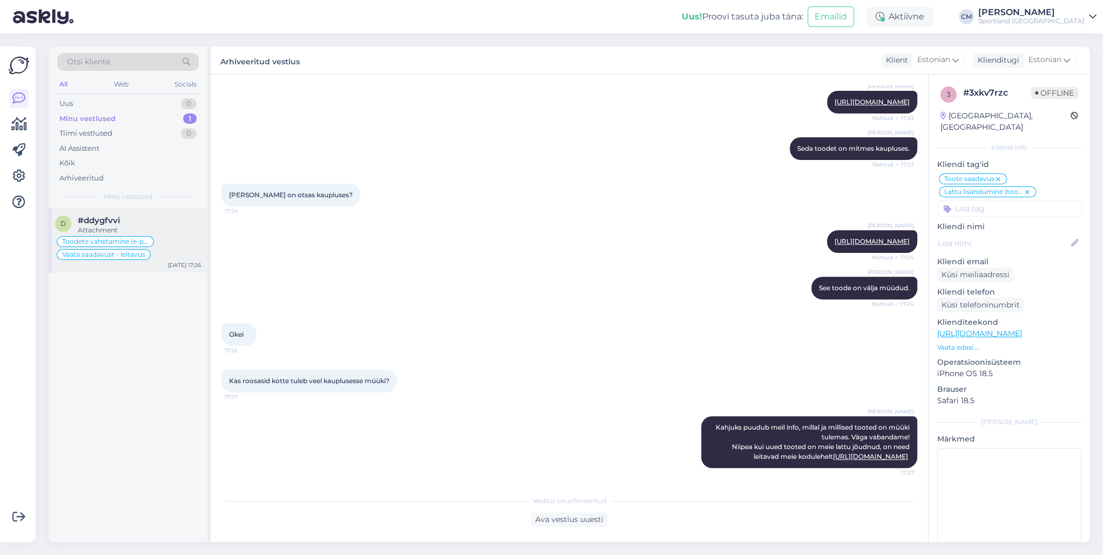
click at [172, 248] on div "Toodete vahetamine (e-pood) Vaata saadavust - leitavus" at bounding box center [128, 248] width 146 height 26
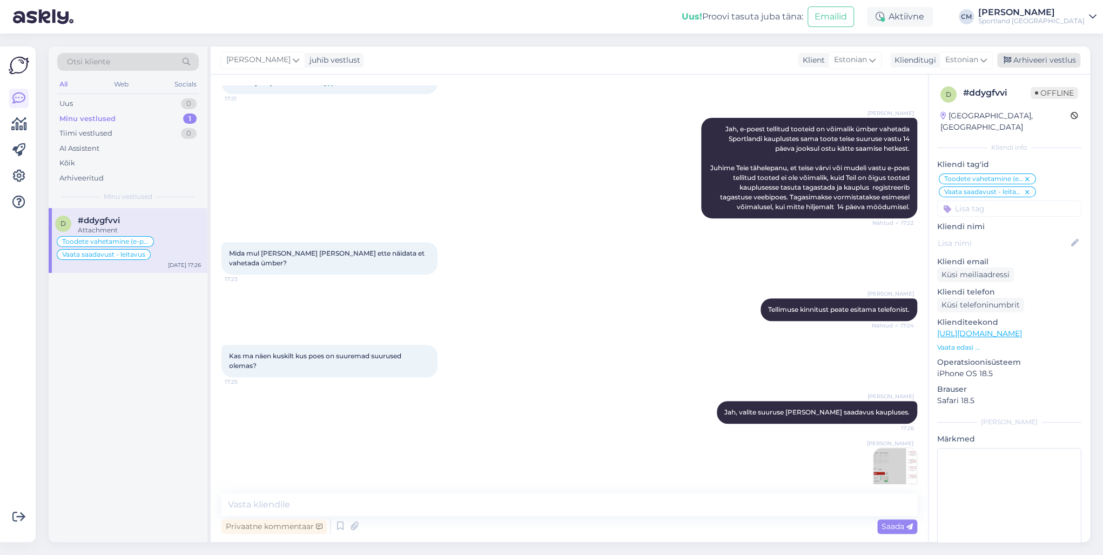
click at [1032, 60] on div "Arhiveeri vestlus" at bounding box center [1038, 60] width 83 height 15
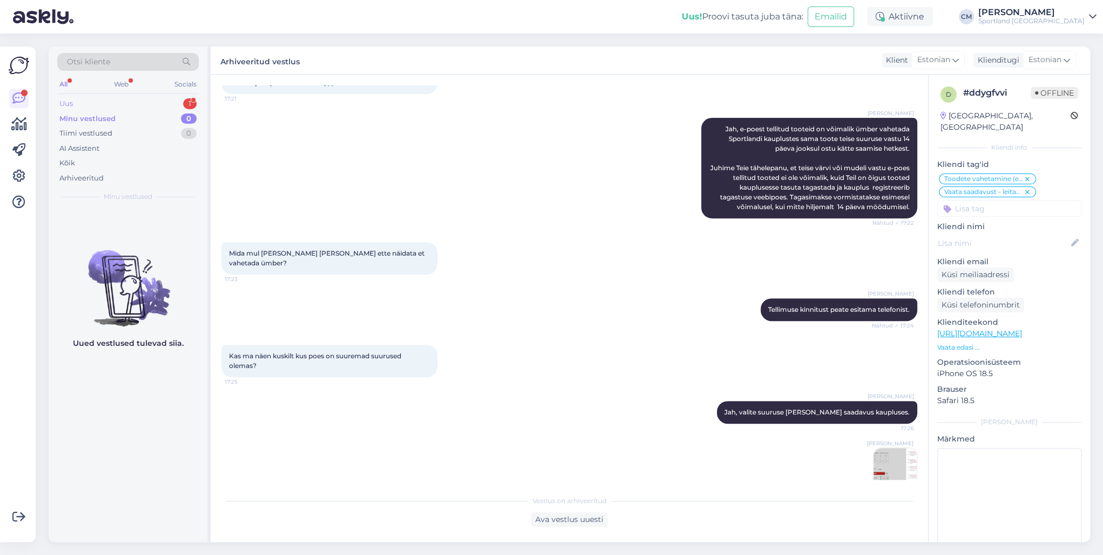
click at [177, 106] on div "Uus 1" at bounding box center [128, 103] width 142 height 15
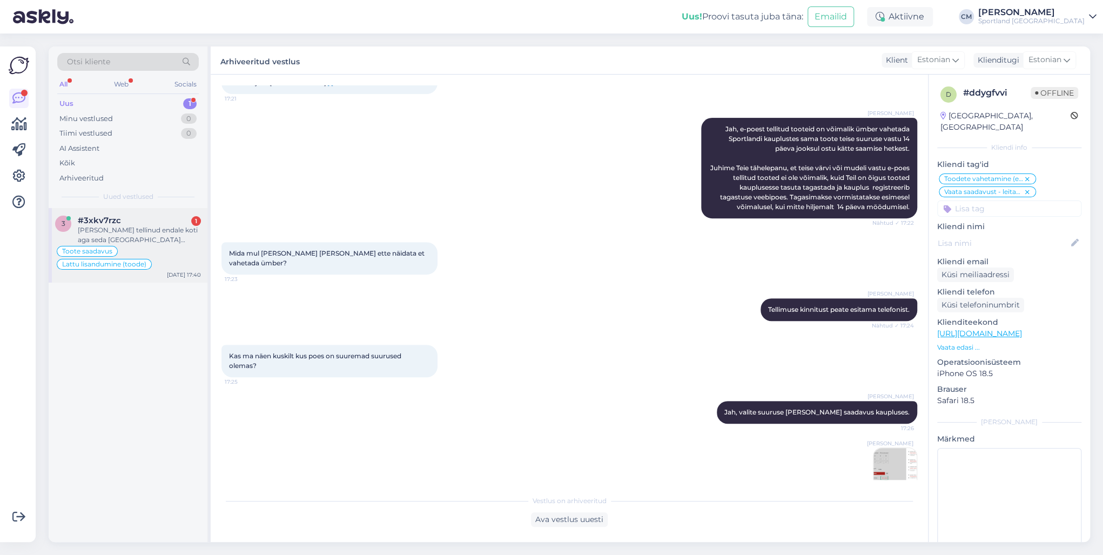
click at [145, 220] on div "#3xkv7rzc 1" at bounding box center [139, 221] width 123 height 10
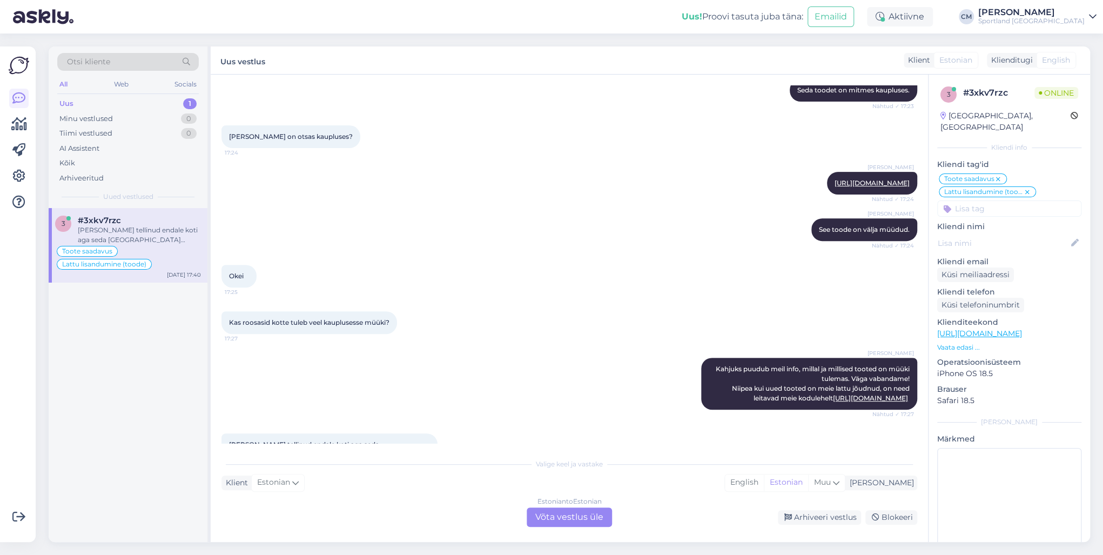
scroll to position [266, 0]
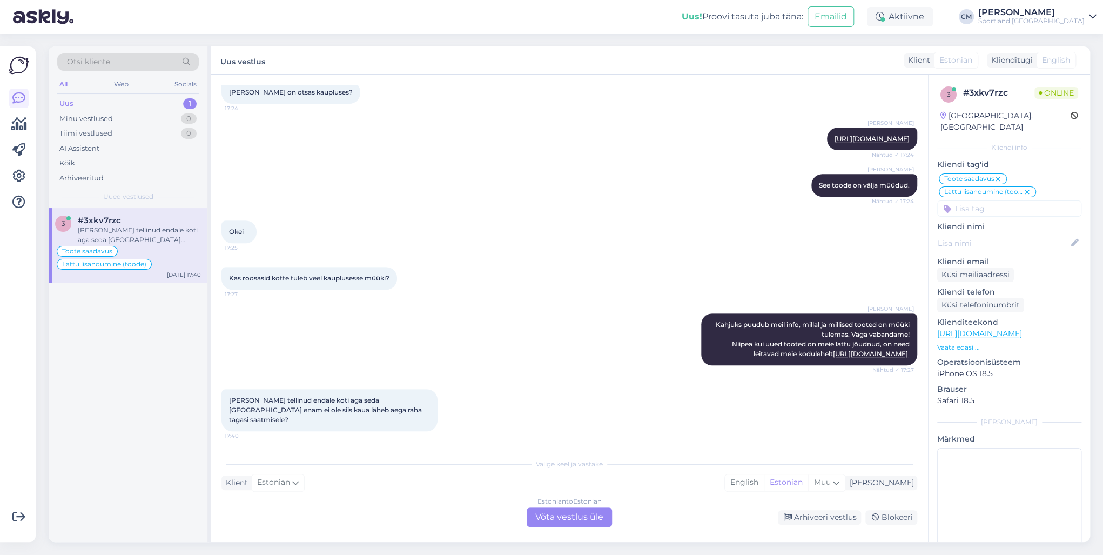
click at [559, 519] on div "Estonian to Estonian Võta vestlus üle" at bounding box center [569, 516] width 85 height 19
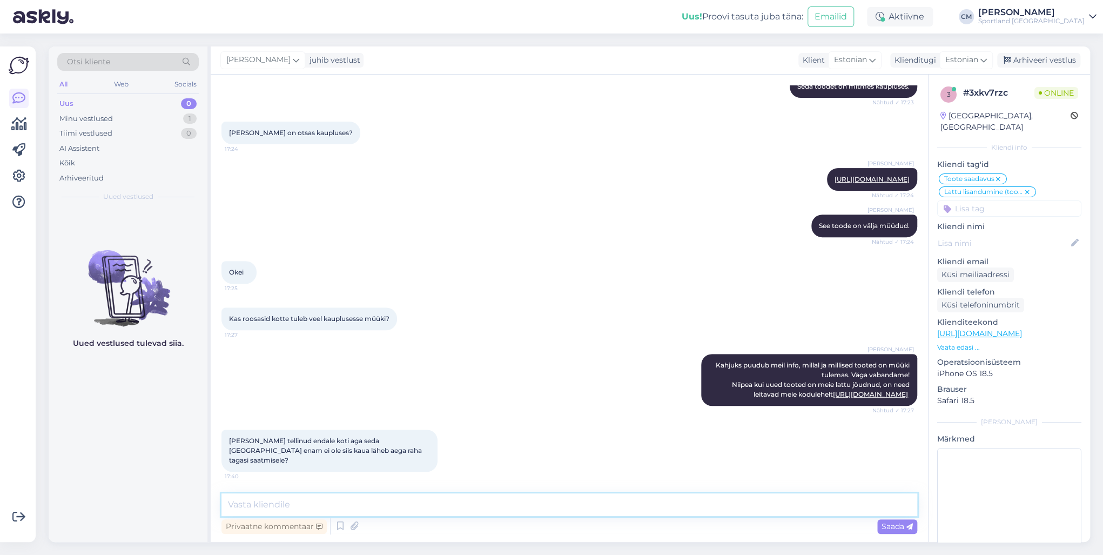
click at [382, 512] on textarea at bounding box center [569, 504] width 696 height 23
type textarea "1-3 tööpäeva laekub sunna pärast kreeditarvet."
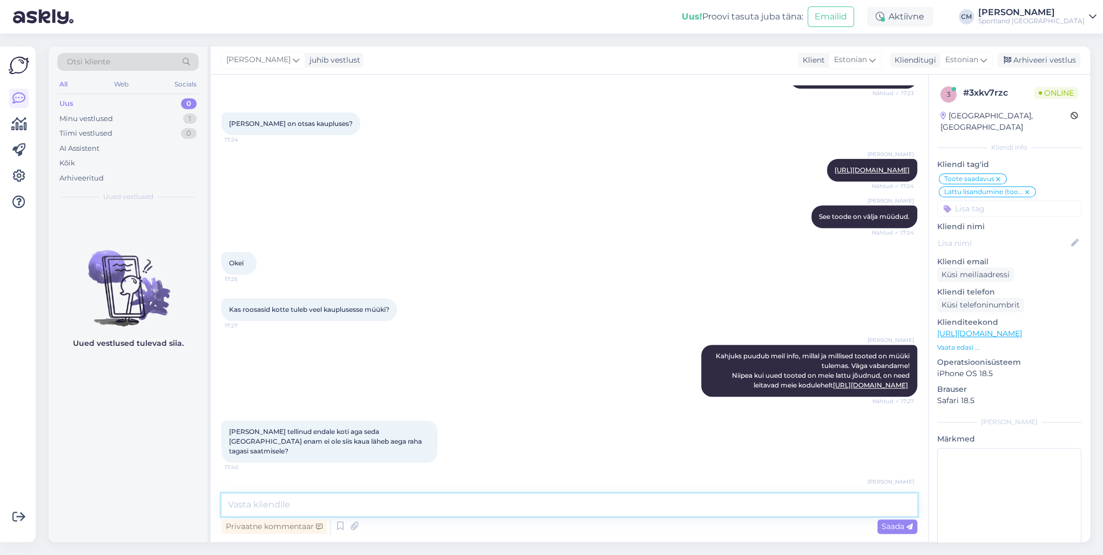
scroll to position [272, 0]
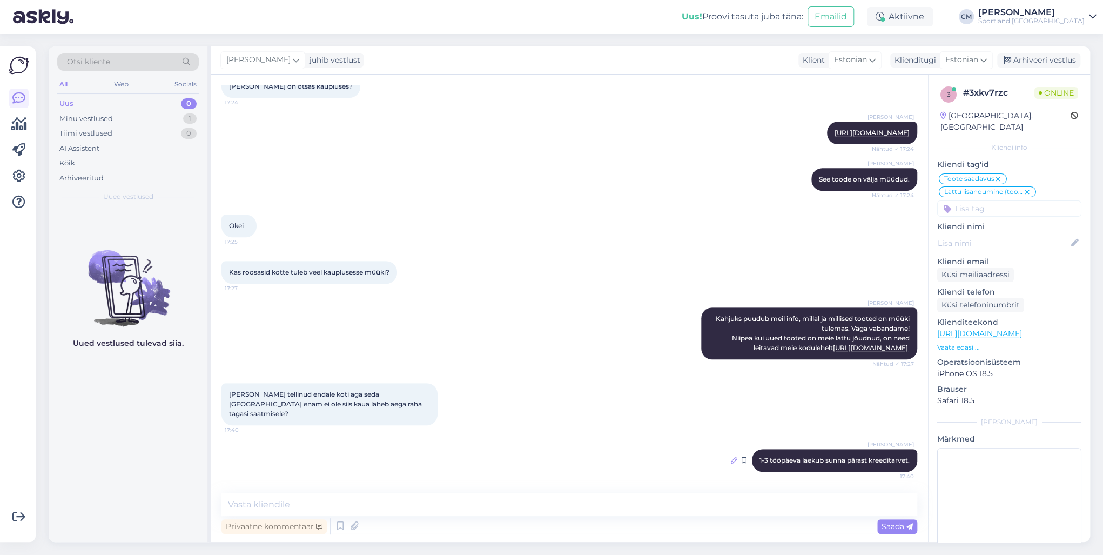
click at [731, 460] on icon at bounding box center [734, 460] width 6 height 6
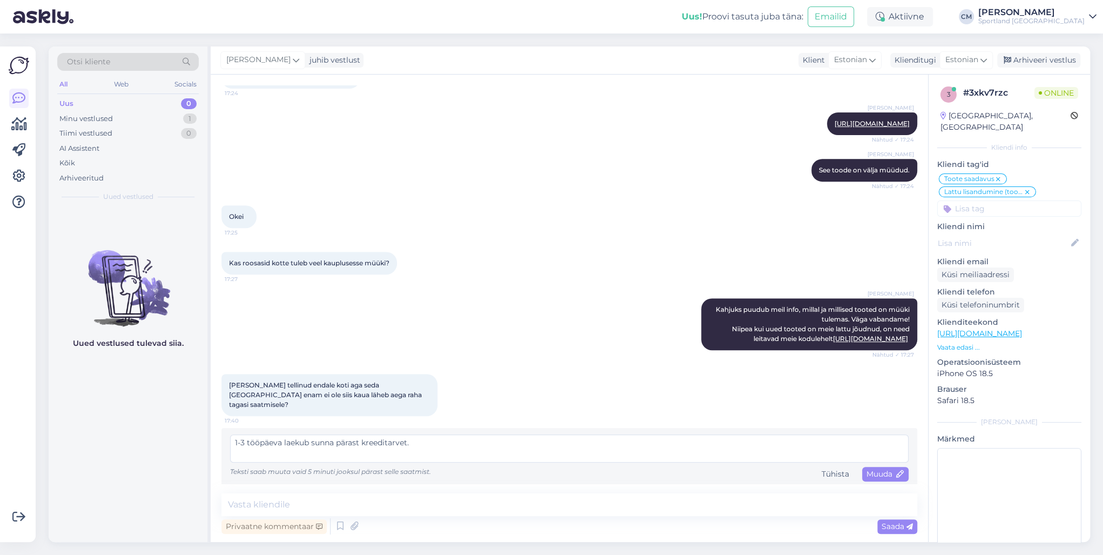
click at [324, 454] on textarea "1-3 tööpäeva laekub sunna pärast kreeditarvet." at bounding box center [569, 448] width 678 height 28
type textarea "1-3 tööpäeva laekub summa pärast kreeditarvet."
click at [884, 476] on div "Muuda" at bounding box center [885, 474] width 46 height 15
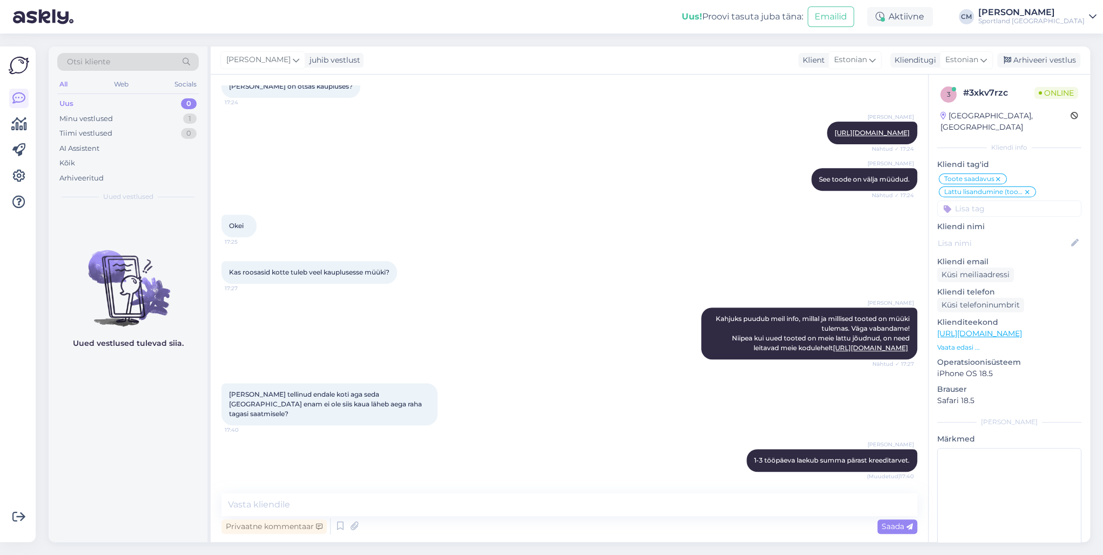
click at [771, 426] on div "[PERSON_NAME] tellinud endale koti aga seda [GEOGRAPHIC_DATA] enam ei ole siis …" at bounding box center [569, 404] width 696 height 66
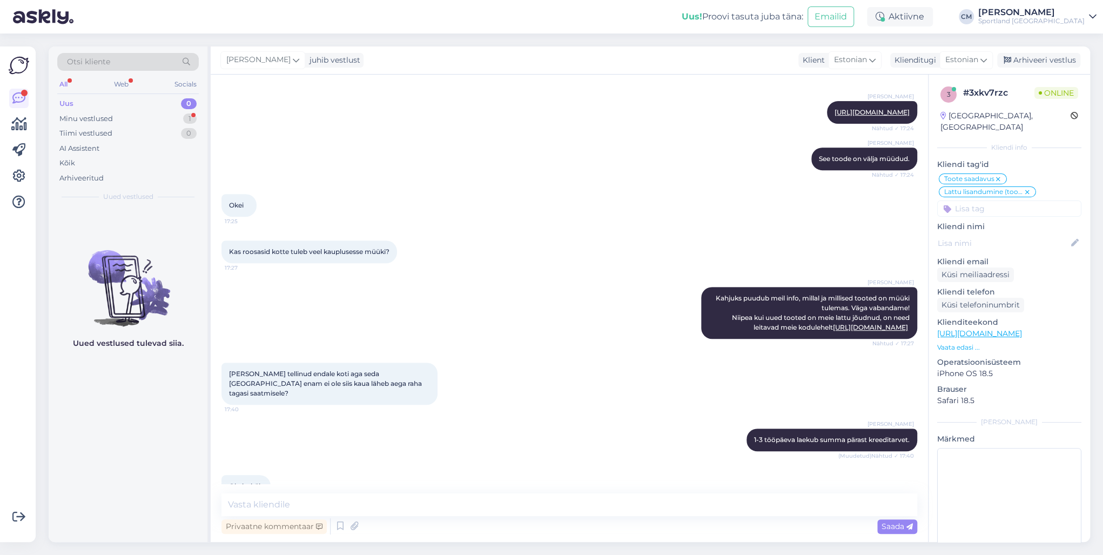
scroll to position [319, 0]
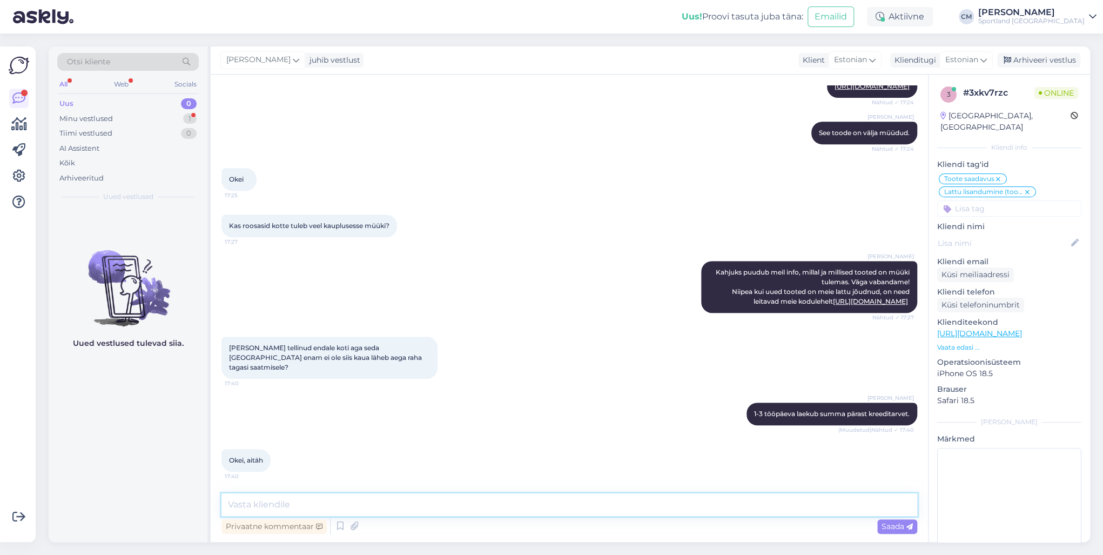
click at [322, 501] on textarea at bounding box center [569, 504] width 696 height 23
type textarea "Kas saan veel aidata?"
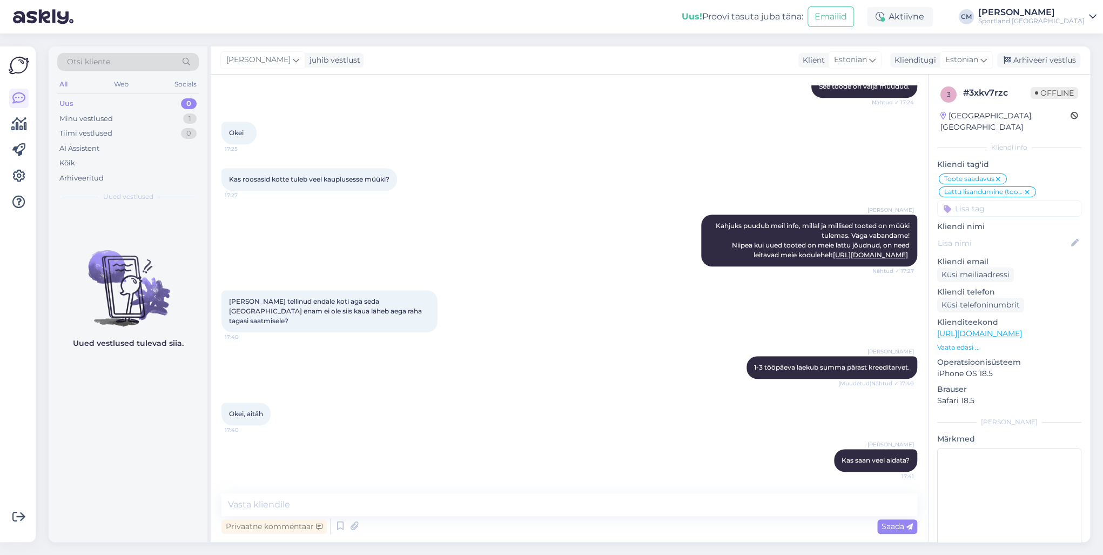
click at [460, 232] on div "[PERSON_NAME] Kahjuks puudub meil info, millal ja millised tooted on müüki tule…" at bounding box center [569, 241] width 696 height 76
click at [1049, 59] on div "Arhiveeri vestlus" at bounding box center [1038, 60] width 83 height 15
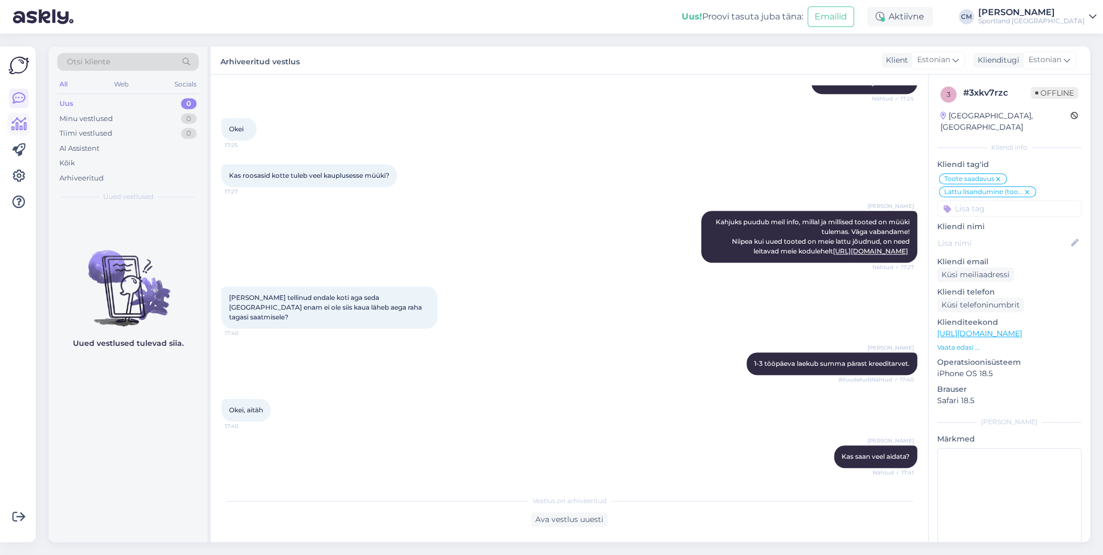
click at [12, 127] on icon at bounding box center [19, 124] width 16 height 13
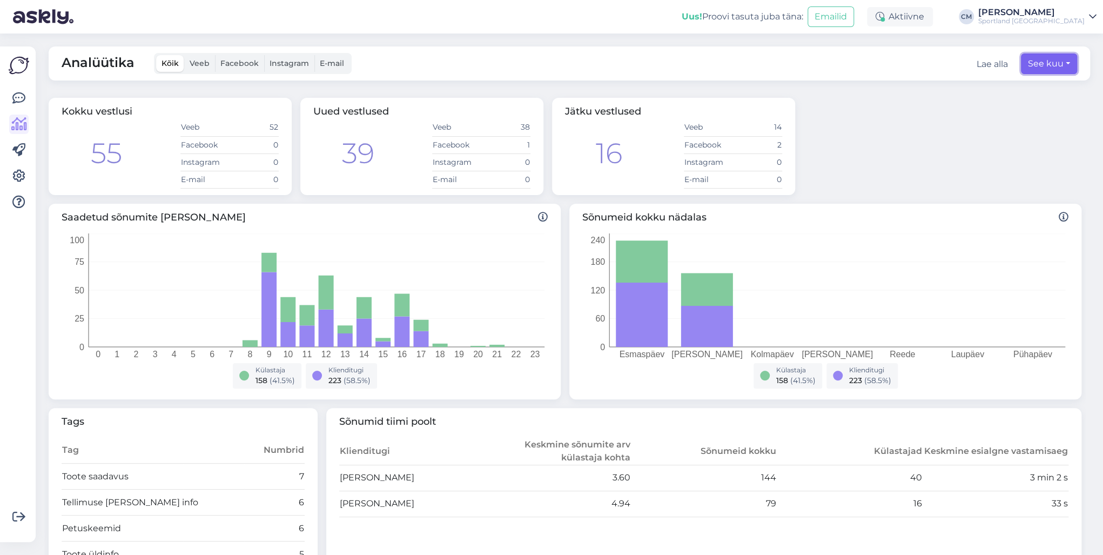
click at [1040, 57] on button "See kuu" at bounding box center [1049, 63] width 56 height 21
select select "8"
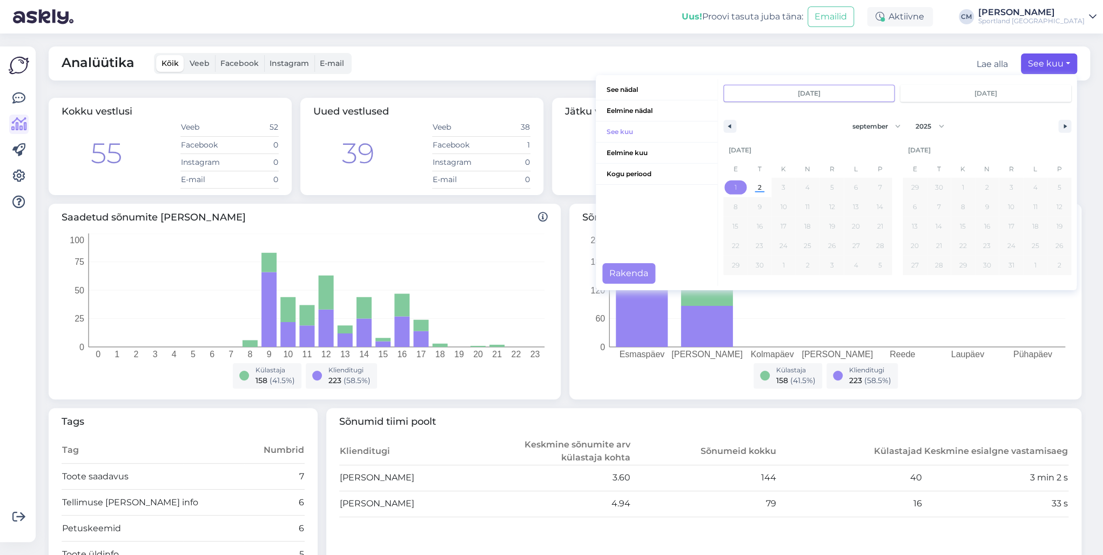
click at [731, 188] on span "1" at bounding box center [735, 187] width 24 height 14
click at [748, 187] on span "2" at bounding box center [760, 187] width 24 height 14
type input "[DATE]"
click at [603, 274] on button "Rakenda" at bounding box center [628, 273] width 53 height 21
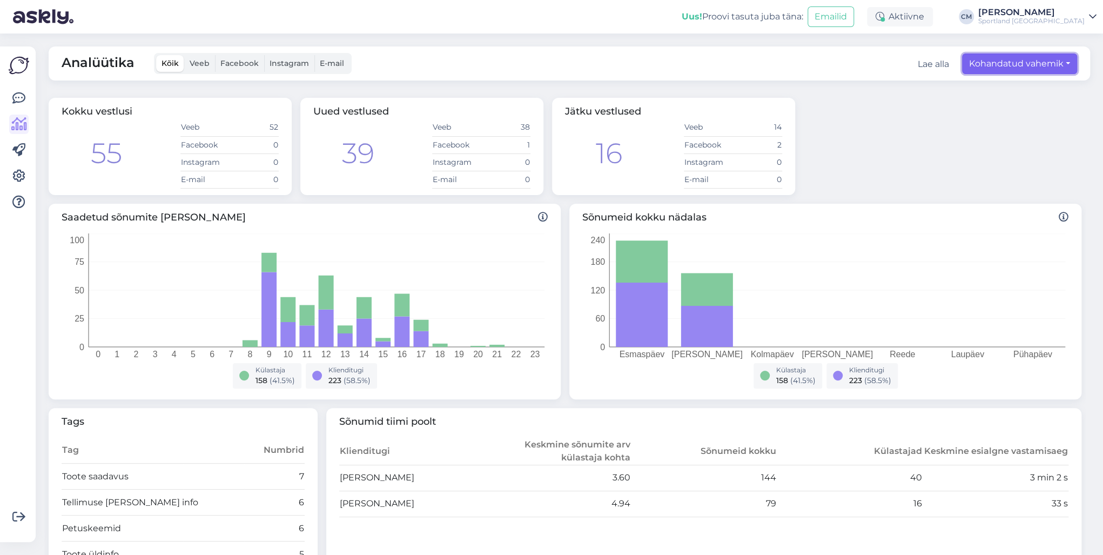
click at [1017, 53] on button "Kohandatud vahemik" at bounding box center [1019, 63] width 115 height 21
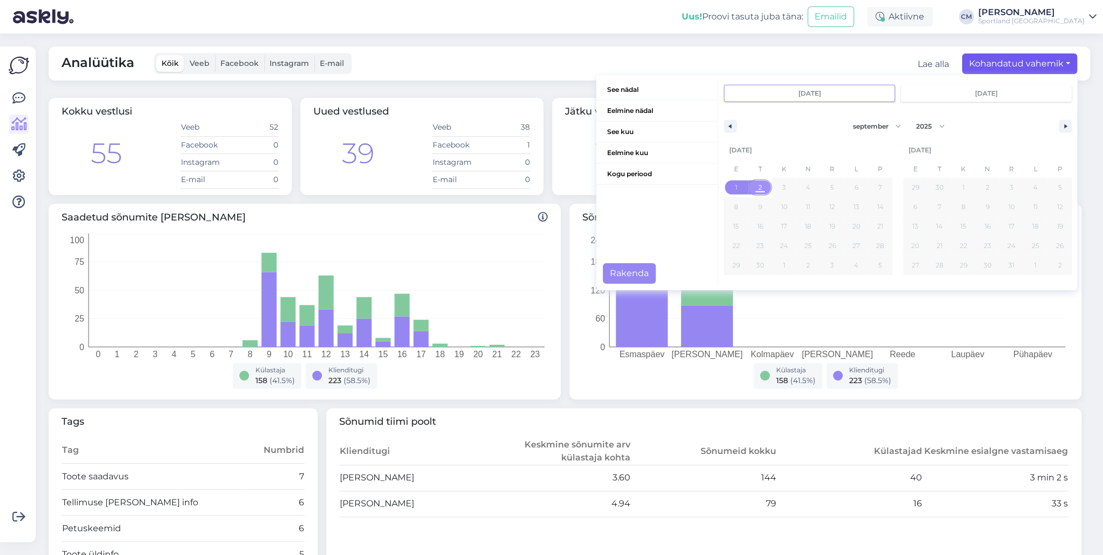
click at [758, 188] on span "2" at bounding box center [760, 187] width 4 height 19
click at [615, 276] on button "Rakenda" at bounding box center [629, 273] width 53 height 21
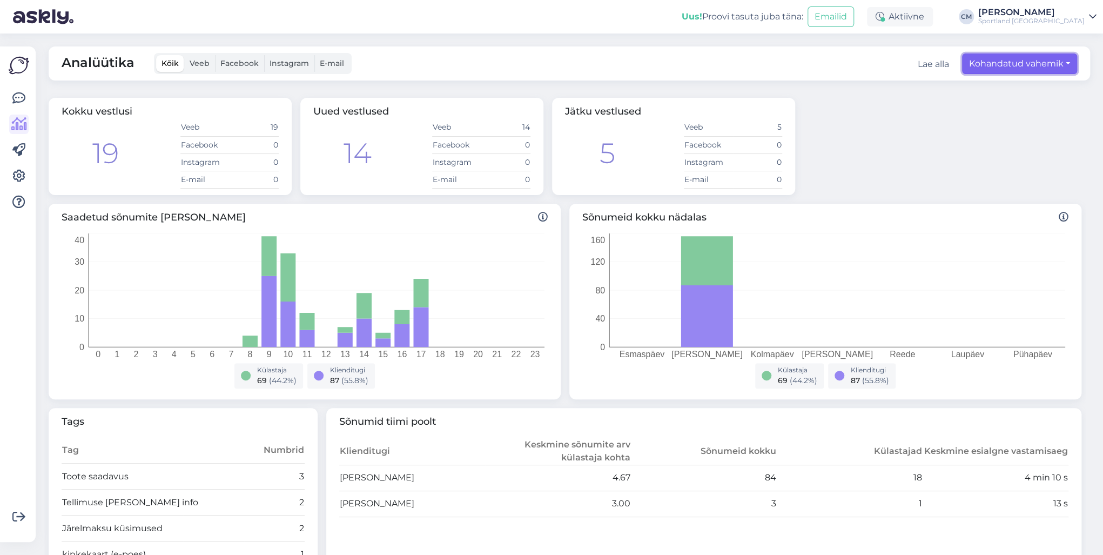
click at [1007, 55] on button "Kohandatud vahemik" at bounding box center [1019, 63] width 115 height 21
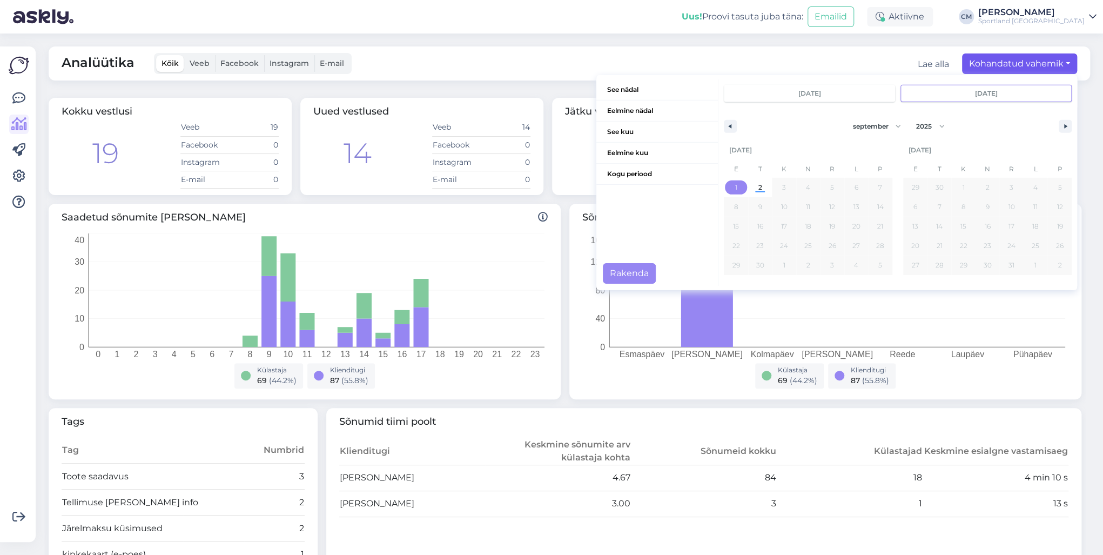
click at [737, 192] on span "1" at bounding box center [736, 187] width 24 height 14
type input "[DATE]"
click at [727, 196] on button "1" at bounding box center [736, 187] width 24 height 19
type input "[DATE]"
click at [620, 276] on button "Rakenda" at bounding box center [629, 273] width 53 height 21
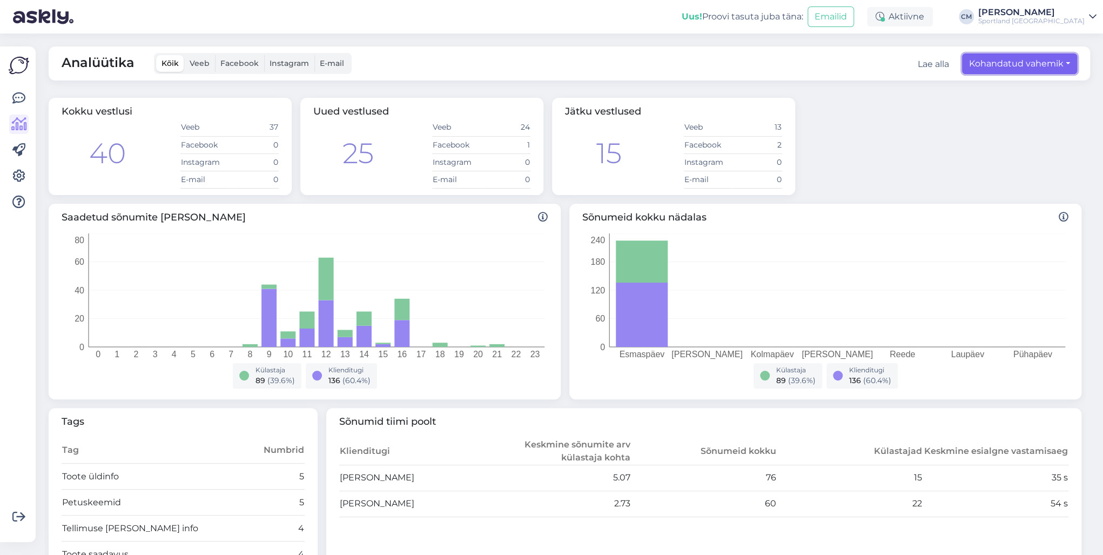
click at [1011, 71] on button "Kohandatud vahemik" at bounding box center [1019, 63] width 115 height 21
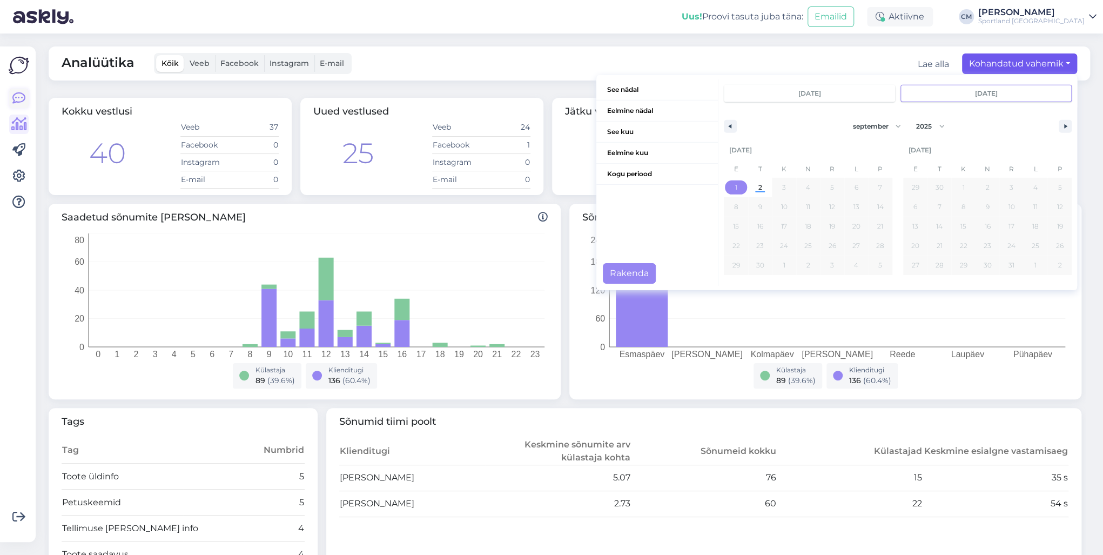
click at [15, 91] on link at bounding box center [18, 98] width 19 height 19
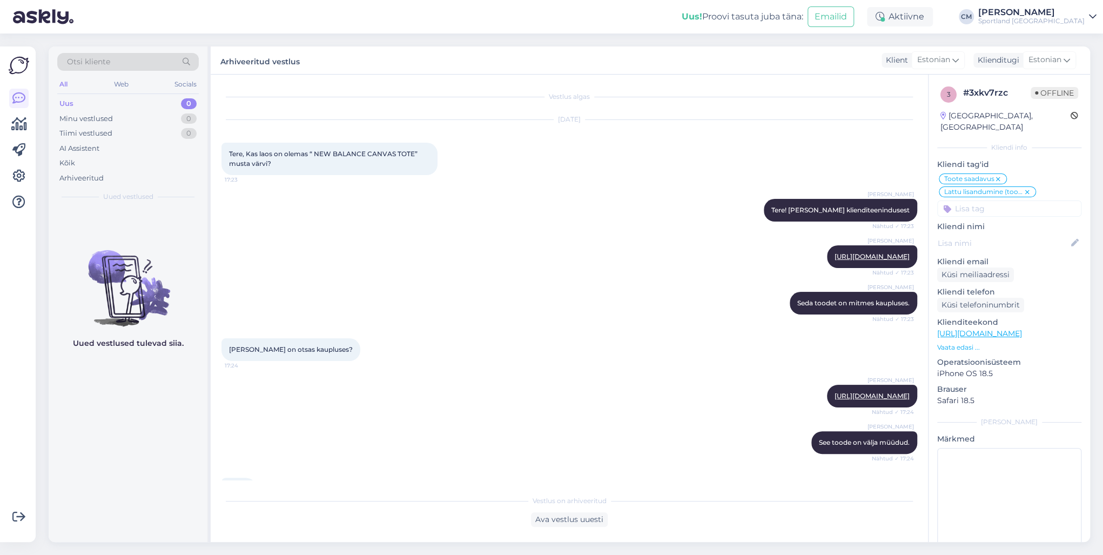
scroll to position [369, 0]
